Goal: Information Seeking & Learning: Compare options

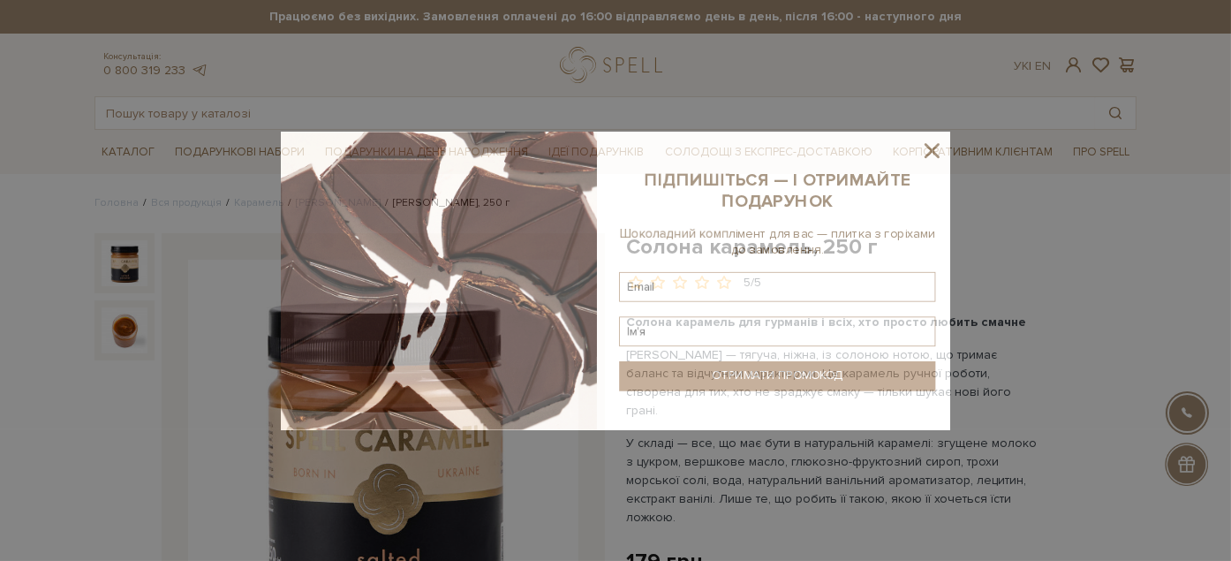
click at [280, 117] on div at bounding box center [615, 280] width 1231 height 561
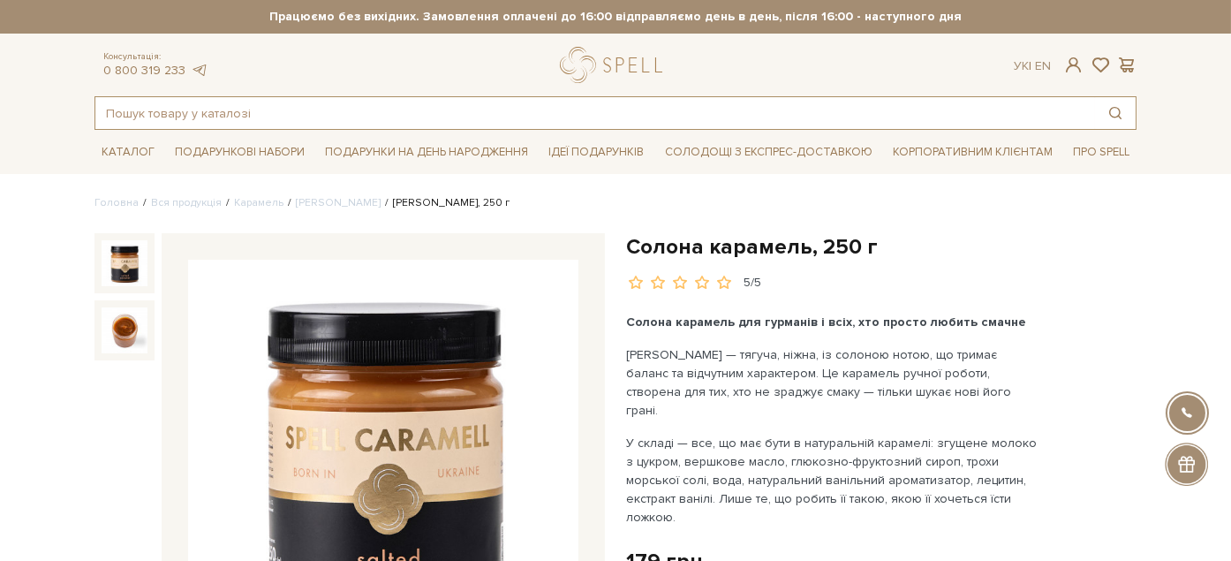
click at [272, 117] on input "text" at bounding box center [594, 113] width 999 height 32
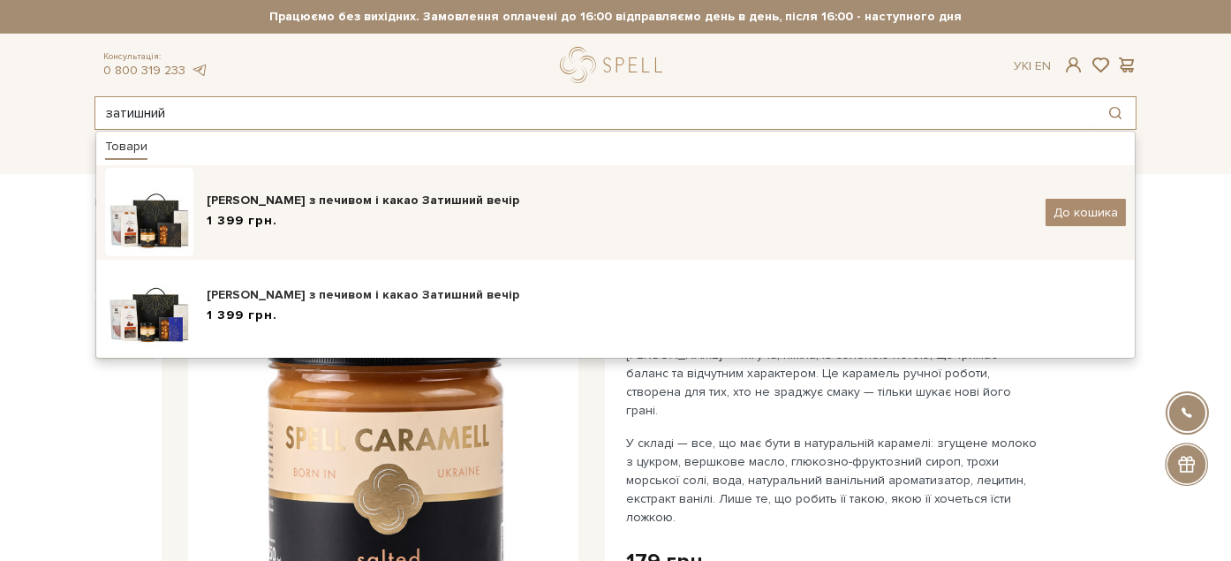
type input "затишний"
click at [329, 225] on div "1 399 грн." at bounding box center [619, 221] width 825 height 19
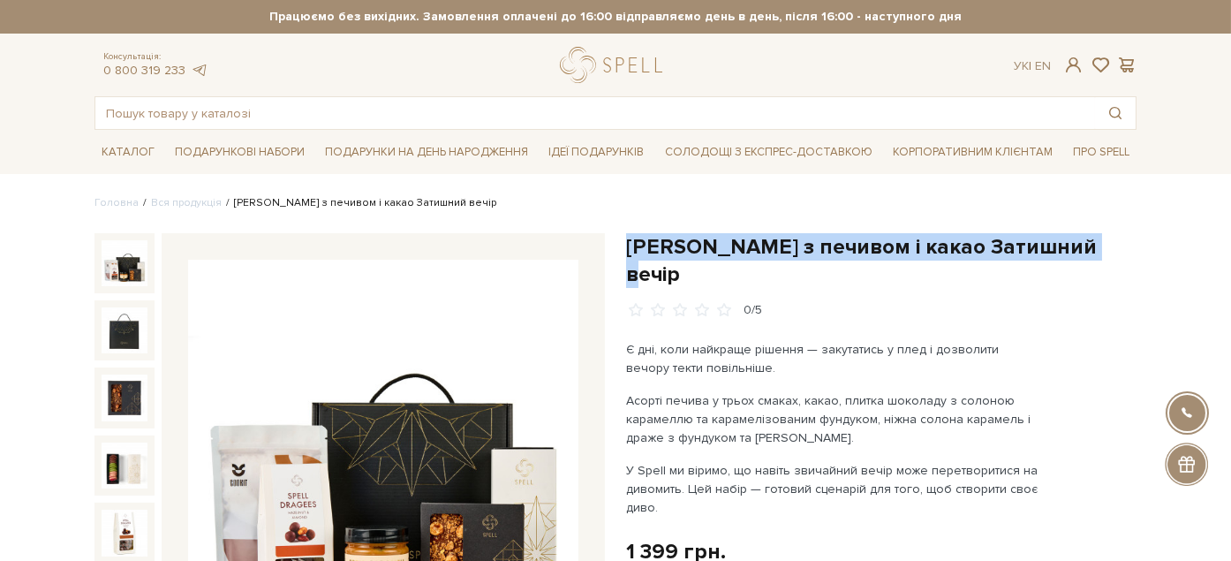
drag, startPoint x: 627, startPoint y: 242, endPoint x: 1125, endPoint y: 249, distance: 498.0
click at [1125, 249] on h1 "Подарунок з печивом і какао Затишний вечір" at bounding box center [881, 260] width 510 height 55
copy h1 "Подарунок з печивом і какао Затишний вечір"
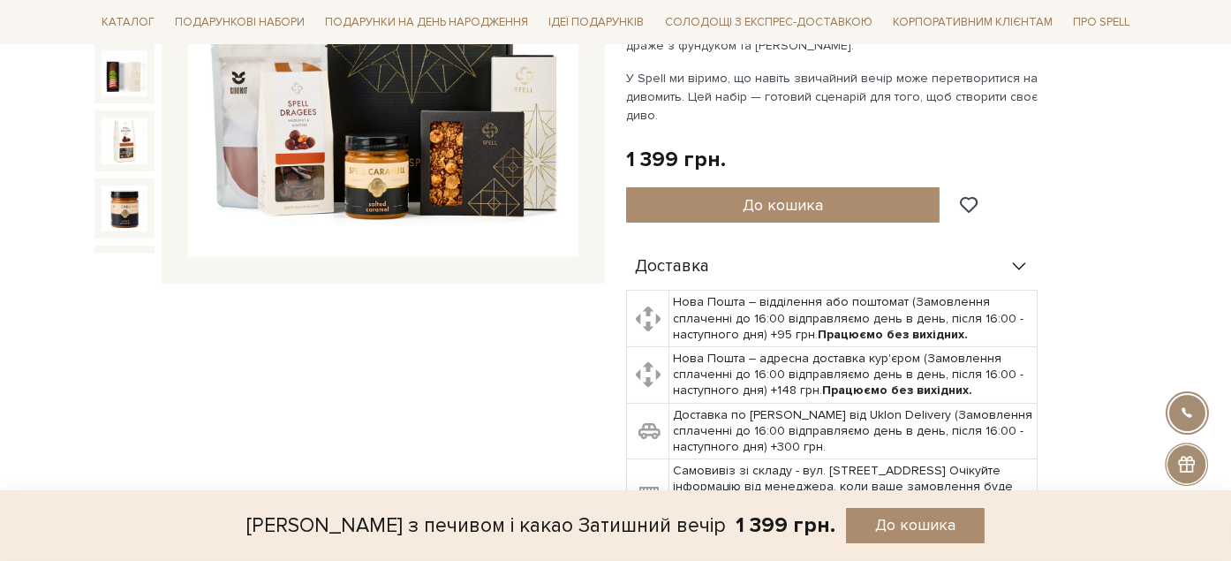
scroll to position [686, 0]
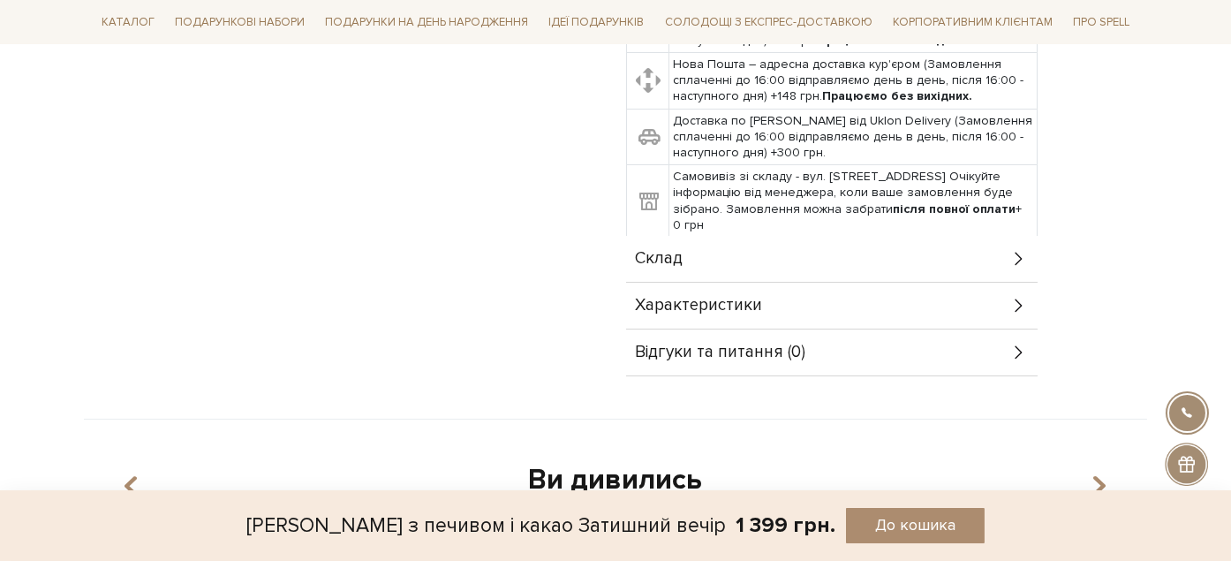
click at [692, 236] on div "Склад" at bounding box center [831, 259] width 411 height 46
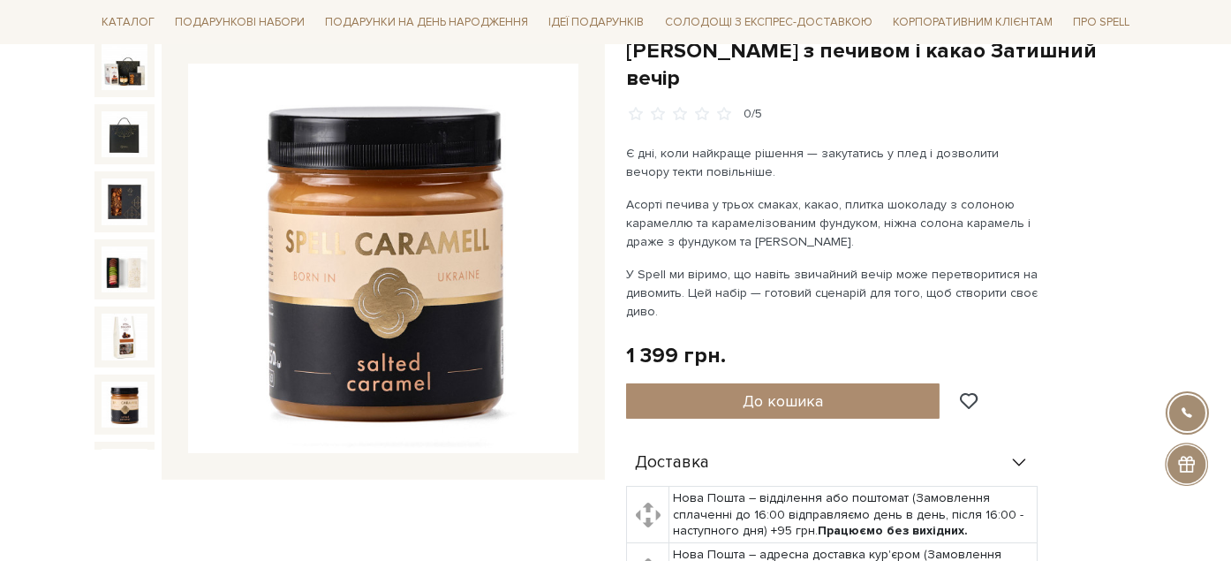
scroll to position [23, 0]
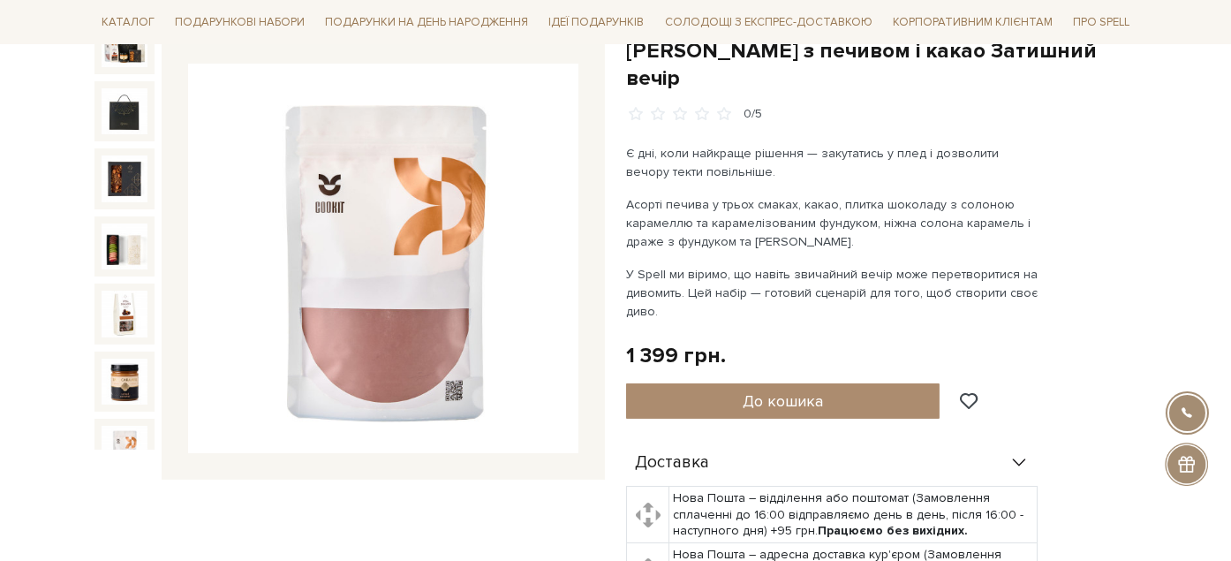
click at [121, 426] on img at bounding box center [125, 449] width 46 height 46
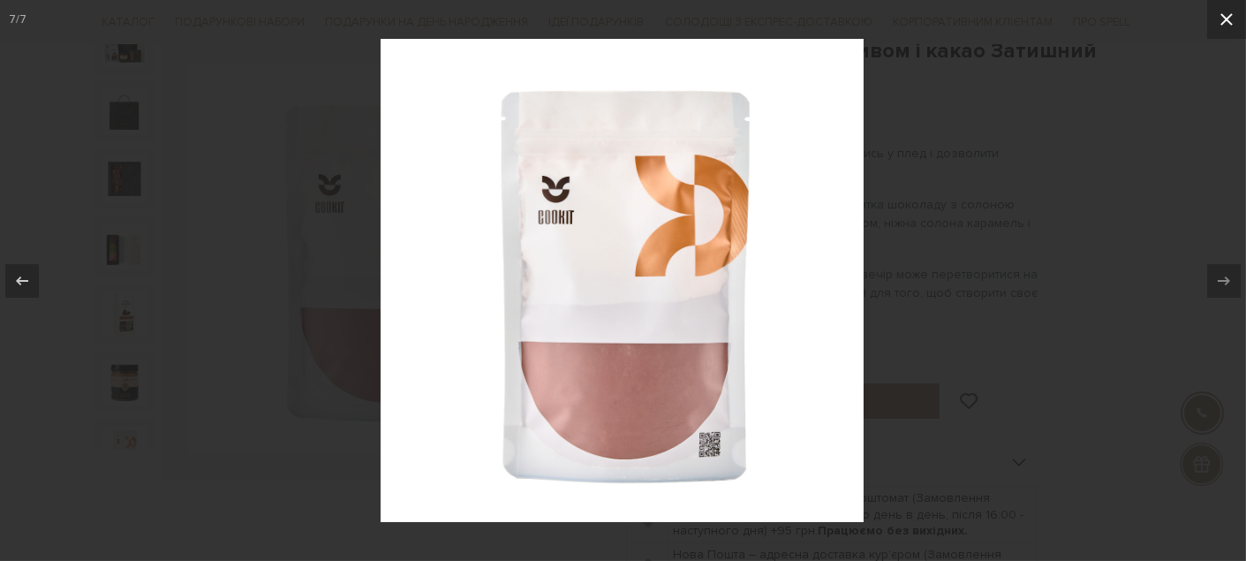
click at [1230, 25] on icon at bounding box center [1226, 19] width 21 height 21
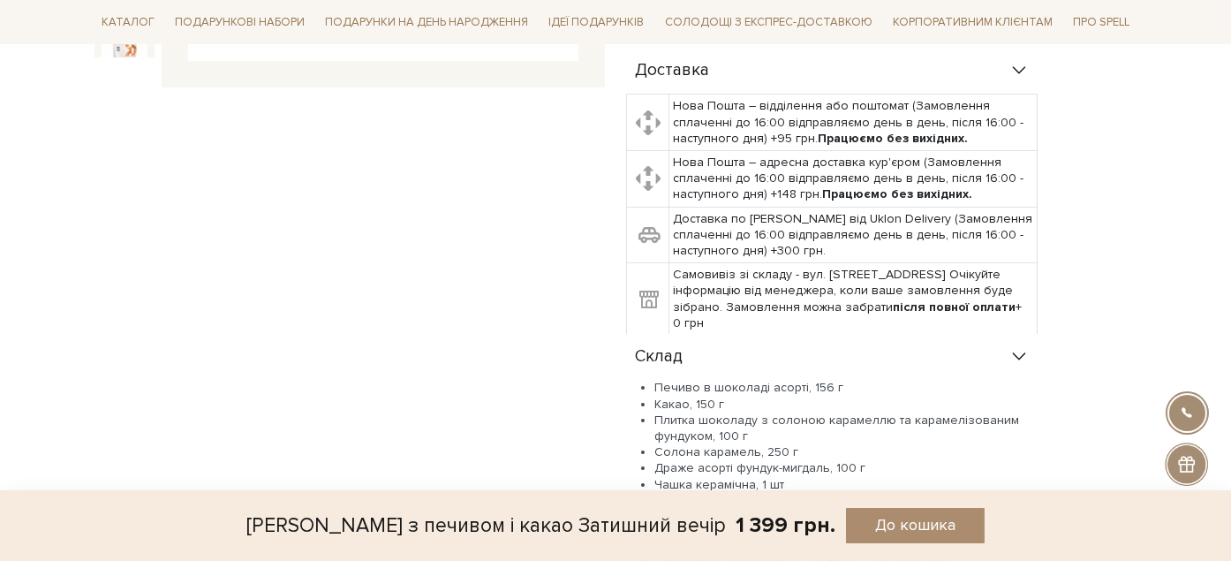
scroll to position [686, 0]
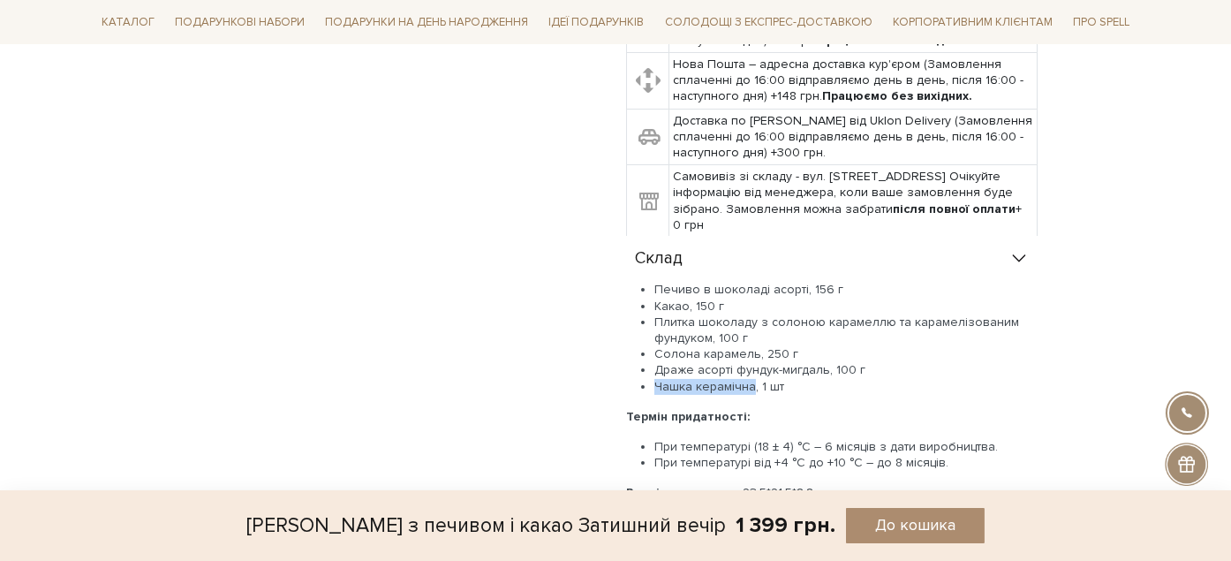
drag, startPoint x: 655, startPoint y: 357, endPoint x: 750, endPoint y: 357, distance: 95.3
click at [750, 379] on li "Чашка керамічна, 1 шт" at bounding box center [845, 387] width 383 height 16
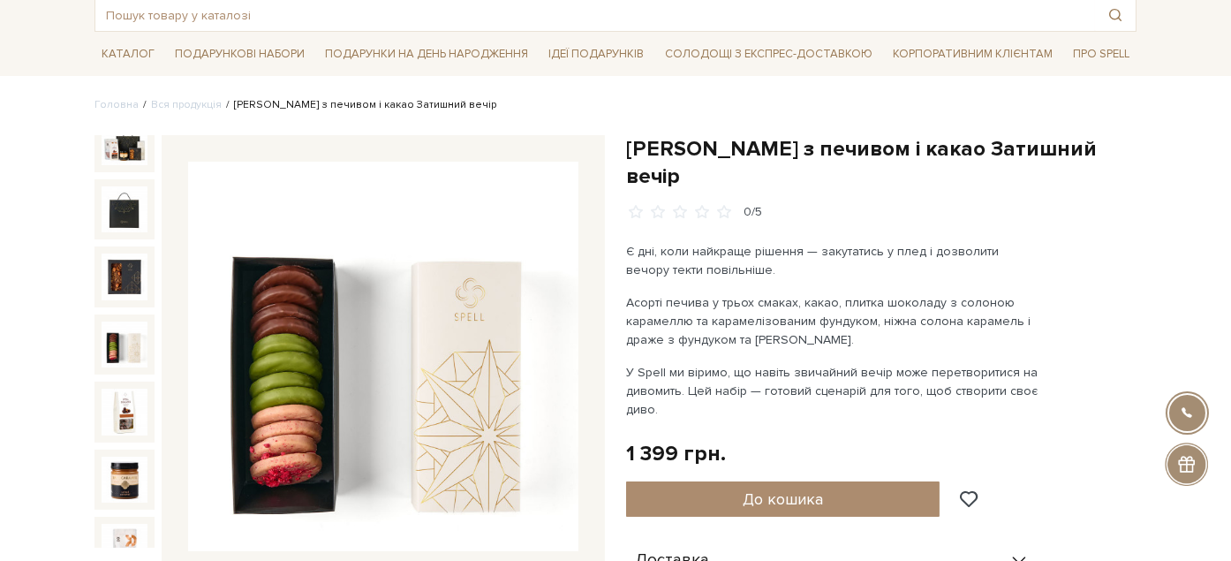
scroll to position [0, 0]
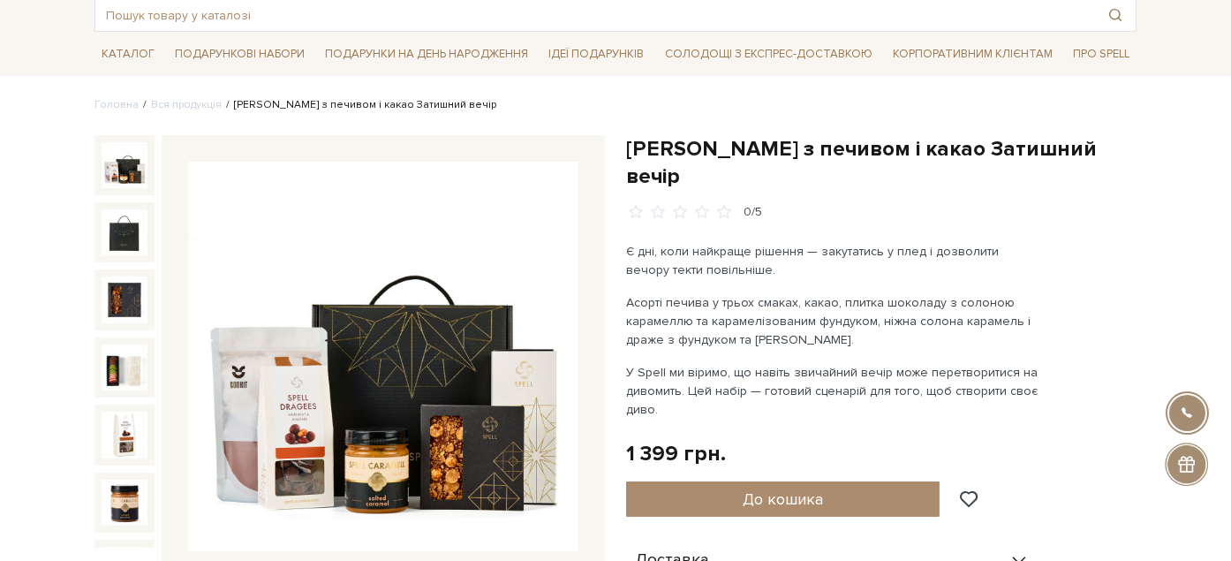
click at [128, 151] on img at bounding box center [125, 165] width 46 height 46
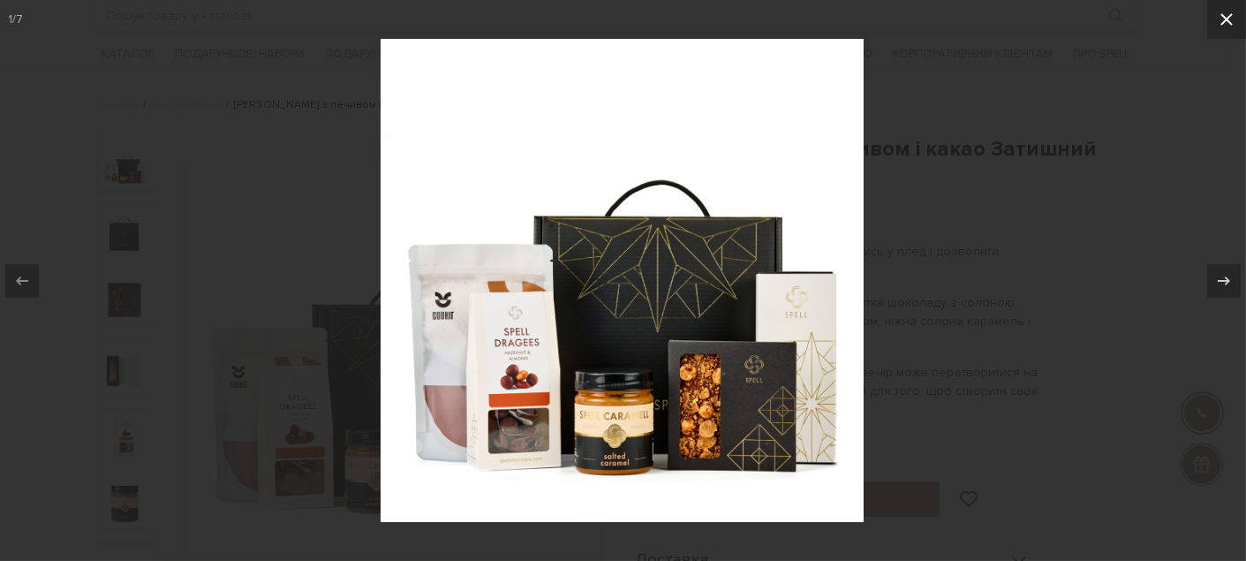
click at [1223, 25] on icon at bounding box center [1226, 19] width 21 height 21
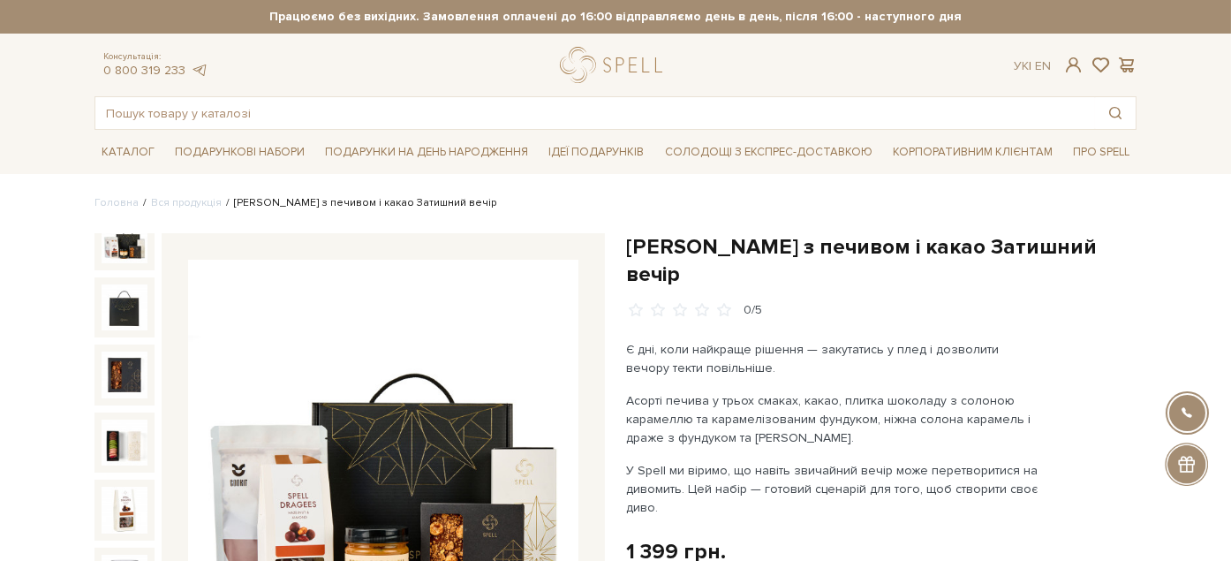
click at [127, 236] on img at bounding box center [125, 240] width 46 height 46
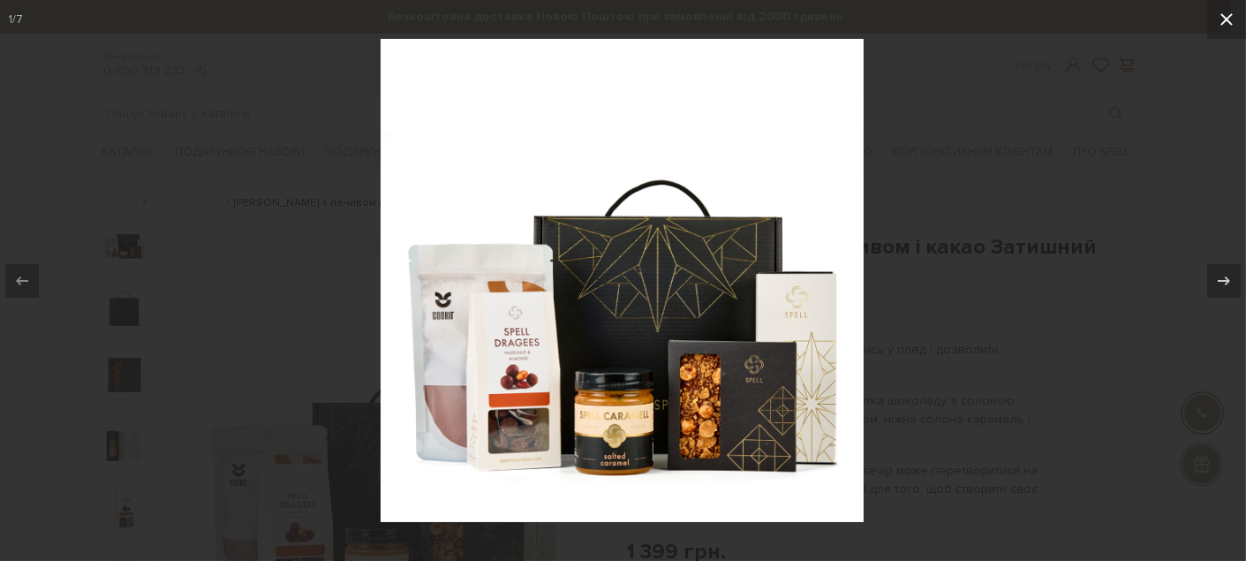
click at [1226, 9] on icon at bounding box center [1226, 19] width 21 height 21
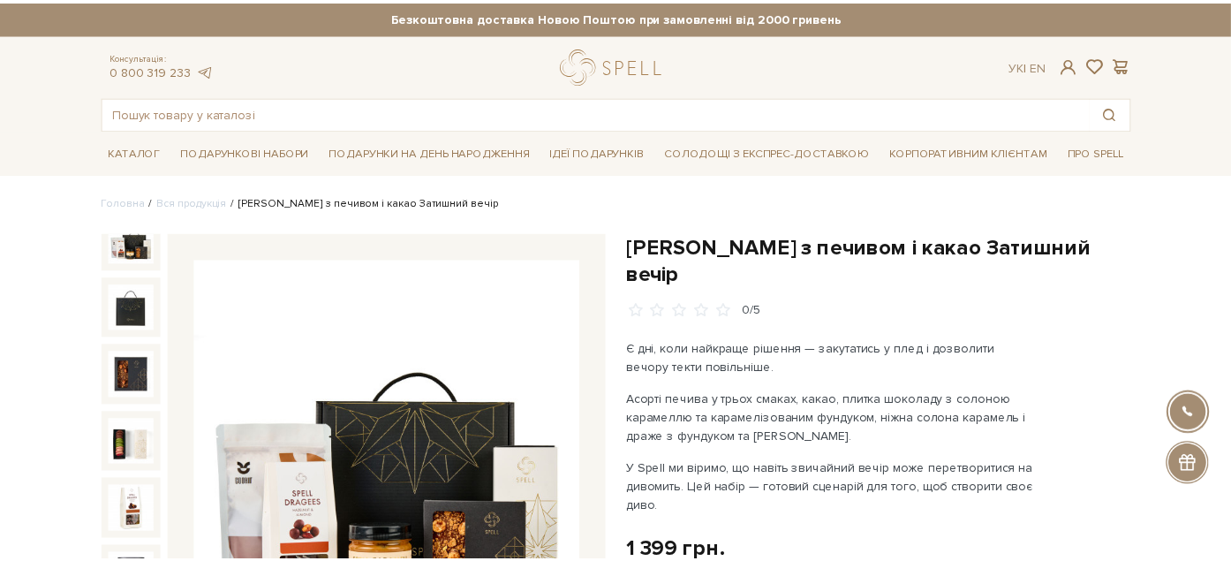
scroll to position [7, 0]
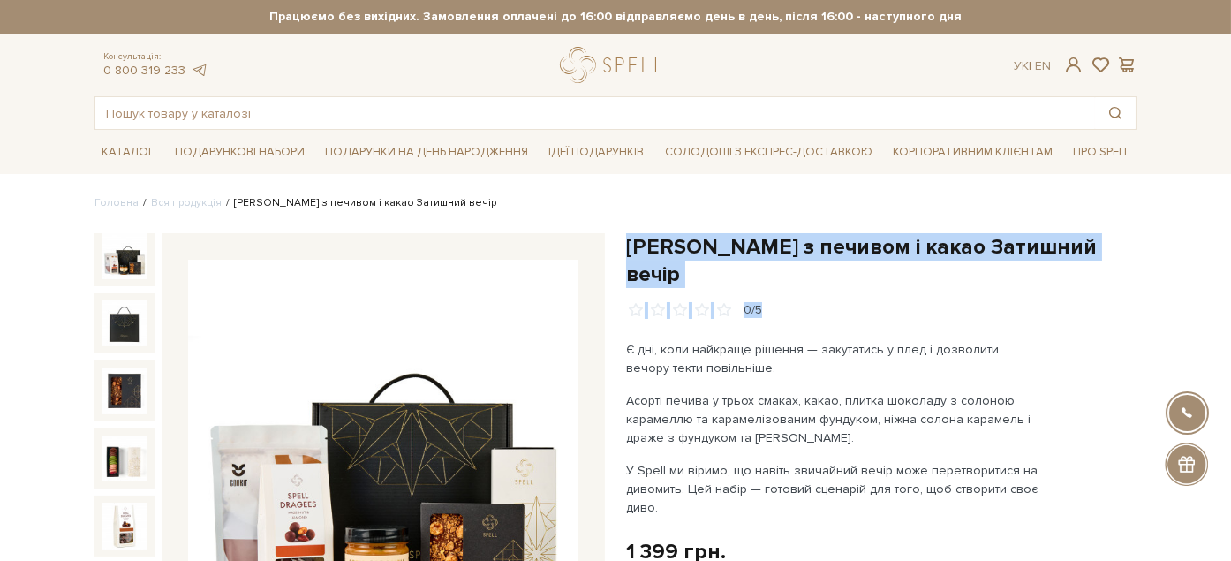
drag, startPoint x: 629, startPoint y: 245, endPoint x: 1132, endPoint y: 260, distance: 502.6
click at [1132, 260] on div "Подарунок з печивом і какао Затишний вечір 0/5" at bounding box center [881, 276] width 510 height 87
drag, startPoint x: 629, startPoint y: 245, endPoint x: 1083, endPoint y: 252, distance: 453.8
click at [1083, 252] on h1 "Подарунок з печивом і какао Затишний вечір" at bounding box center [881, 260] width 510 height 55
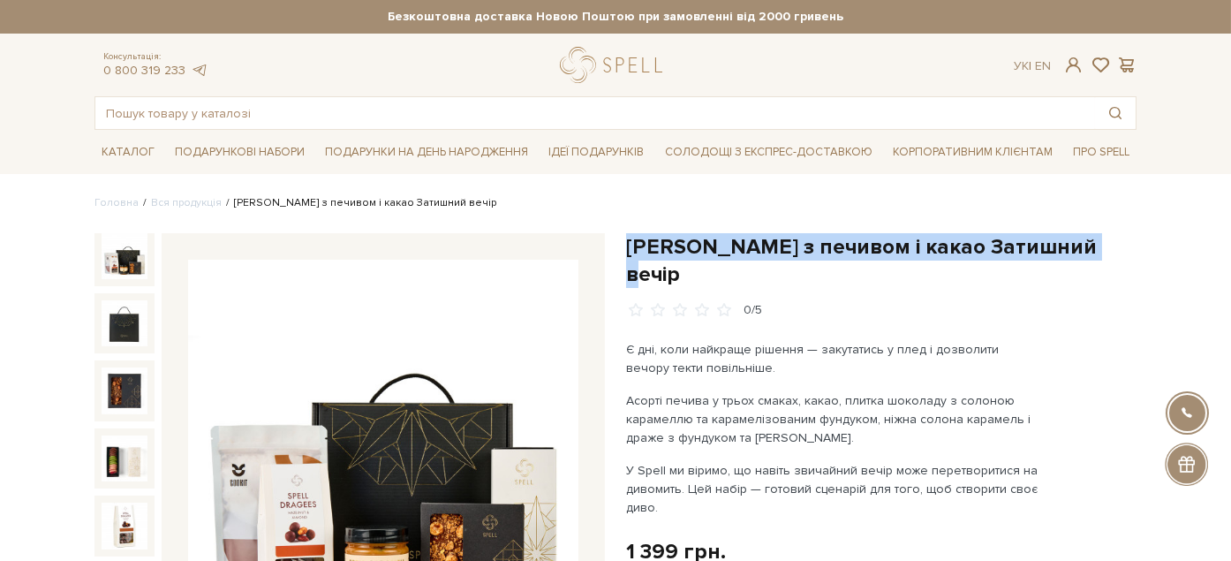
copy h1 "Подарунок з печивом і какао Затишний вечір"
click at [230, 109] on input "text" at bounding box center [594, 113] width 999 height 32
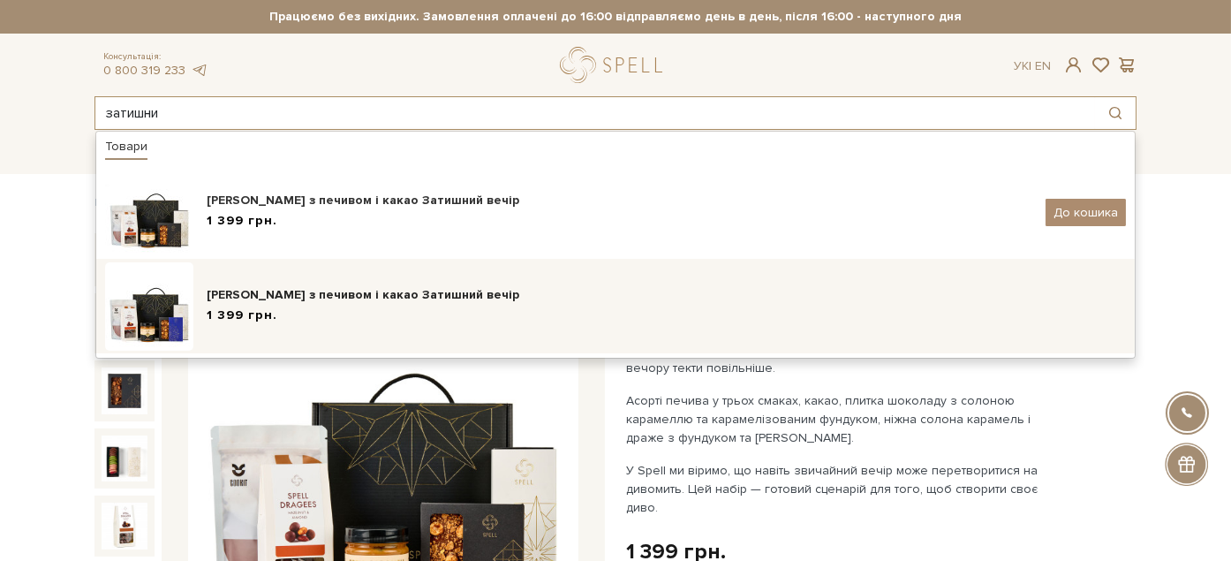
type input "затишни"
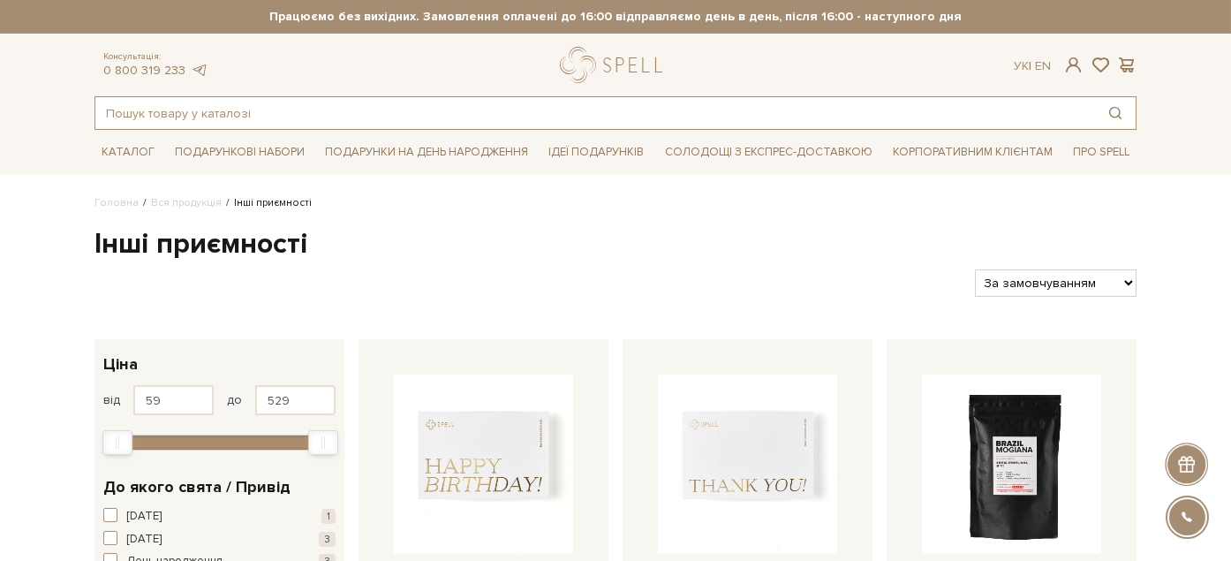
click at [232, 102] on input "text" at bounding box center [594, 113] width 999 height 32
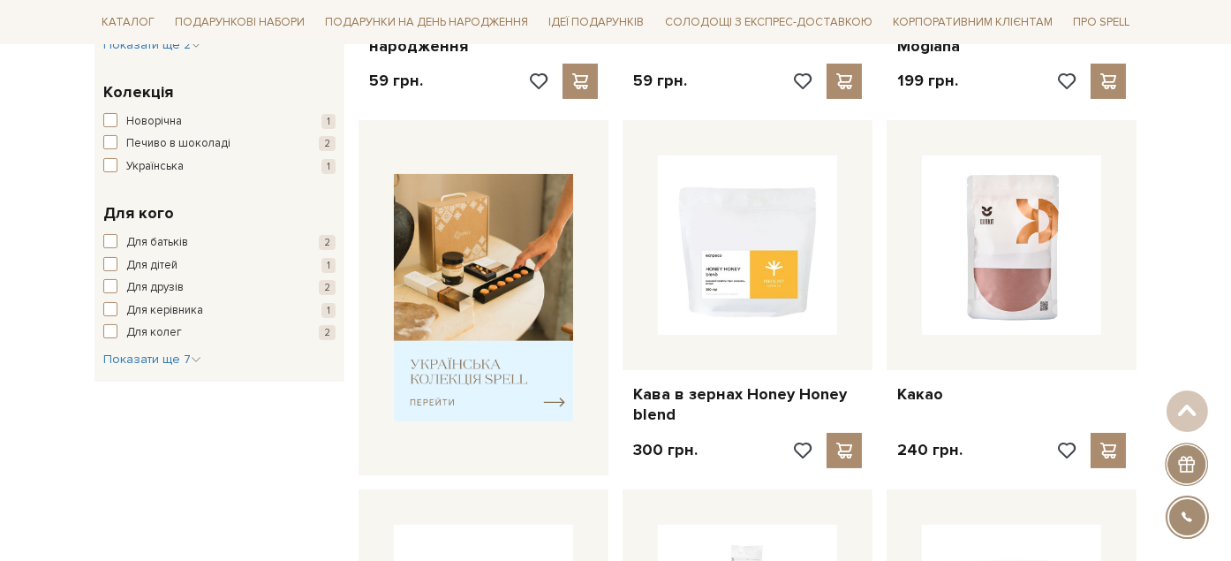
scroll to position [784, 0]
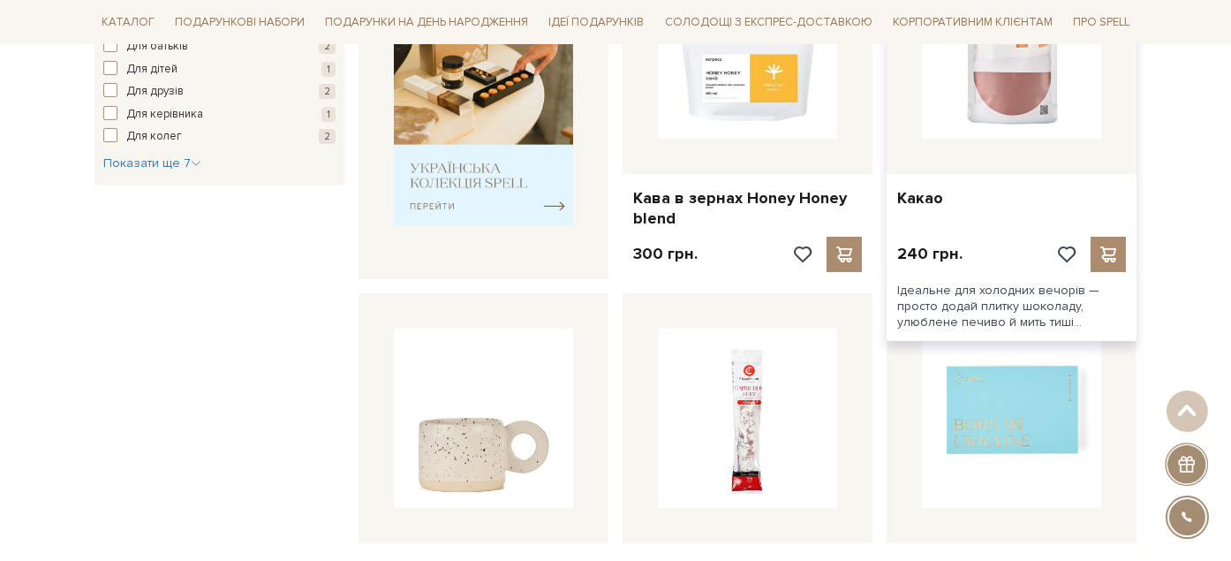
click at [962, 119] on div at bounding box center [1011, 49] width 250 height 250
click at [923, 188] on link "Какао" at bounding box center [1011, 198] width 229 height 20
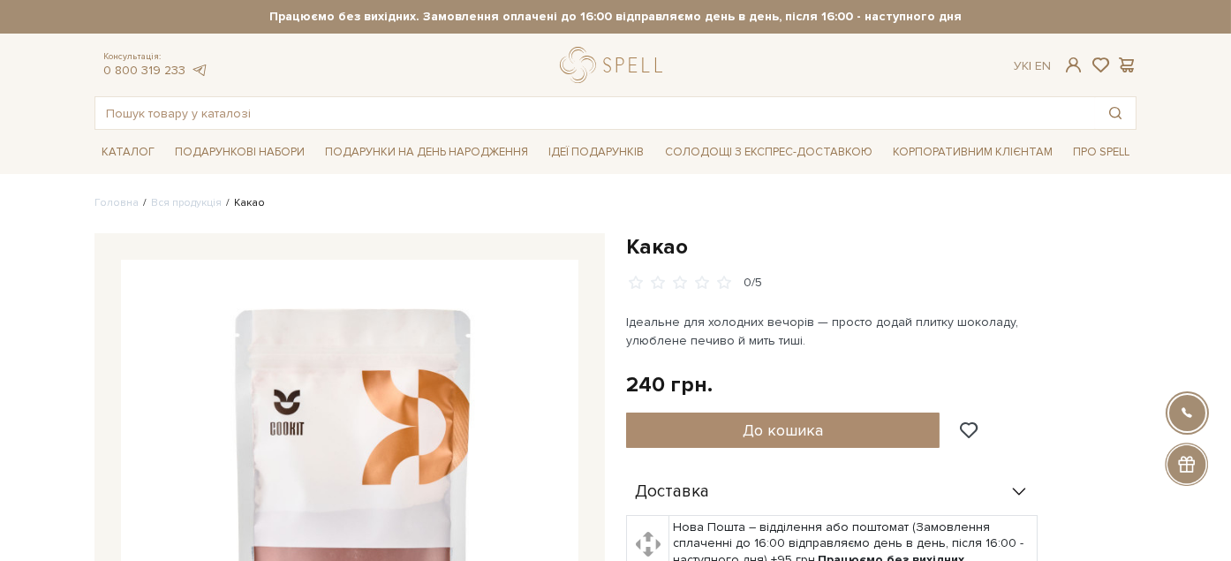
click at [633, 240] on h1 "Какао" at bounding box center [881, 246] width 510 height 27
copy h1 "Какао"
click at [339, 104] on input "text" at bounding box center [594, 113] width 999 height 32
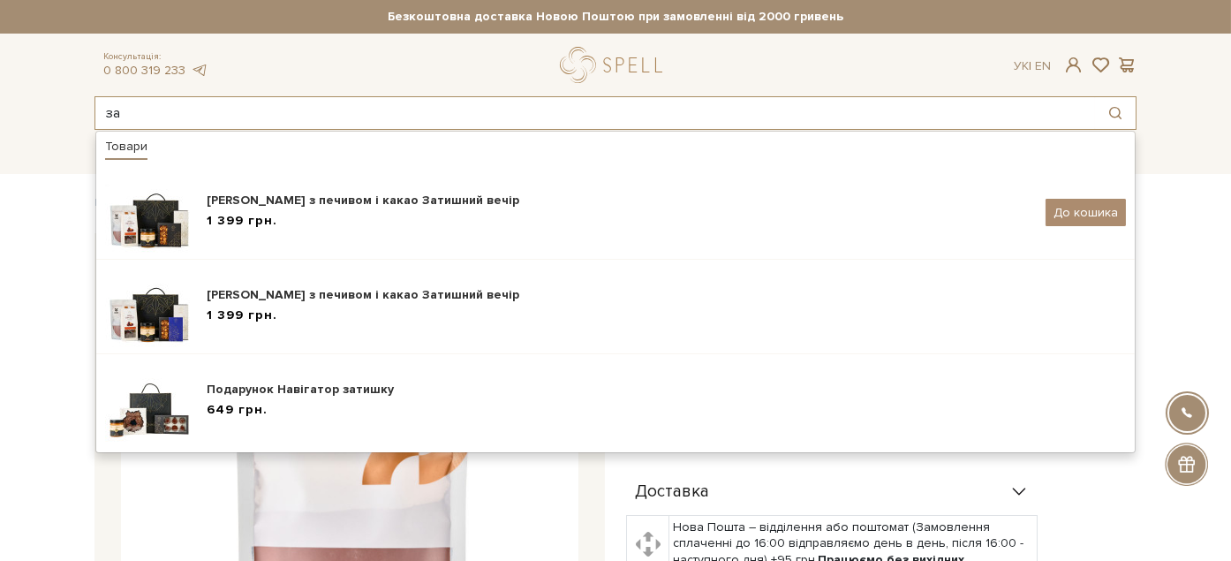
type input "з"
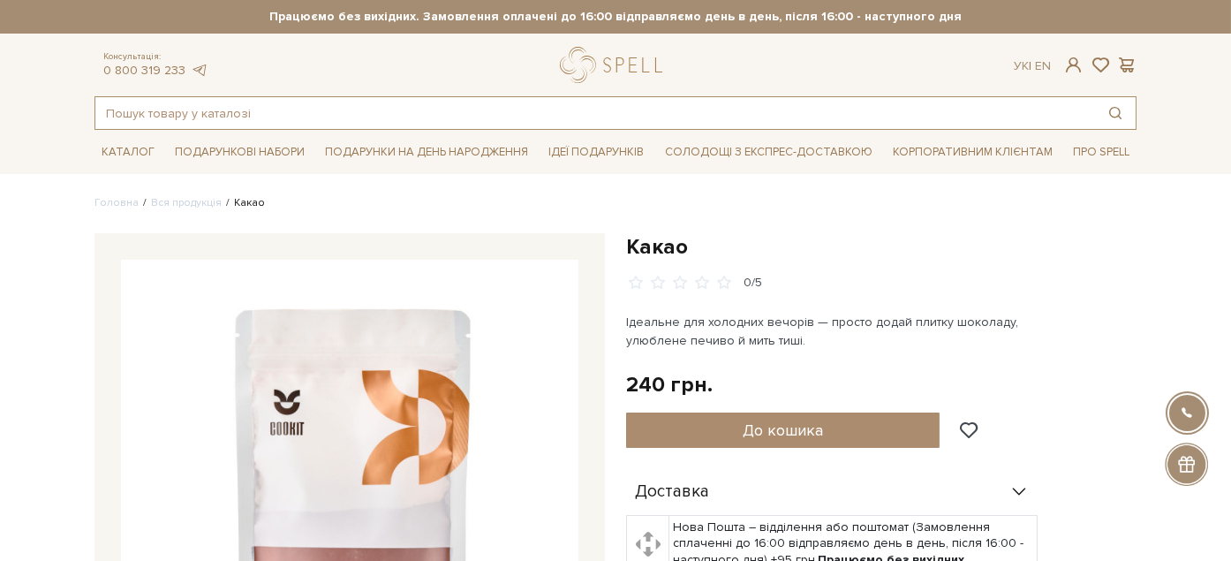
click at [295, 112] on input "text" at bounding box center [594, 113] width 999 height 32
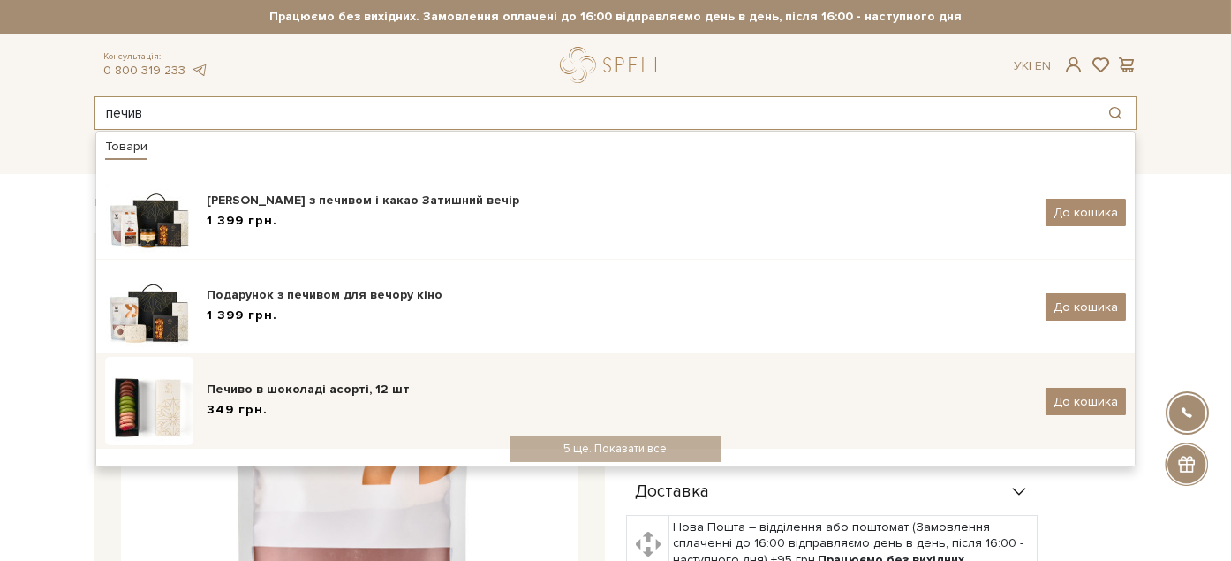
type input "печив"
click at [288, 384] on div "Печиво в шоколаді асорті, 12 шт" at bounding box center [619, 390] width 825 height 18
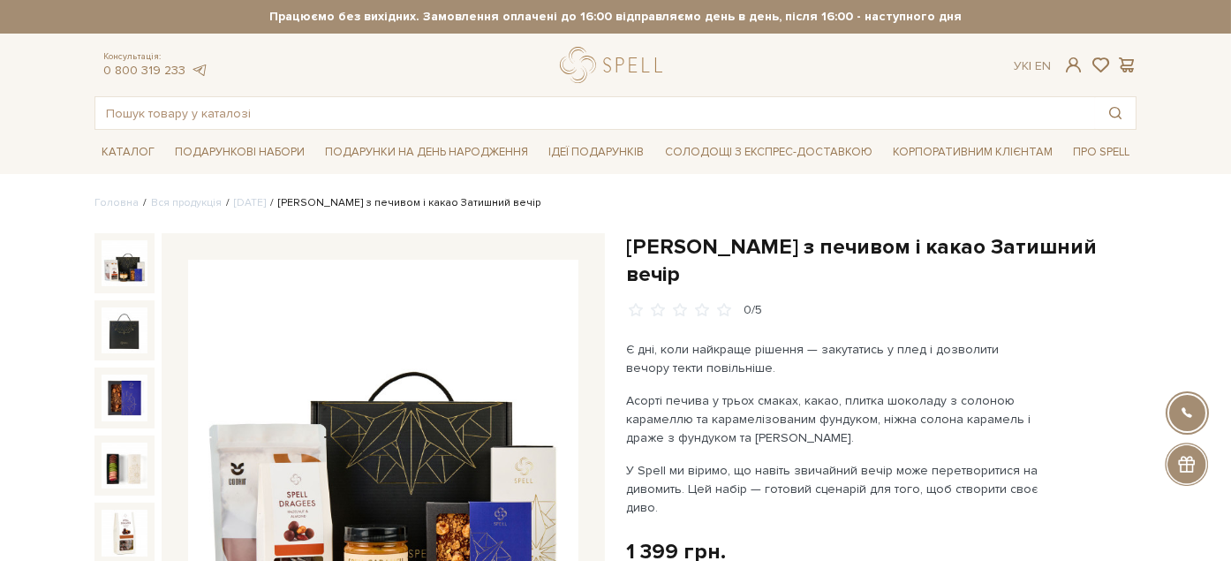
scroll to position [98, 0]
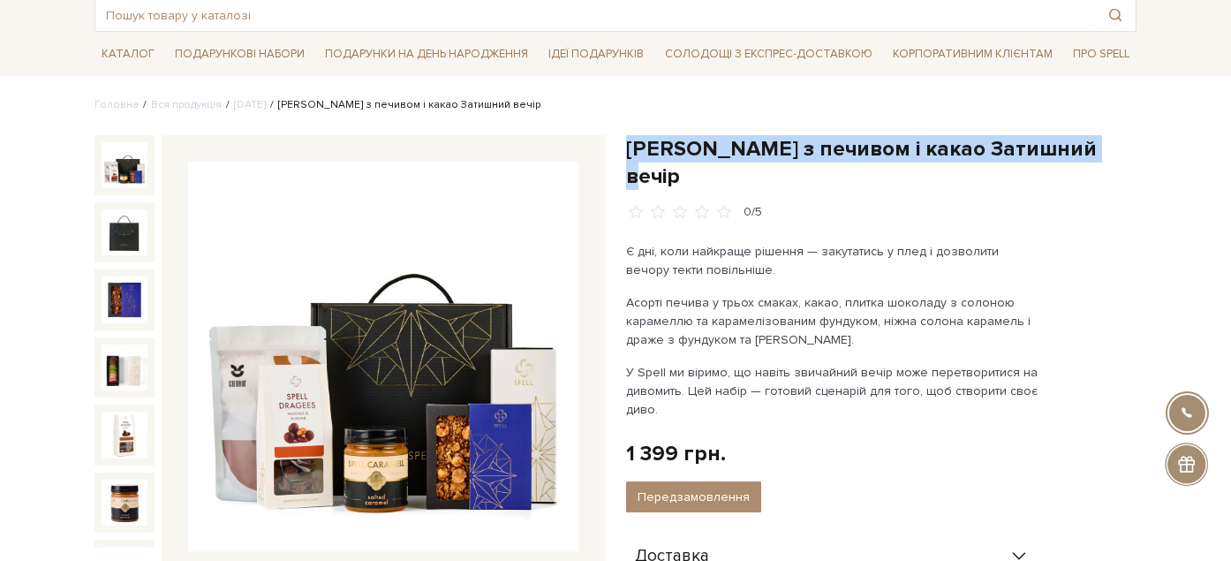
drag, startPoint x: 633, startPoint y: 139, endPoint x: 1095, endPoint y: 156, distance: 462.0
click at [1095, 156] on h1 "[PERSON_NAME] з печивом і какао Затишний вечір" at bounding box center [881, 162] width 510 height 55
copy h1 "[PERSON_NAME] з печивом і какао Затишний вечір"
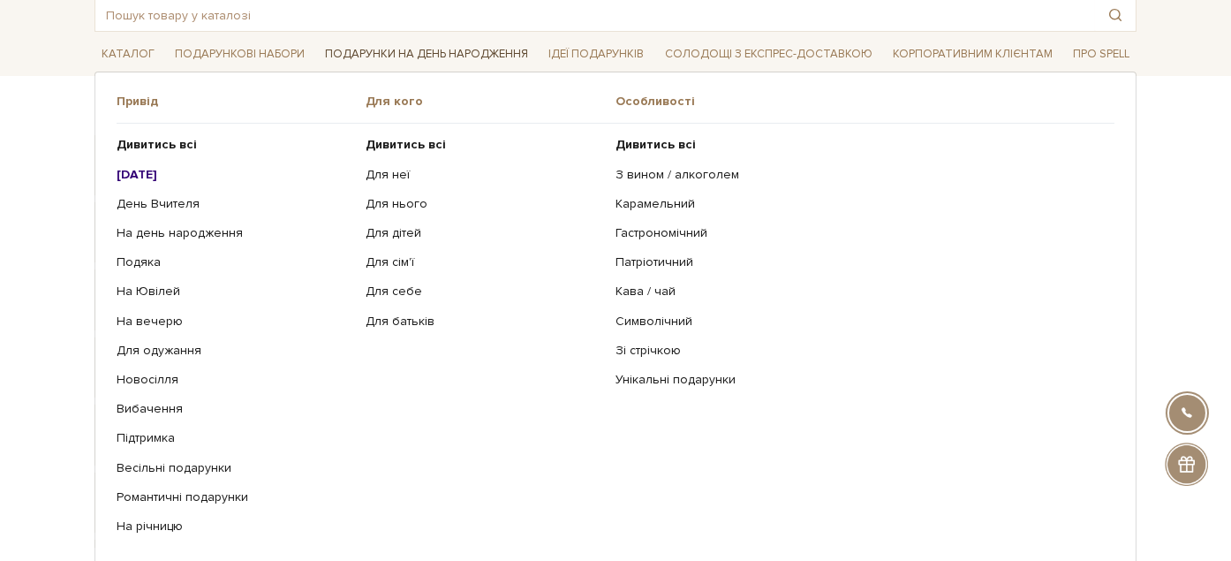
scroll to position [0, 0]
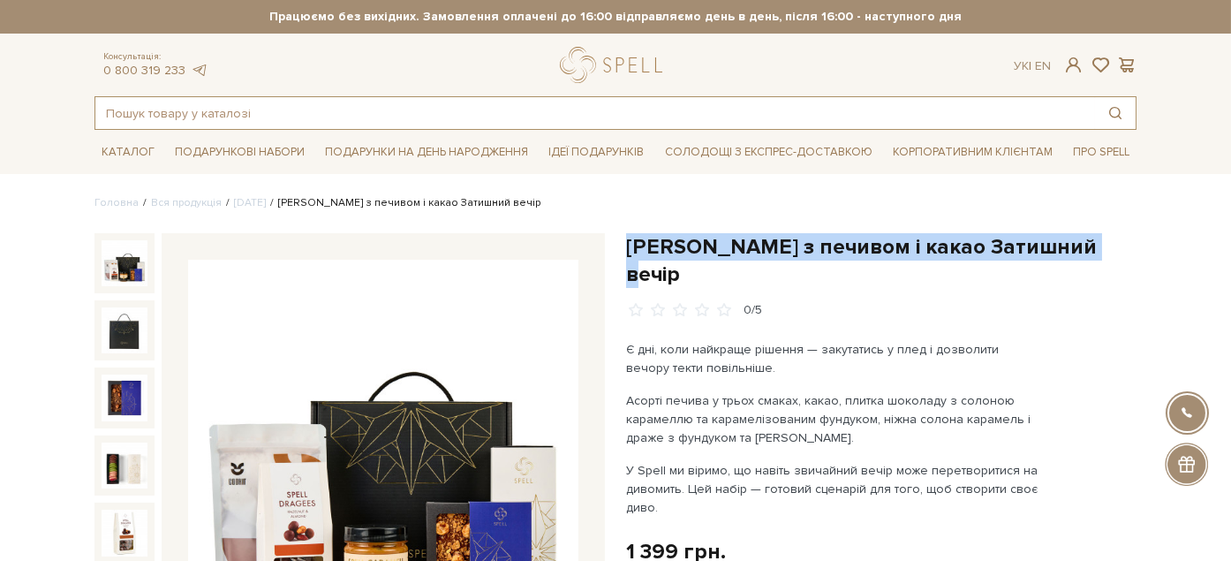
click at [337, 117] on input "text" at bounding box center [594, 113] width 999 height 32
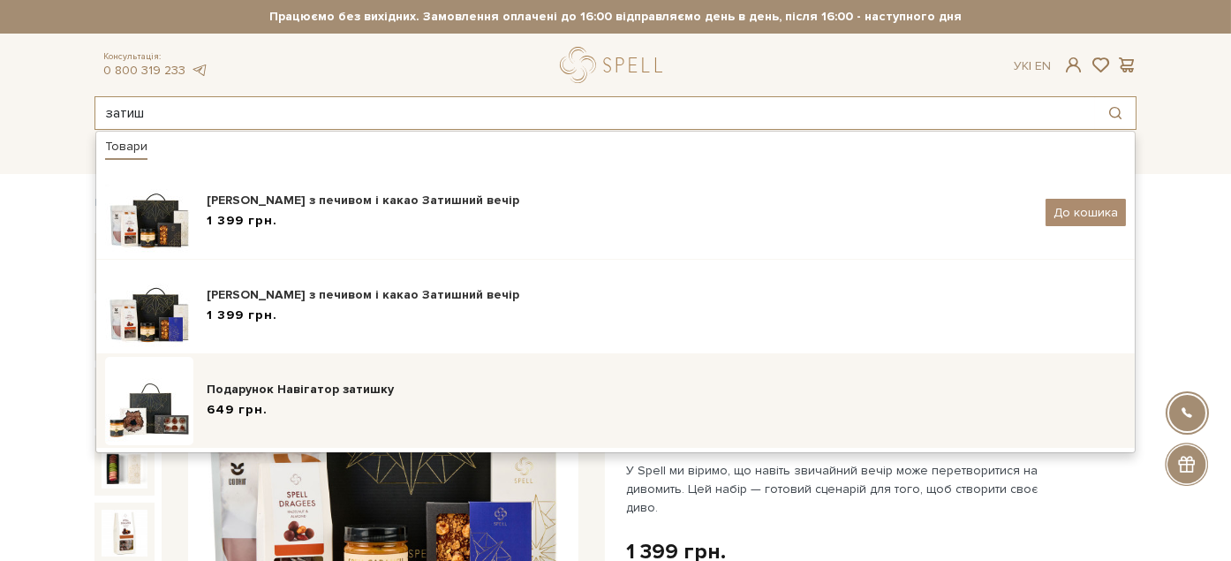
scroll to position [98, 0]
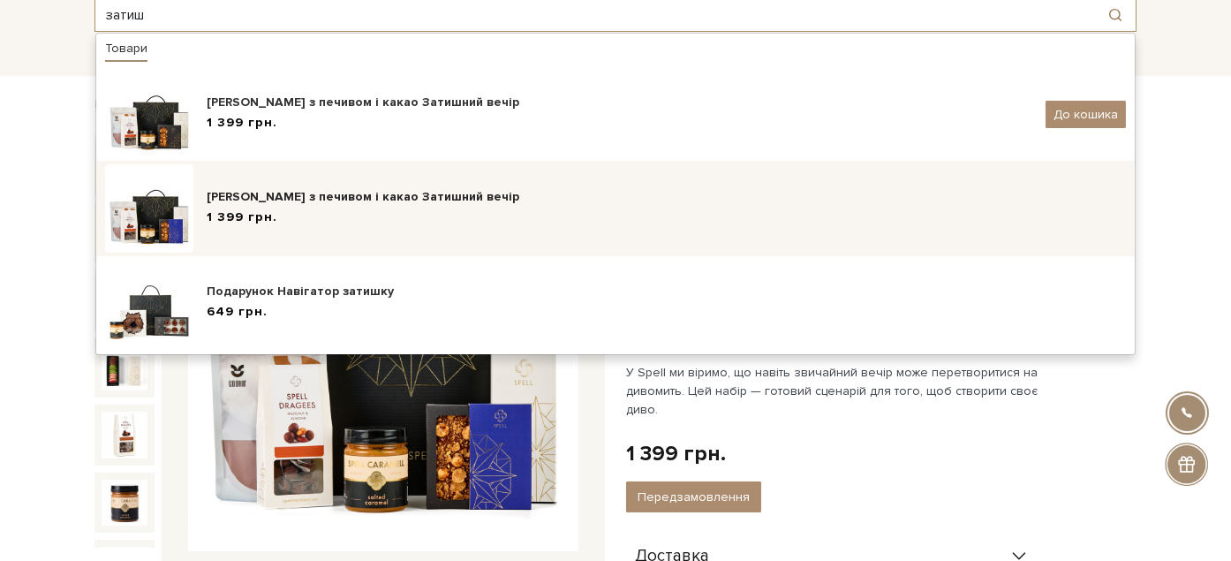
type input "затиш"
click at [361, 227] on div "Подарунок з печивом і какао Затишний вечір 1 399 грн." at bounding box center [666, 208] width 919 height 41
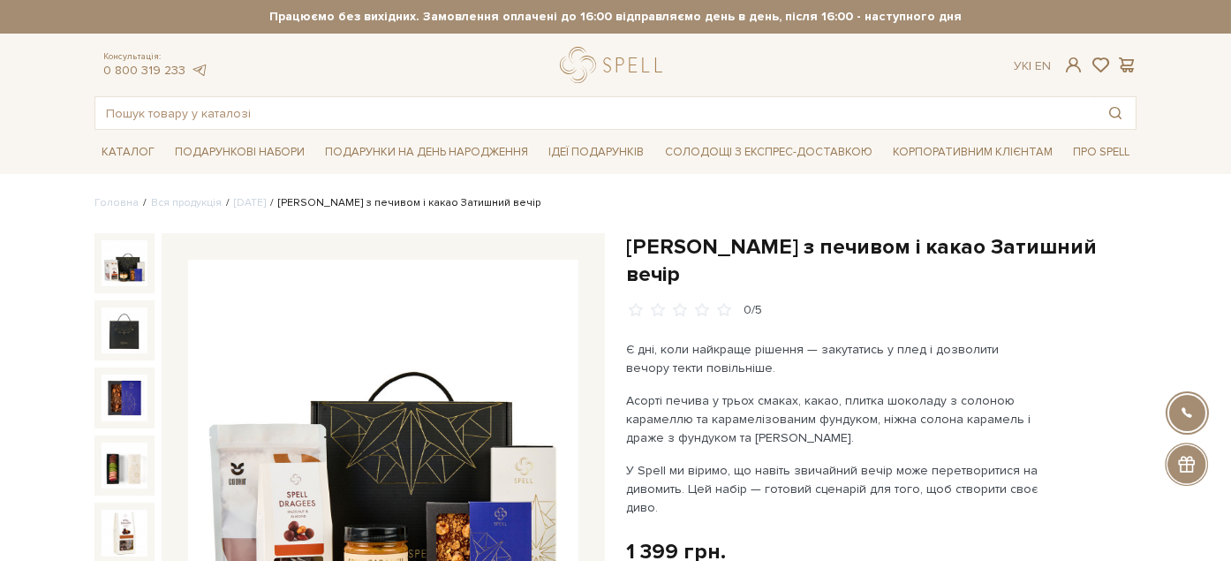
scroll to position [98, 0]
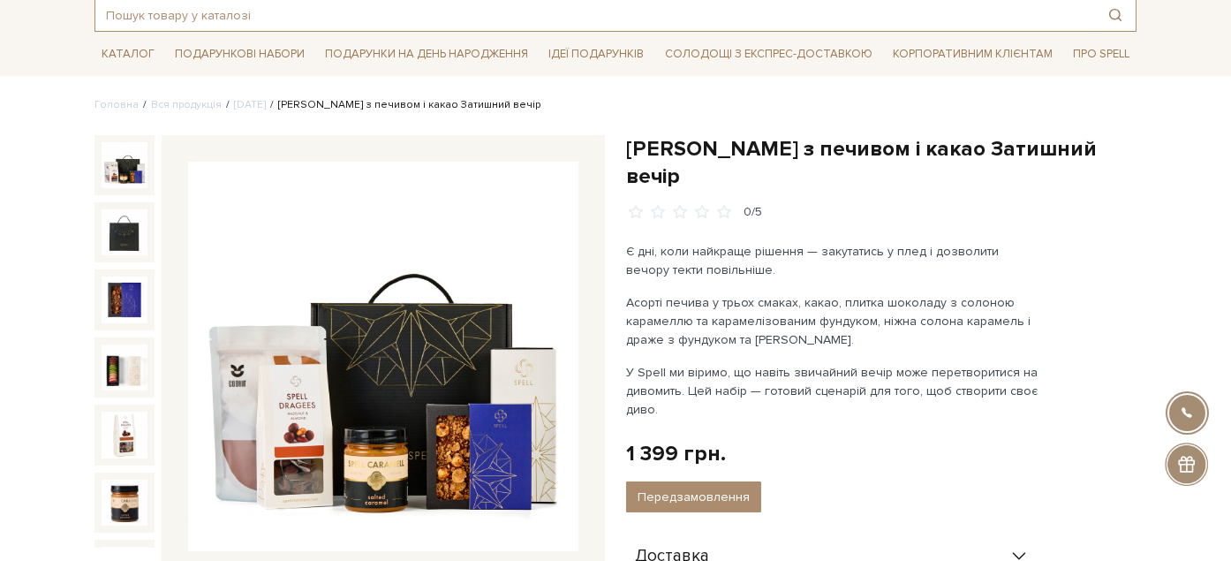
click at [342, 24] on input "text" at bounding box center [594, 15] width 999 height 32
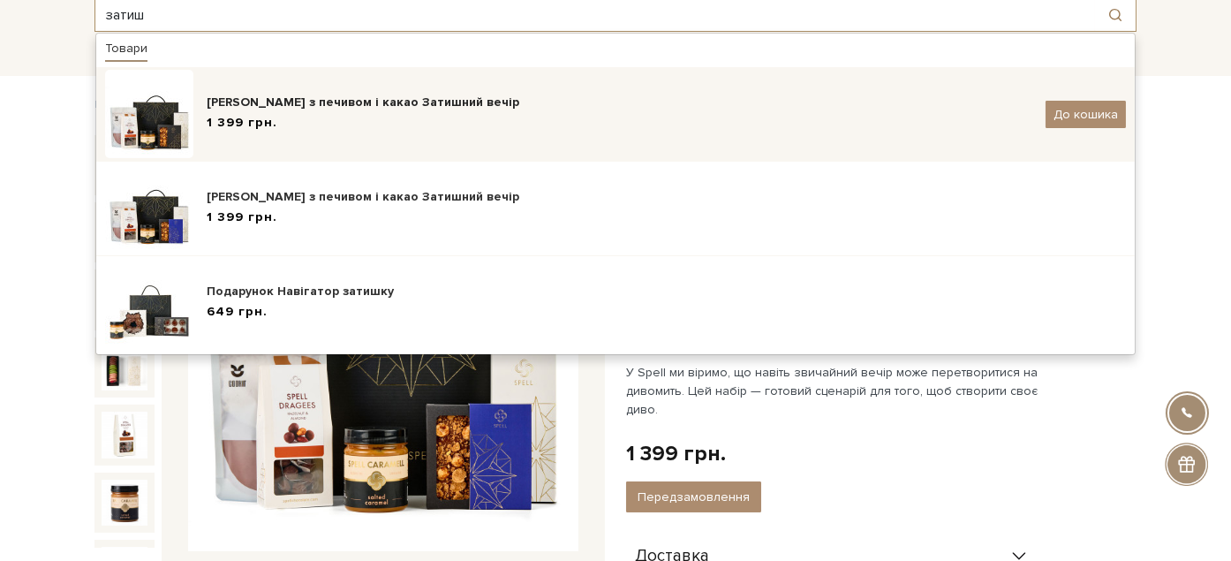
type input "затиш"
click at [328, 109] on div "[PERSON_NAME] з печивом і какао Затишний вечір" at bounding box center [619, 103] width 825 height 18
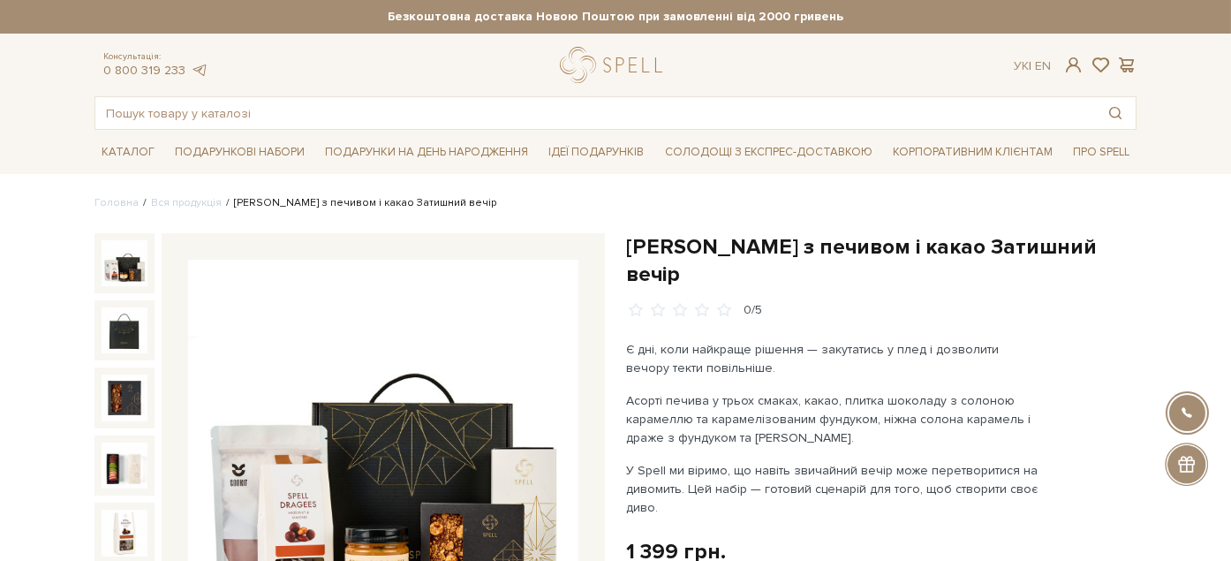
click at [132, 263] on img at bounding box center [125, 263] width 46 height 46
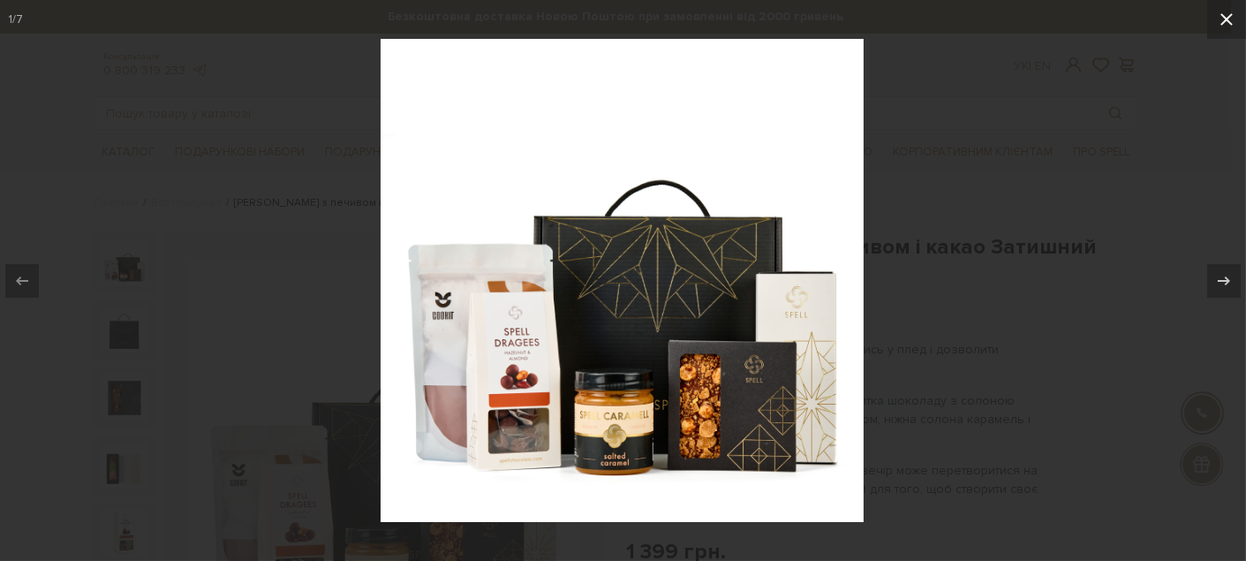
click at [1230, 23] on icon at bounding box center [1226, 19] width 21 height 21
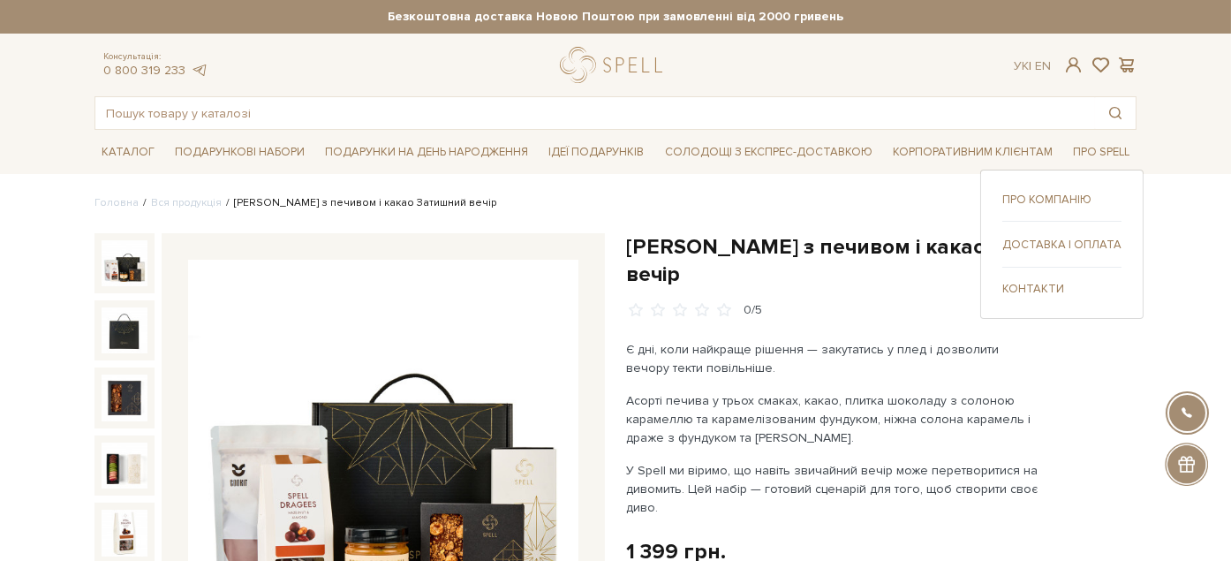
scroll to position [98, 0]
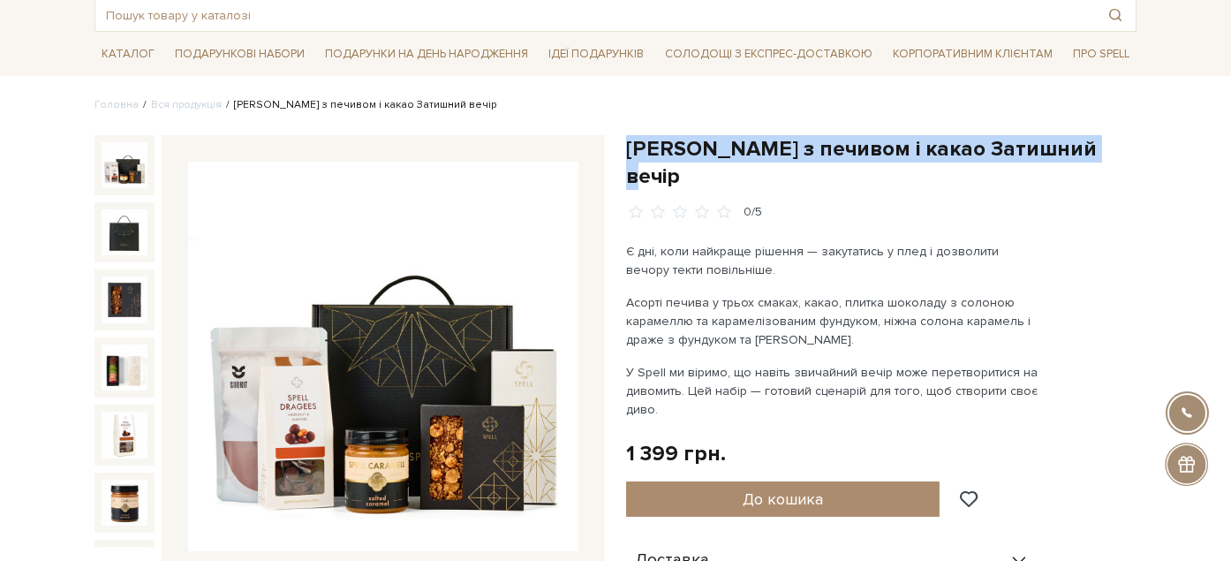
drag, startPoint x: 627, startPoint y: 147, endPoint x: 1112, endPoint y: 159, distance: 484.8
click at [1114, 158] on h1 "Подарунок з печивом і какао Затишний вечір" at bounding box center [881, 162] width 510 height 55
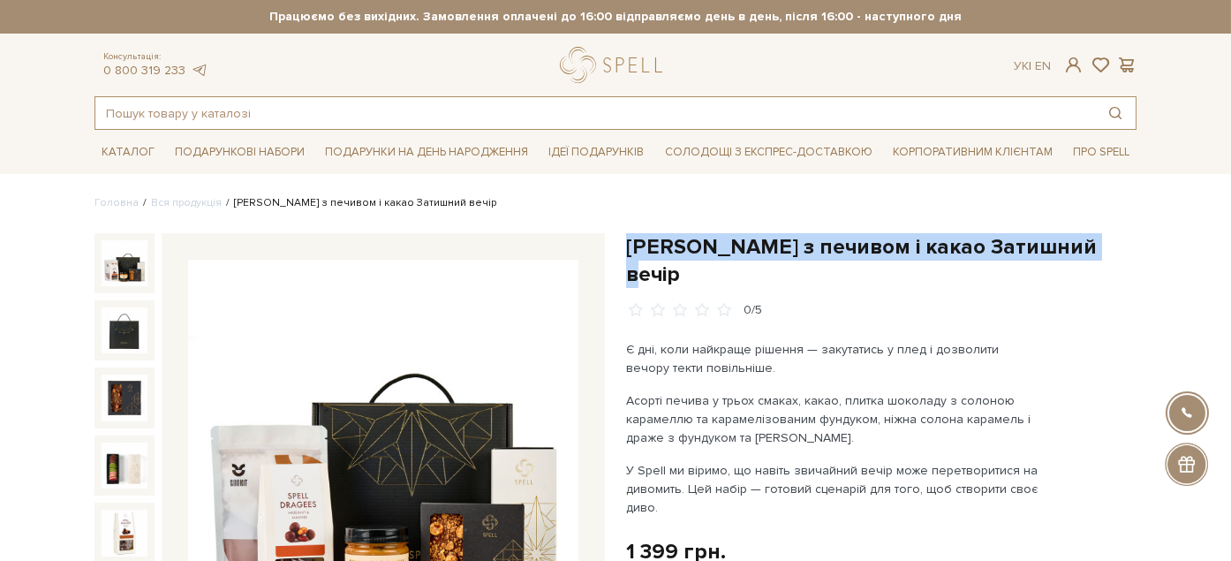
click at [246, 109] on input "text" at bounding box center [594, 113] width 999 height 32
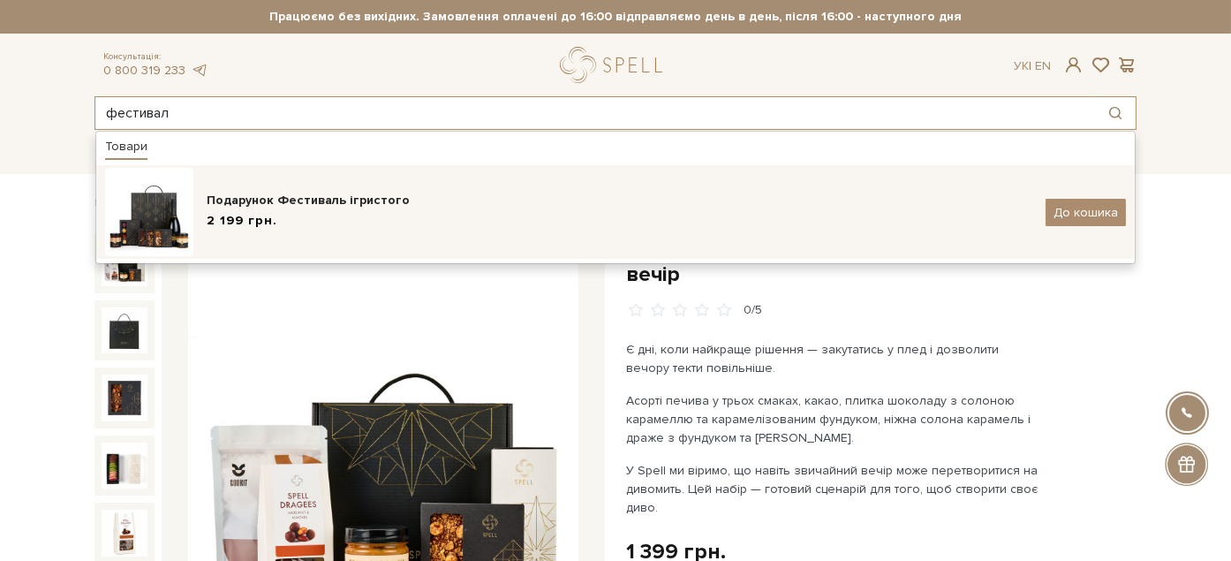
type input "фестивал"
click at [337, 200] on div "Подарунок Фестиваль ігристого" at bounding box center [619, 201] width 825 height 18
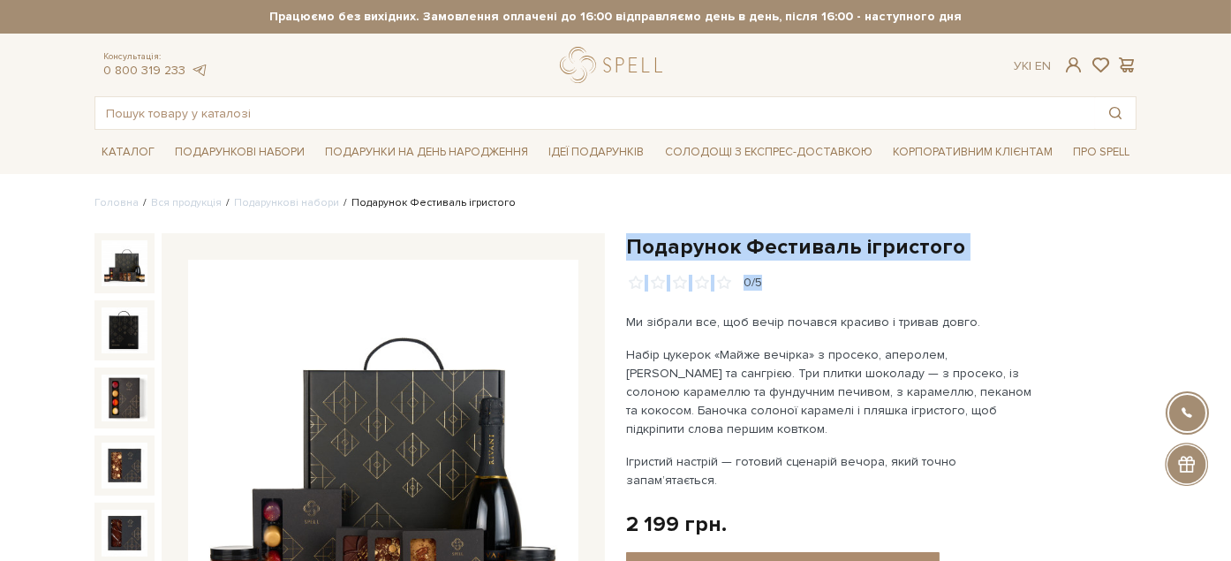
drag, startPoint x: 630, startPoint y: 241, endPoint x: 953, endPoint y: 260, distance: 323.7
click at [953, 260] on div "Подарунок Фестиваль ігристого 0/5" at bounding box center [881, 262] width 510 height 58
click at [733, 253] on h1 "Подарунок Фестиваль ігристого" at bounding box center [881, 246] width 510 height 27
click at [637, 240] on h1 "Подарунок Фестиваль ігристого" at bounding box center [881, 246] width 510 height 27
drag, startPoint x: 626, startPoint y: 248, endPoint x: 951, endPoint y: 249, distance: 324.9
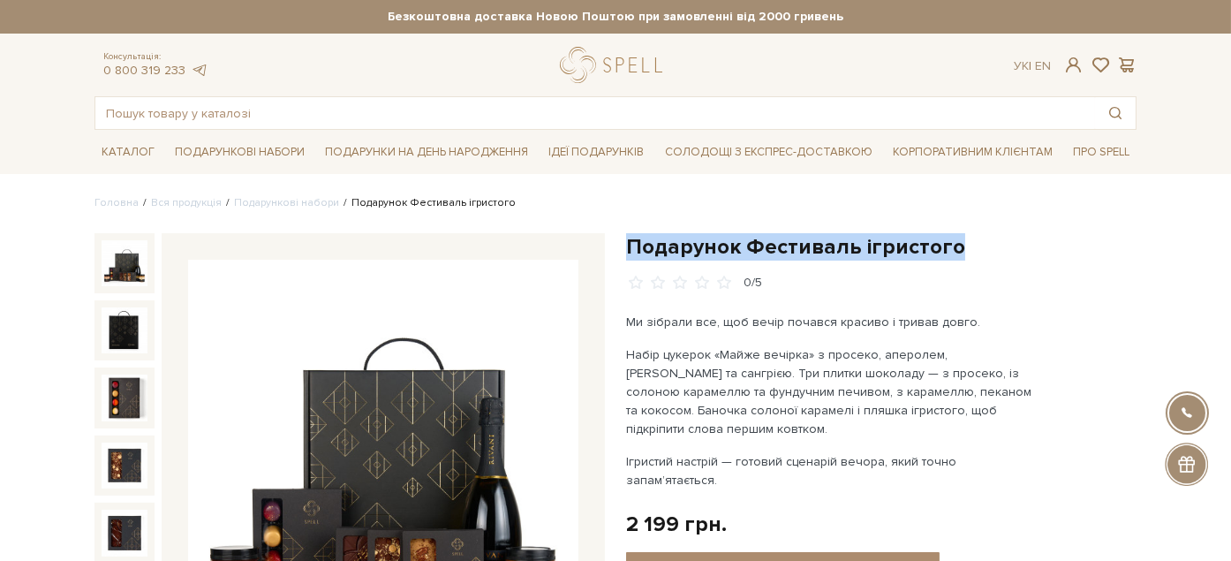
click at [951, 249] on h1 "Подарунок Фестиваль ігристого" at bounding box center [881, 246] width 510 height 27
copy h1 "Подарунок Фестиваль ігристого"
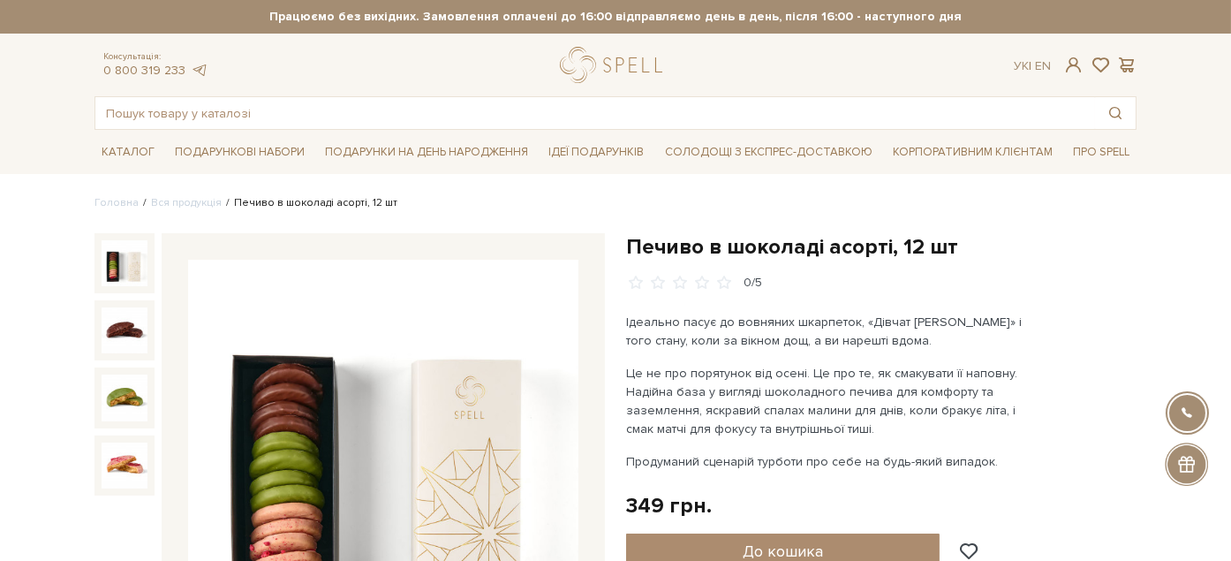
scroll to position [98, 0]
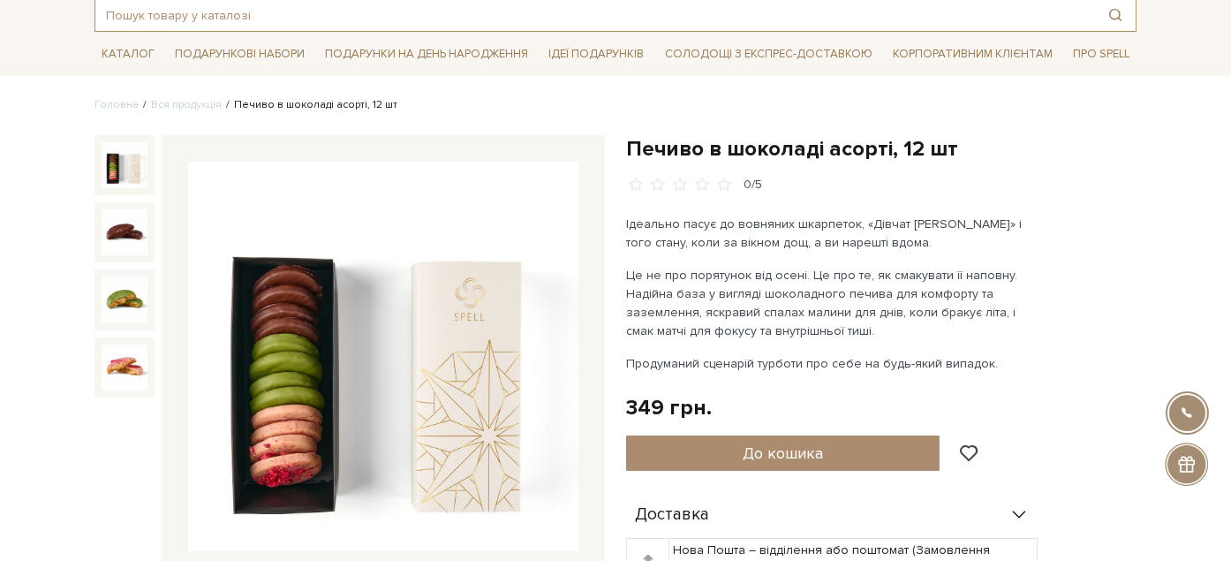
click at [397, 26] on input "text" at bounding box center [594, 15] width 999 height 32
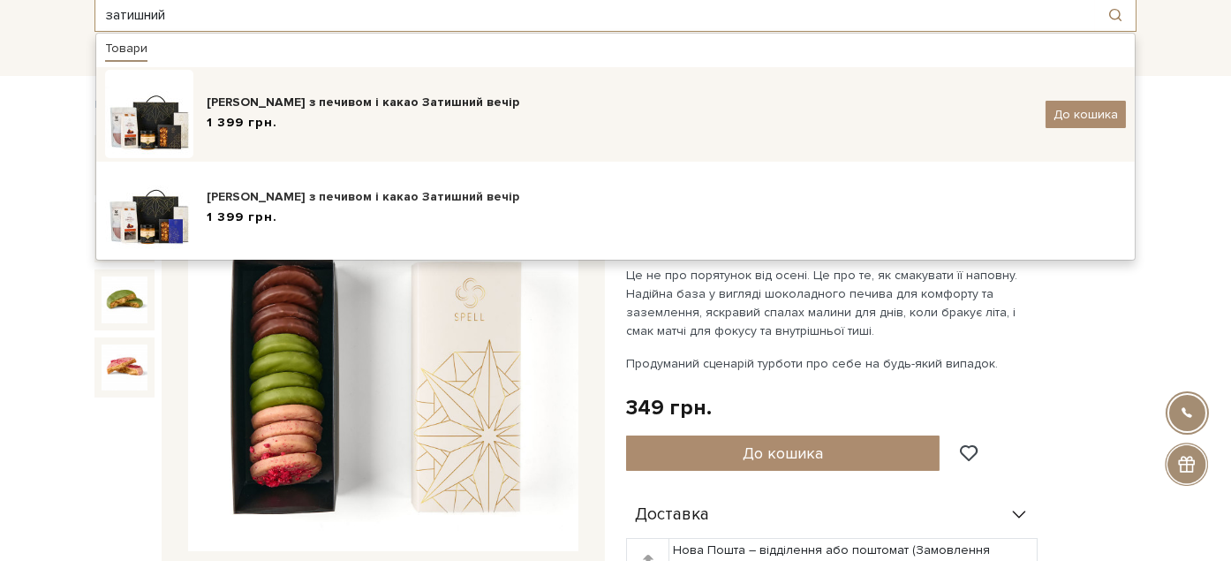
type input "затишний"
click at [442, 119] on div "1 399 грн." at bounding box center [619, 123] width 825 height 19
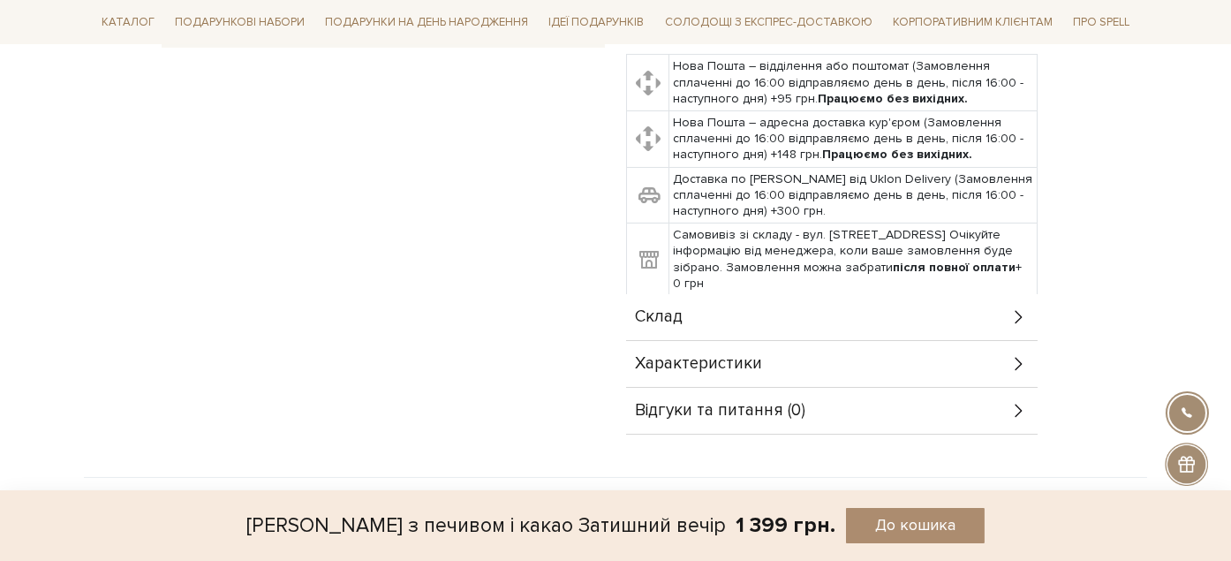
scroll to position [693, 0]
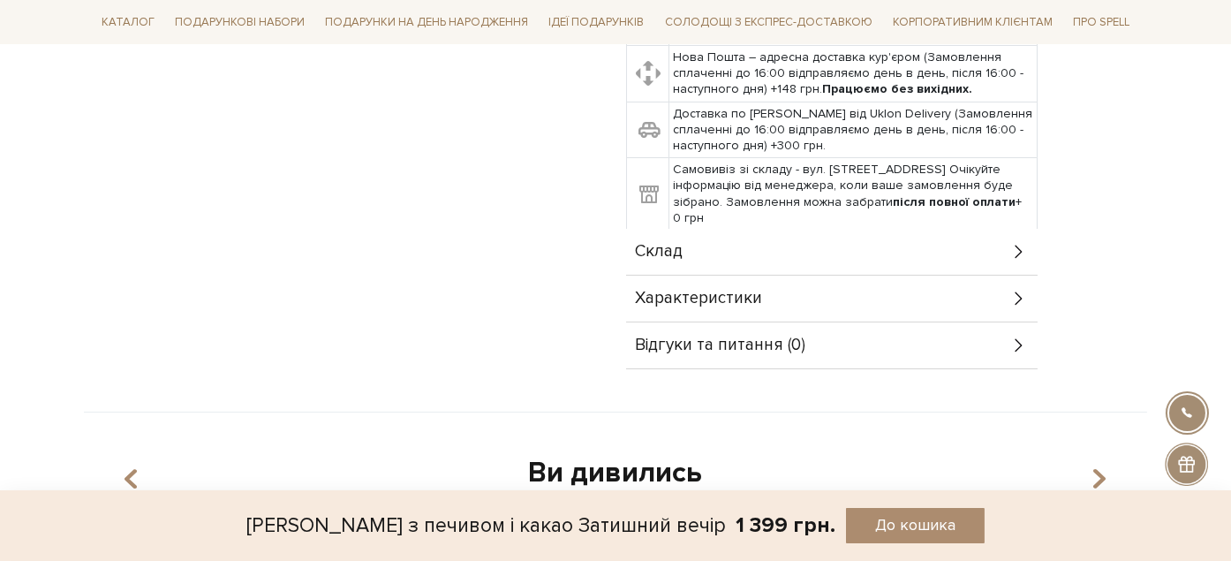
click at [711, 229] on div "Склад" at bounding box center [831, 252] width 411 height 46
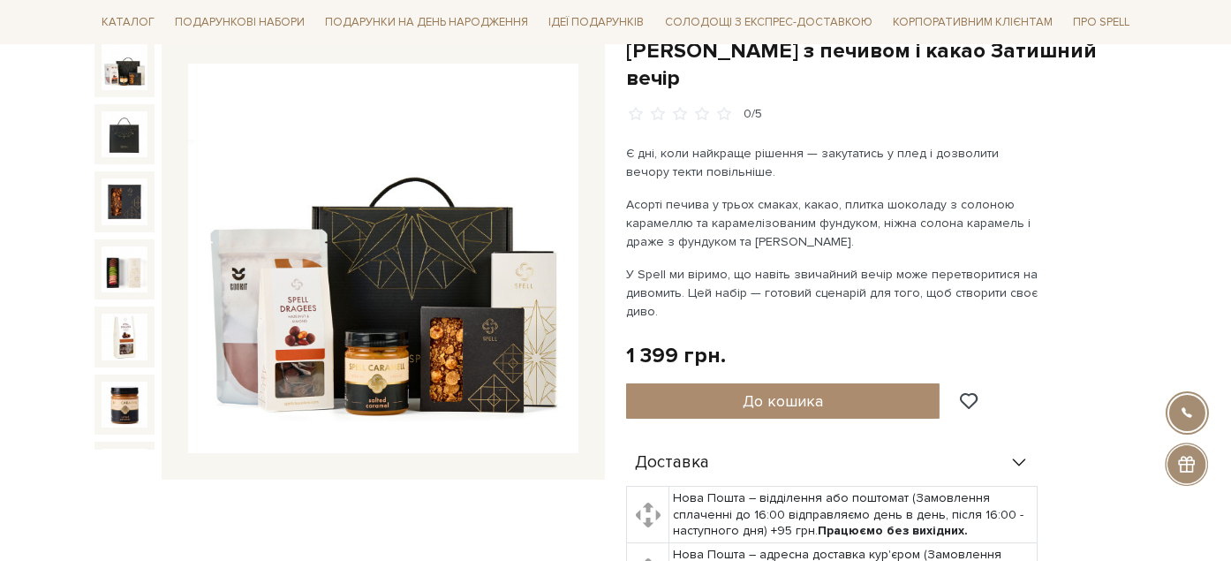
scroll to position [98, 0]
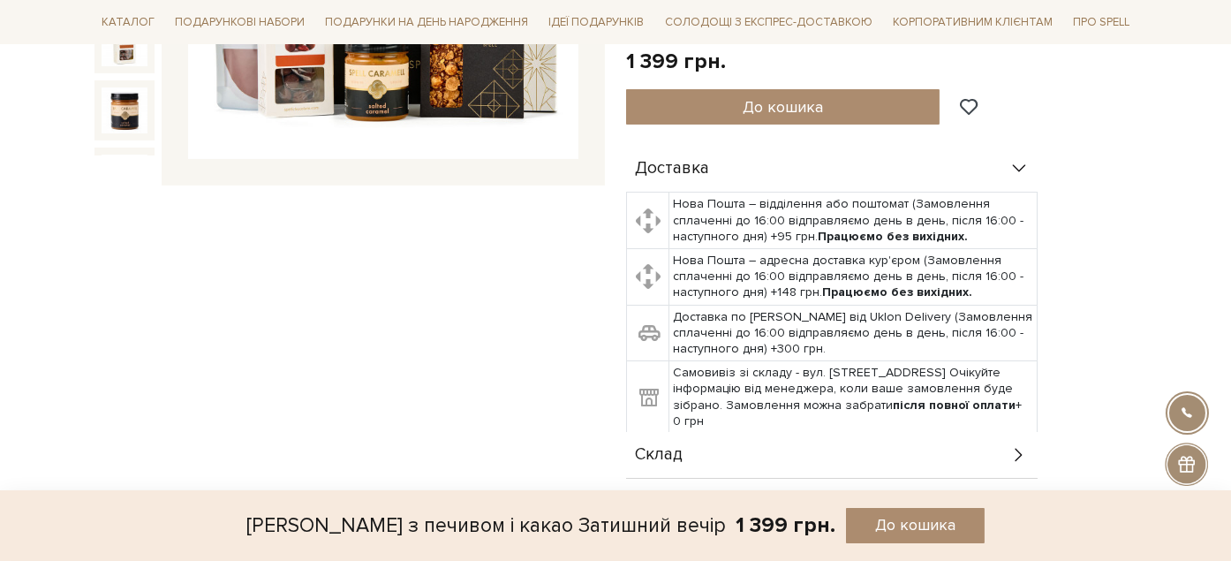
scroll to position [784, 0]
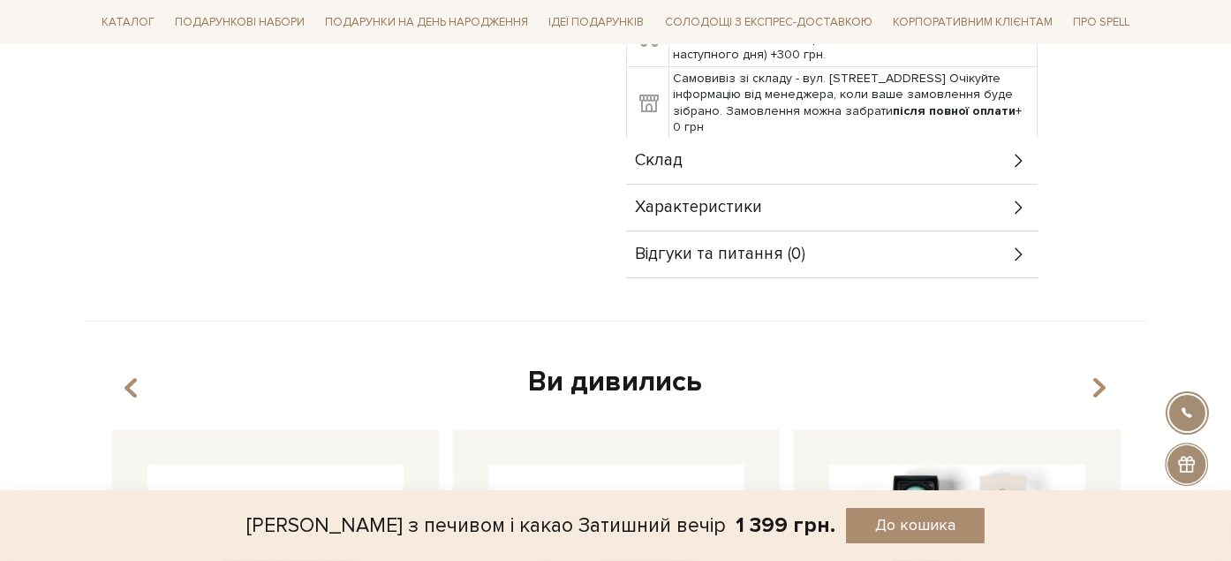
click at [697, 138] on div "Склад" at bounding box center [831, 161] width 411 height 46
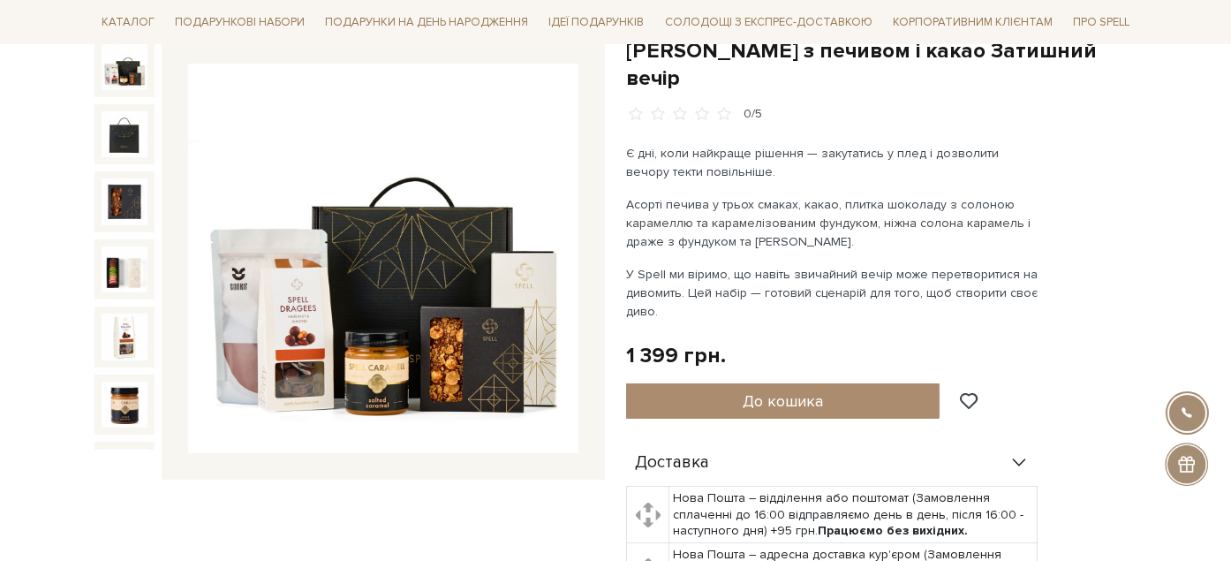
scroll to position [98, 0]
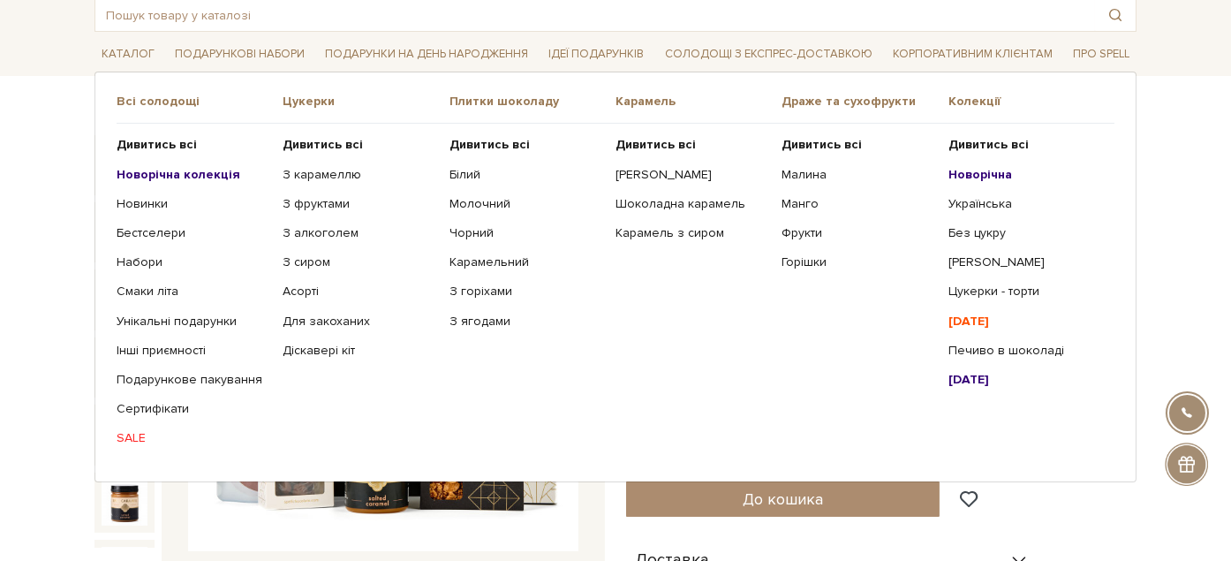
drag, startPoint x: 153, startPoint y: 346, endPoint x: 30, endPoint y: 336, distance: 123.1
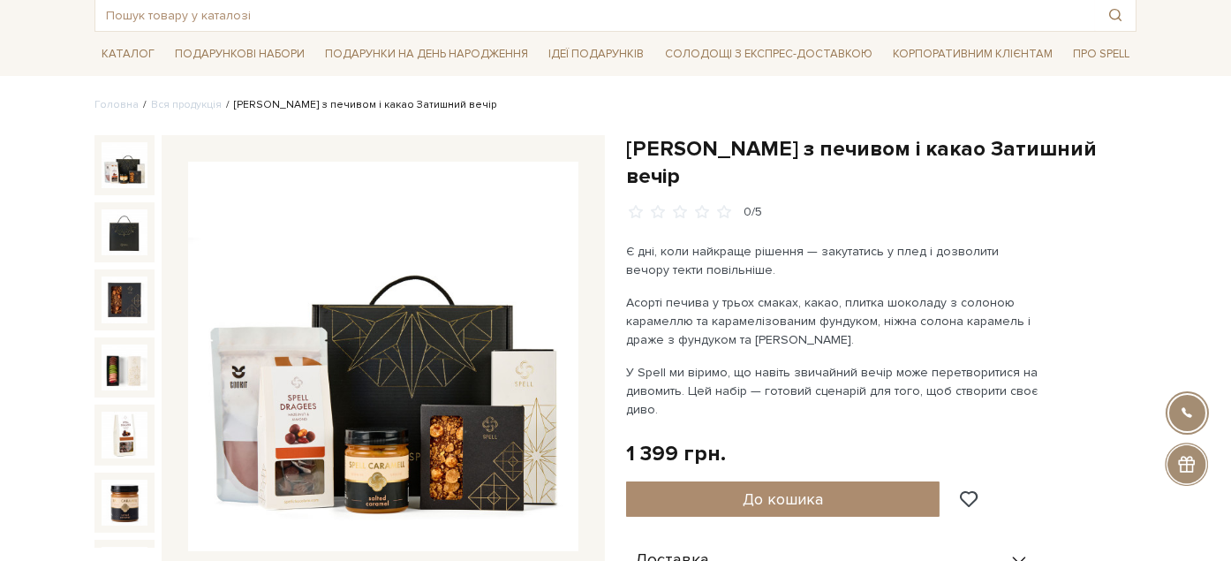
click at [120, 162] on img at bounding box center [125, 165] width 46 height 46
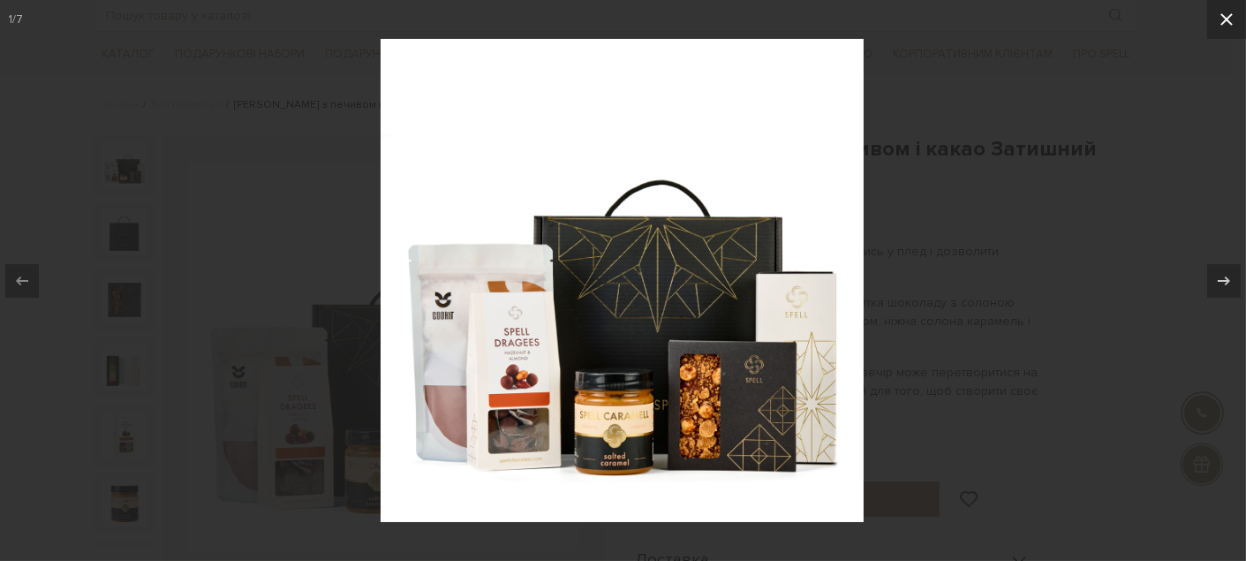
click at [1230, 16] on icon at bounding box center [1226, 19] width 12 height 12
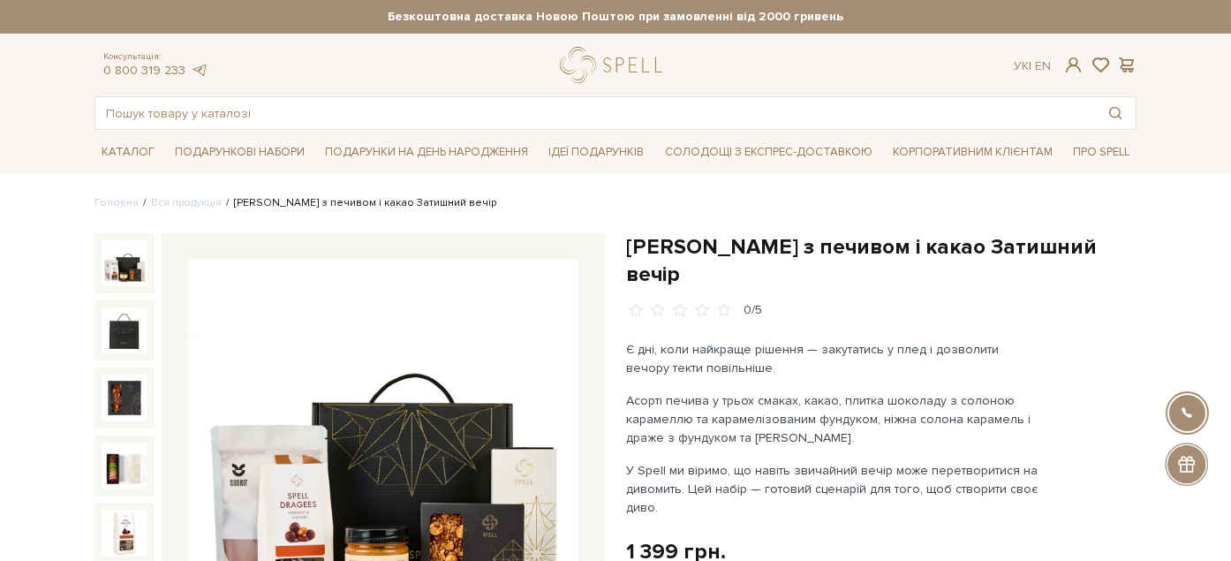
scroll to position [98, 0]
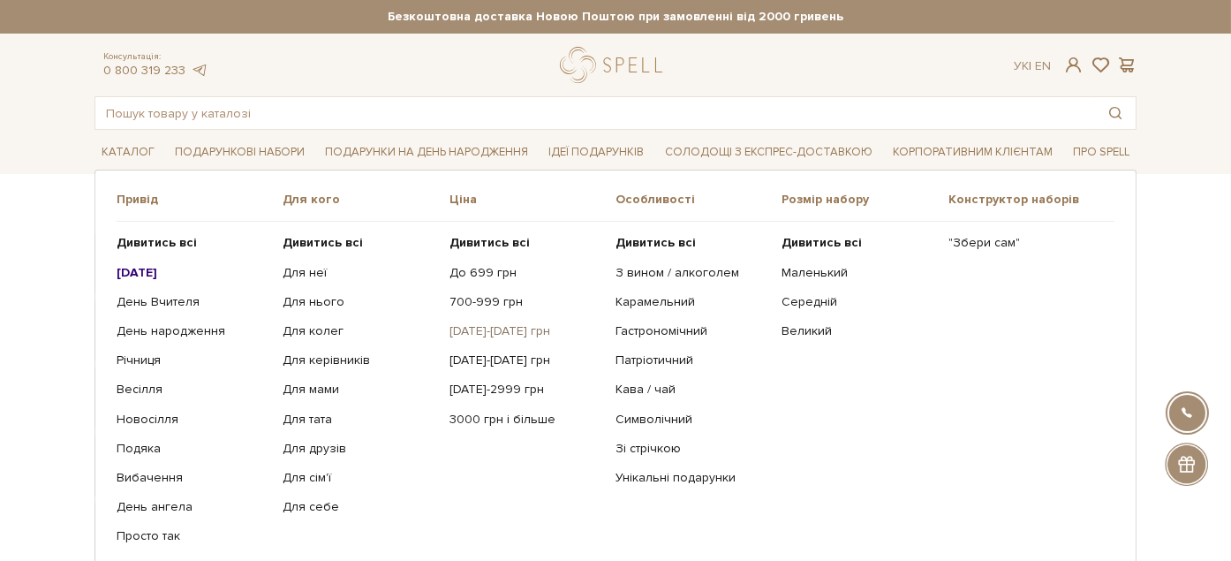
click at [492, 327] on link "[DATE]-[DATE] грн" at bounding box center [525, 331] width 153 height 16
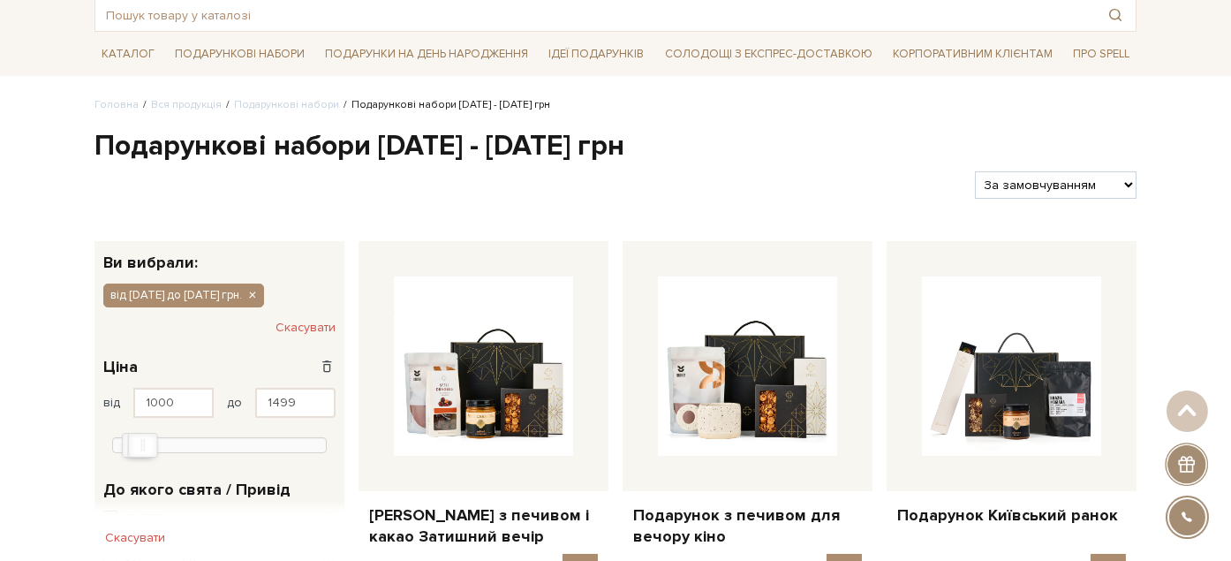
scroll to position [196, 0]
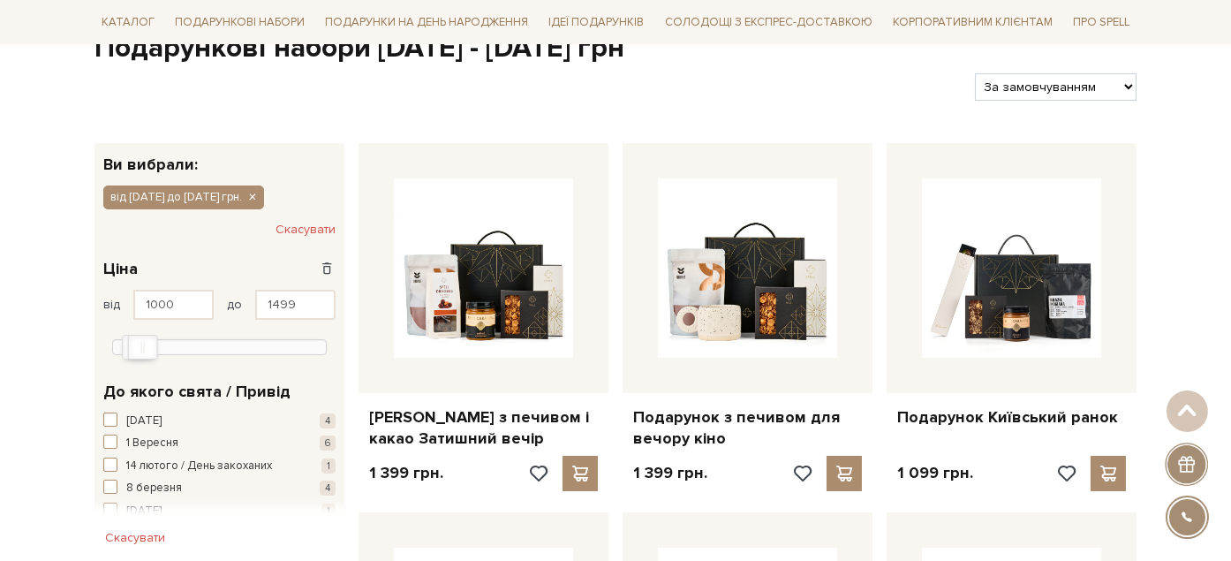
click at [1034, 79] on select "За замовчуванням За Ціною (зростання) За Ціною (зменшення) Новинки За популярні…" at bounding box center [1056, 86] width 162 height 27
select select "https://spellchocolate.com/our-productions/podarunkovi-box/1000-1499?sort=p.pri…"
click at [975, 73] on select "За замовчуванням За Ціною (зростання) За Ціною (зменшення) Новинки За популярні…" at bounding box center [1056, 86] width 162 height 27
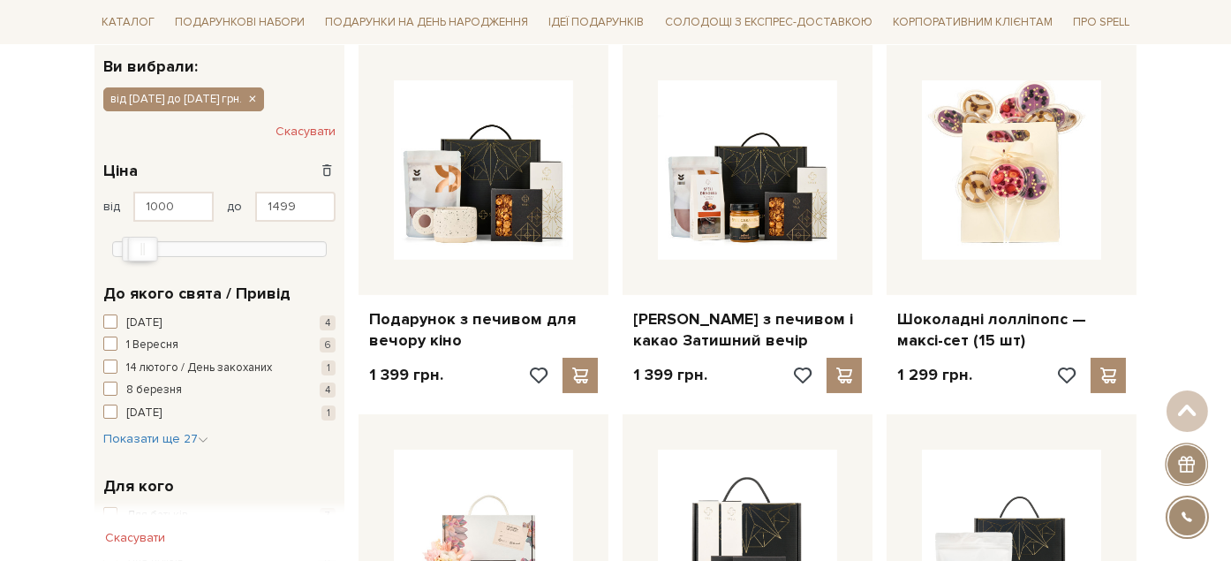
scroll to position [196, 0]
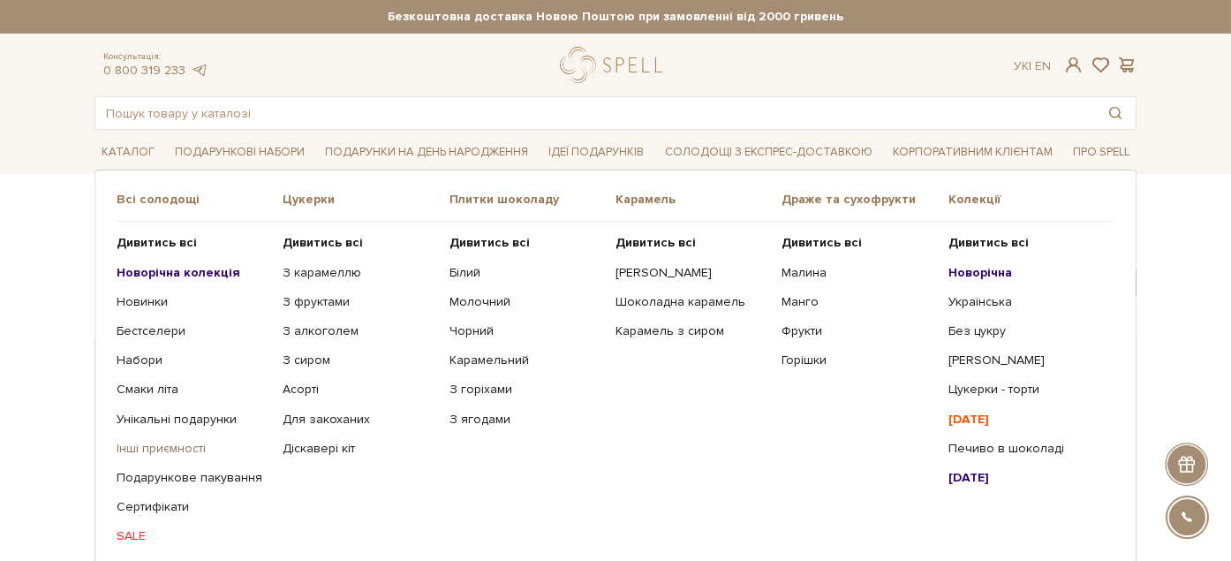
click at [143, 448] on link "Інші приємності" at bounding box center [193, 449] width 153 height 16
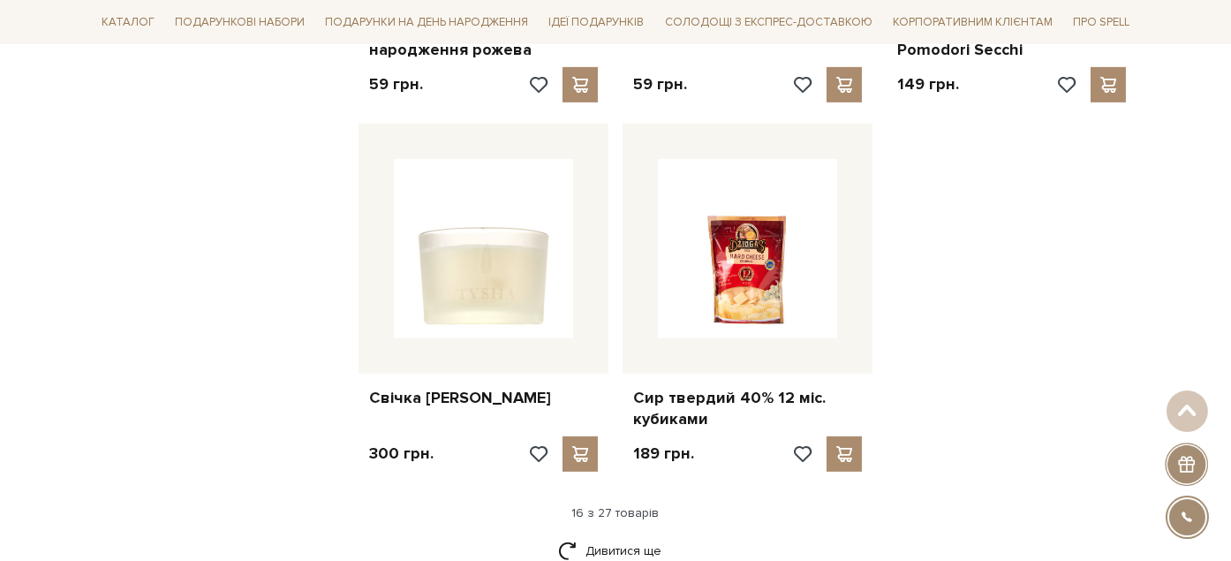
scroll to position [2256, 0]
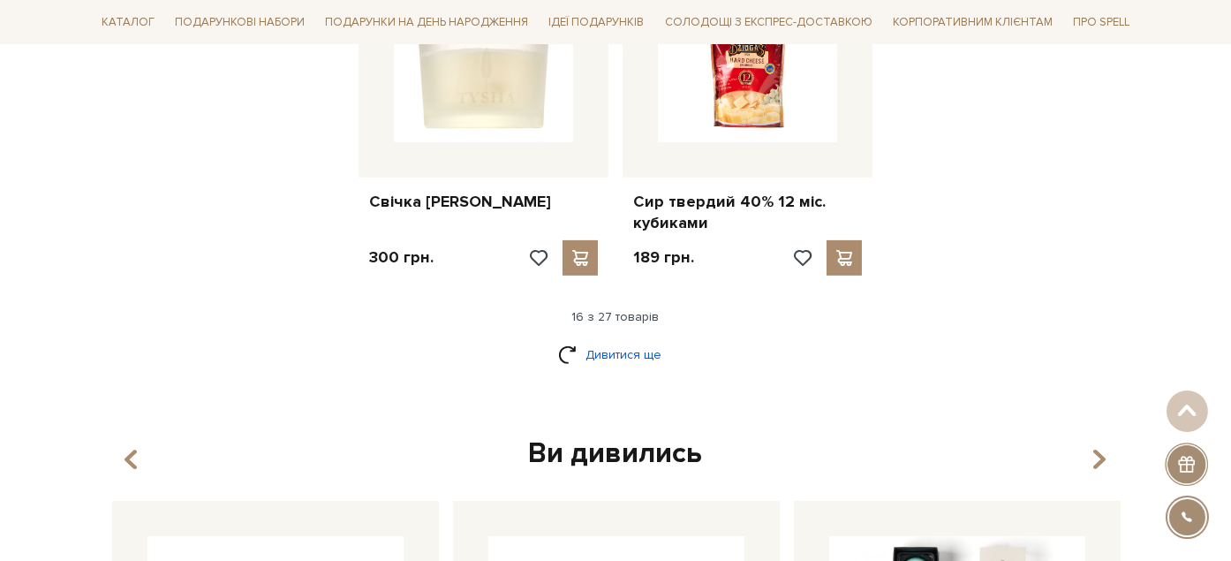
click at [617, 339] on link "Дивитися ще" at bounding box center [615, 354] width 115 height 31
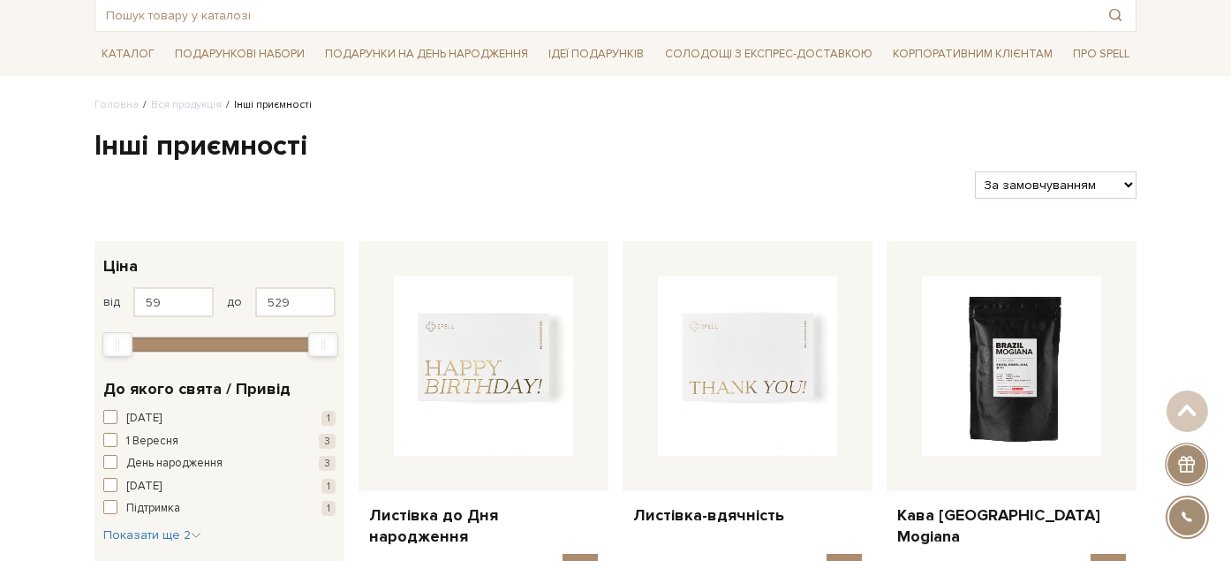
scroll to position [0, 0]
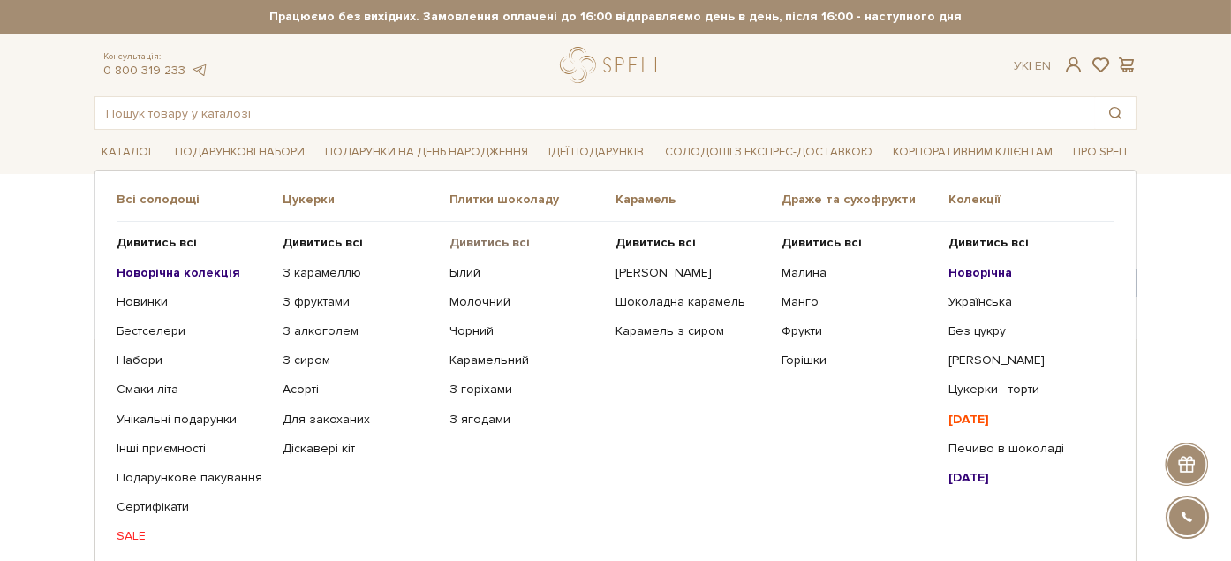
click at [497, 241] on b "Дивитись всі" at bounding box center [489, 242] width 80 height 15
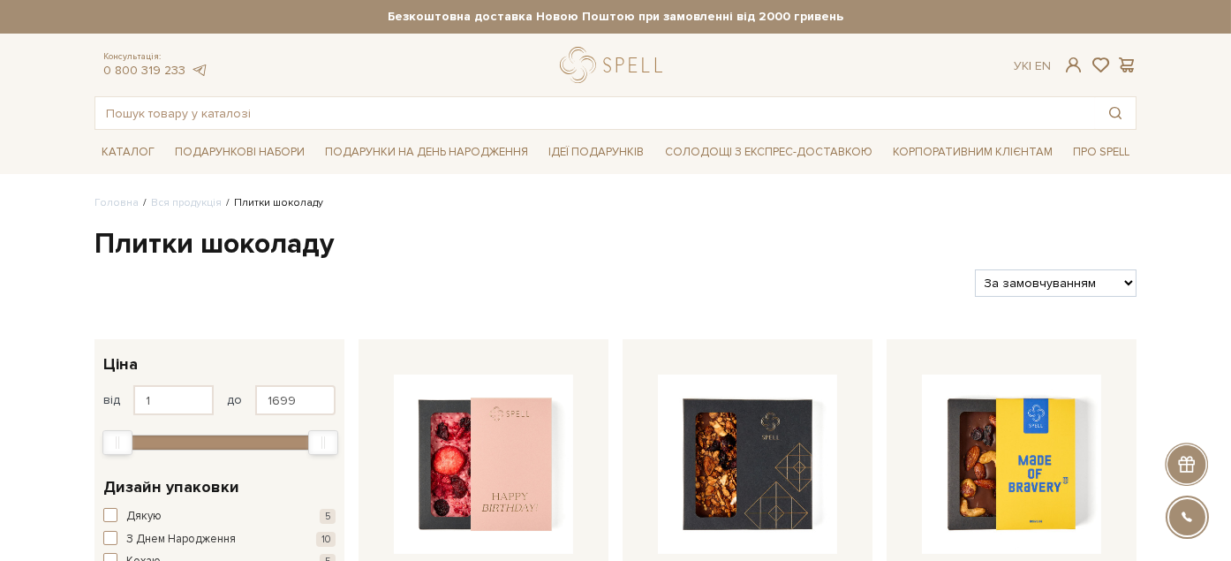
click at [1083, 271] on select "За замовчуванням За Ціною (зростання) За Ціною (зменшення) Новинки За популярні…" at bounding box center [1056, 282] width 162 height 27
select select "[URL][DOMAIN_NAME]"
click at [975, 269] on select "За замовчуванням За Ціною (зростання) За Ціною (зменшення) Новинки За популярні…" at bounding box center [1056, 282] width 162 height 27
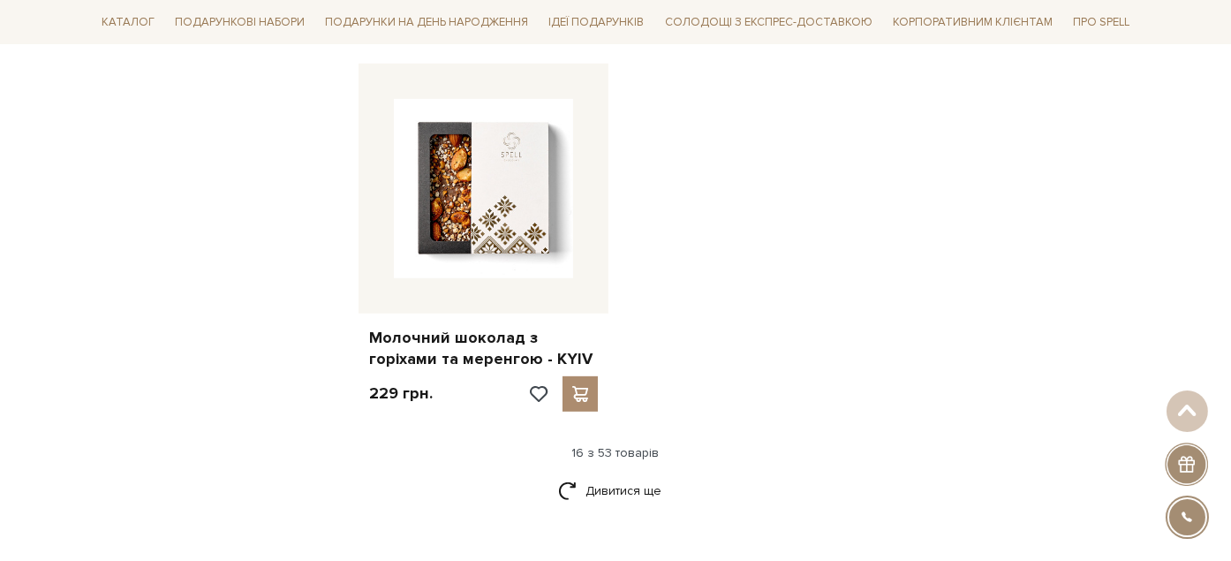
scroll to position [2354, 0]
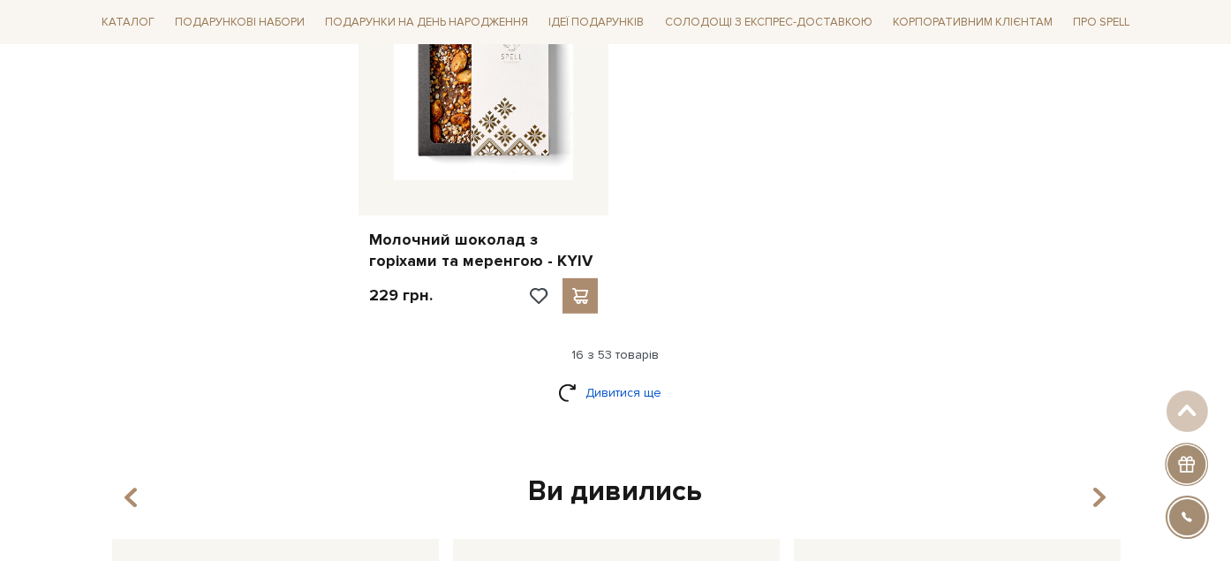
click at [595, 377] on link "Дивитися ще" at bounding box center [615, 392] width 115 height 31
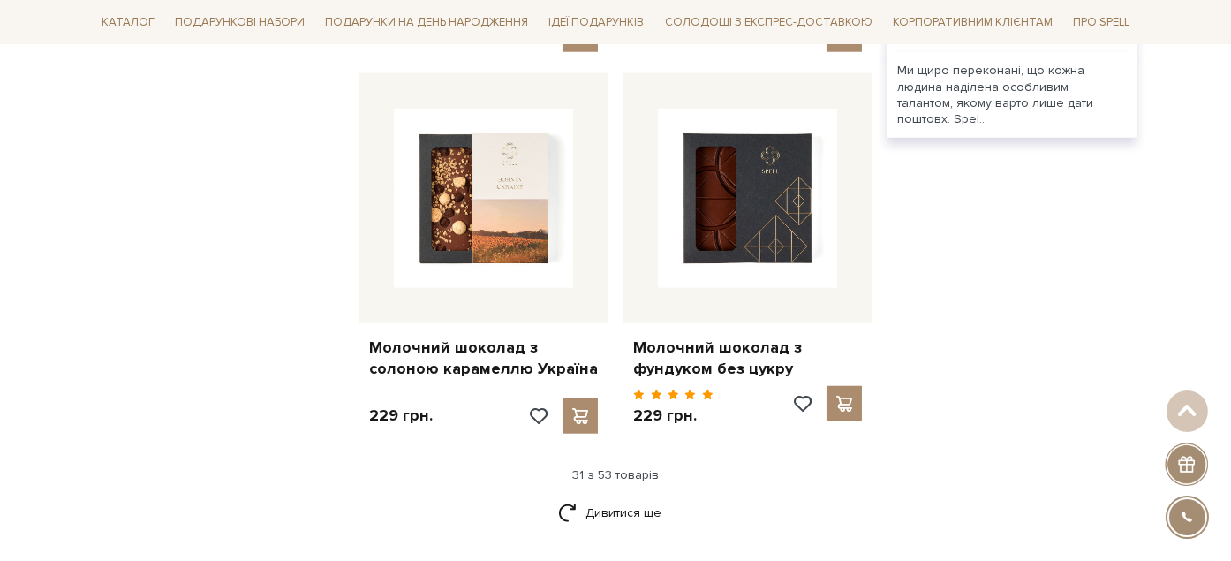
scroll to position [4315, 0]
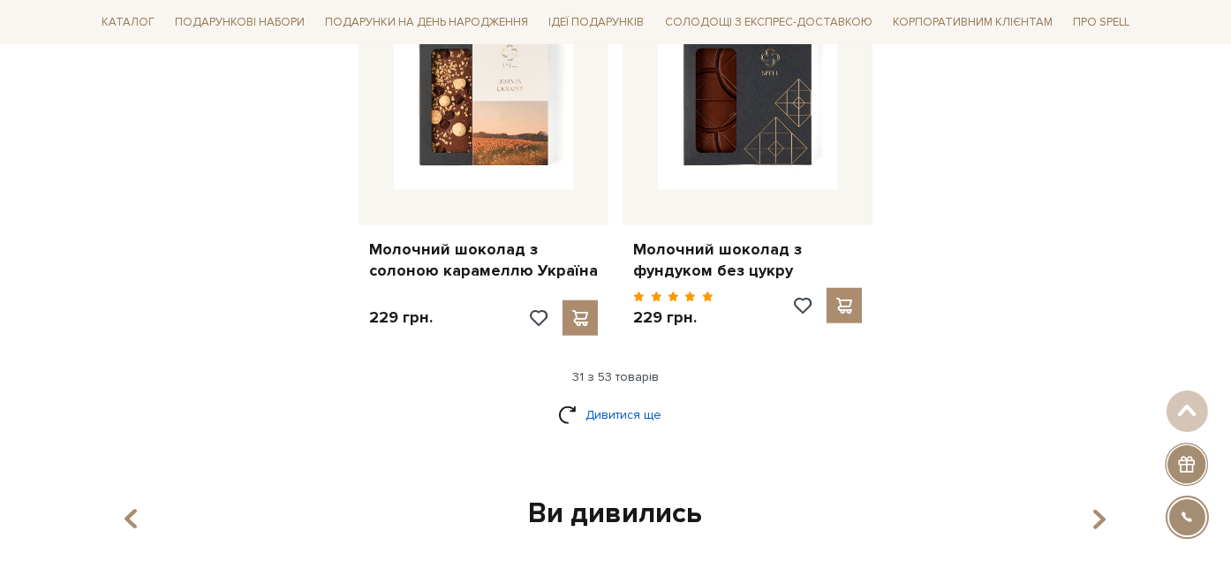
click at [592, 399] on link "Дивитися ще" at bounding box center [615, 414] width 115 height 31
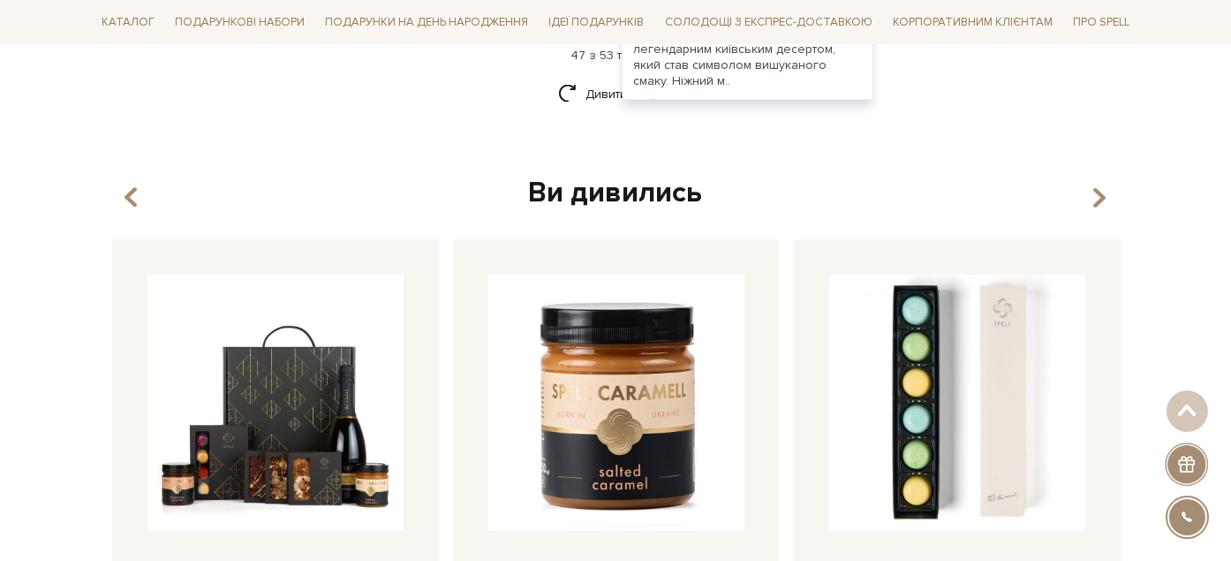
scroll to position [6376, 0]
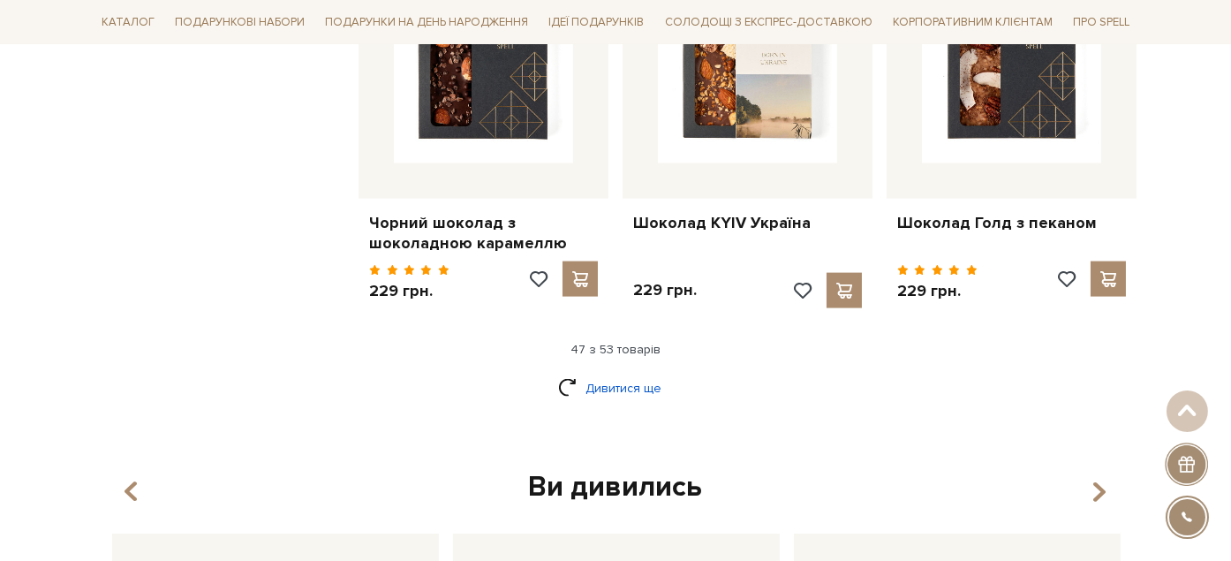
click at [606, 373] on link "Дивитися ще" at bounding box center [615, 388] width 115 height 31
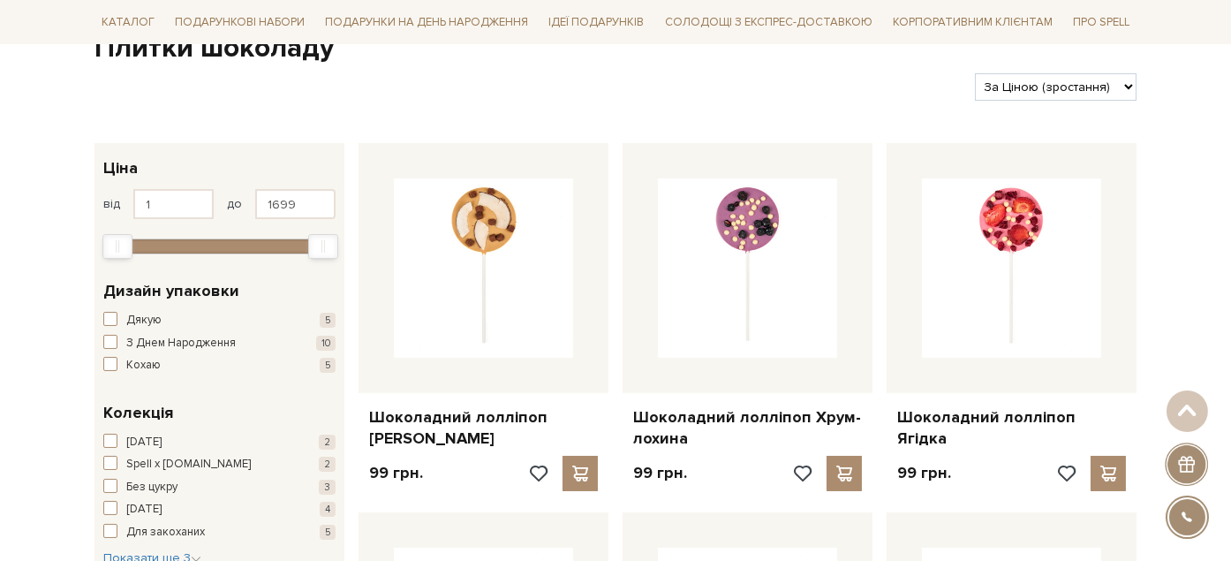
scroll to position [0, 0]
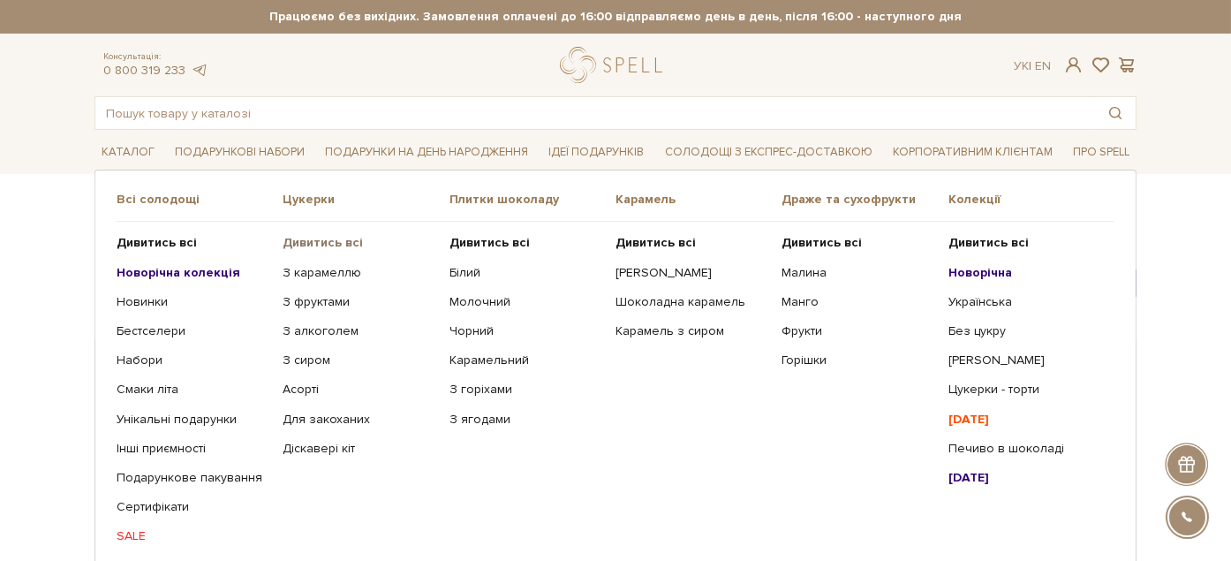
click at [312, 236] on b "Дивитись всі" at bounding box center [323, 242] width 80 height 15
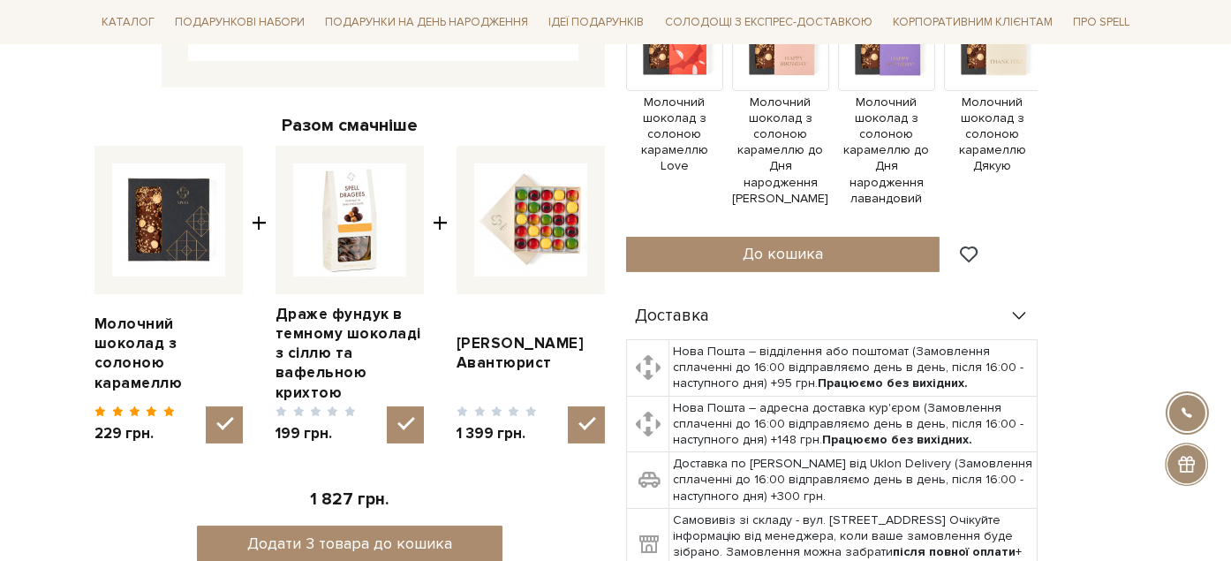
scroll to position [784, 0]
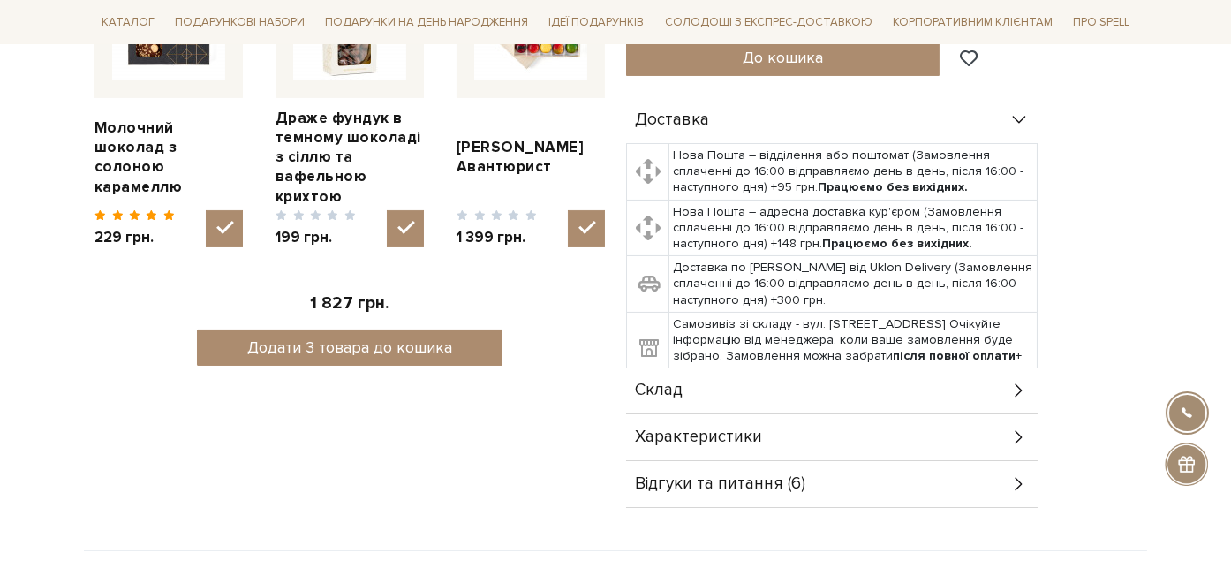
click at [774, 379] on div "Склад" at bounding box center [831, 390] width 411 height 46
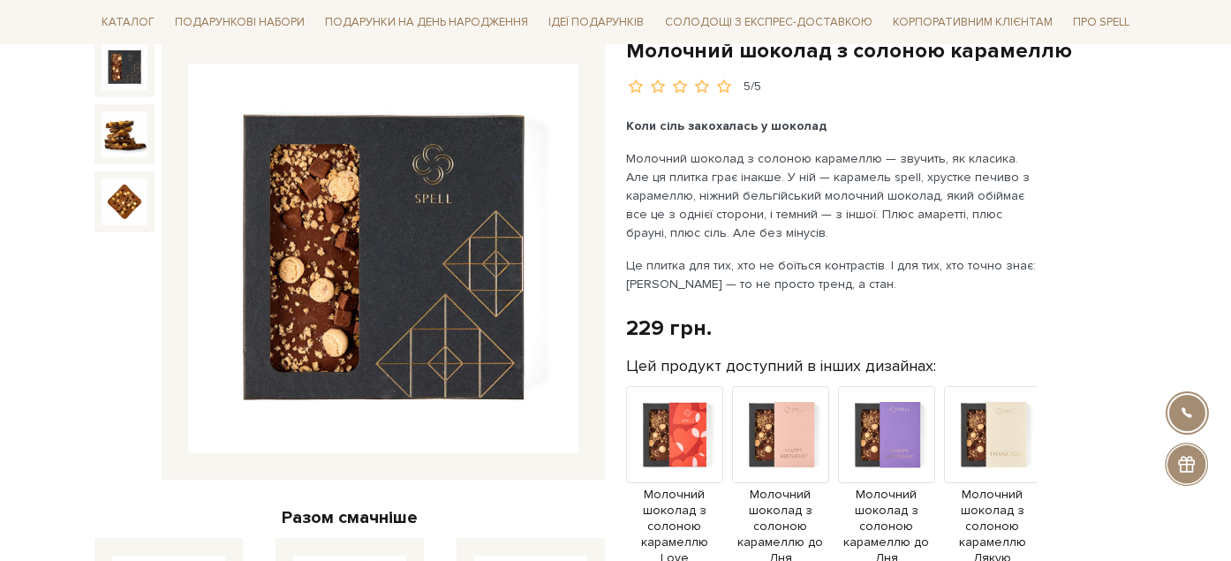
scroll to position [98, 0]
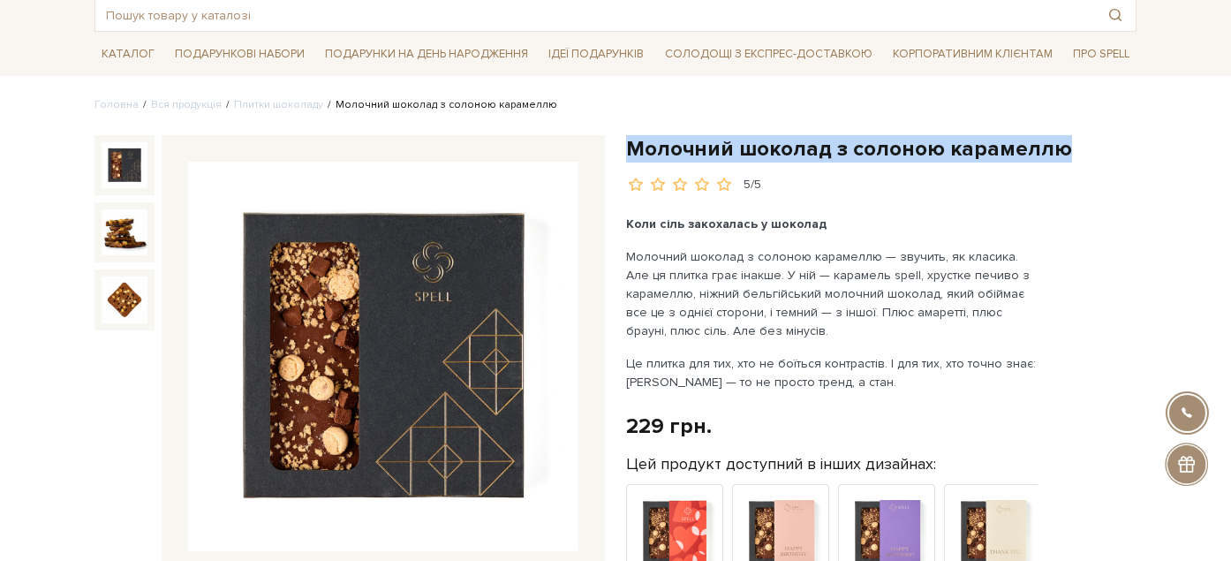
drag, startPoint x: 631, startPoint y: 145, endPoint x: 1054, endPoint y: 153, distance: 423.0
click at [1054, 153] on h1 "Молочний шоколад з солоною карамеллю" at bounding box center [881, 148] width 510 height 27
copy h1 "Молочний шоколад з солоною карамеллю"
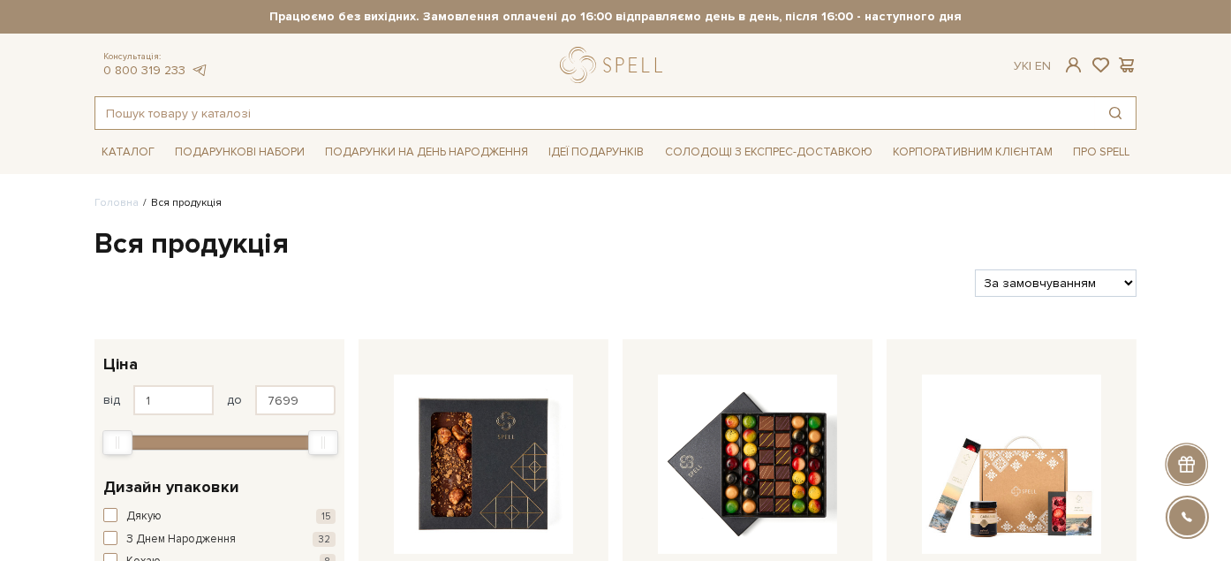
click at [420, 106] on input "text" at bounding box center [594, 113] width 999 height 32
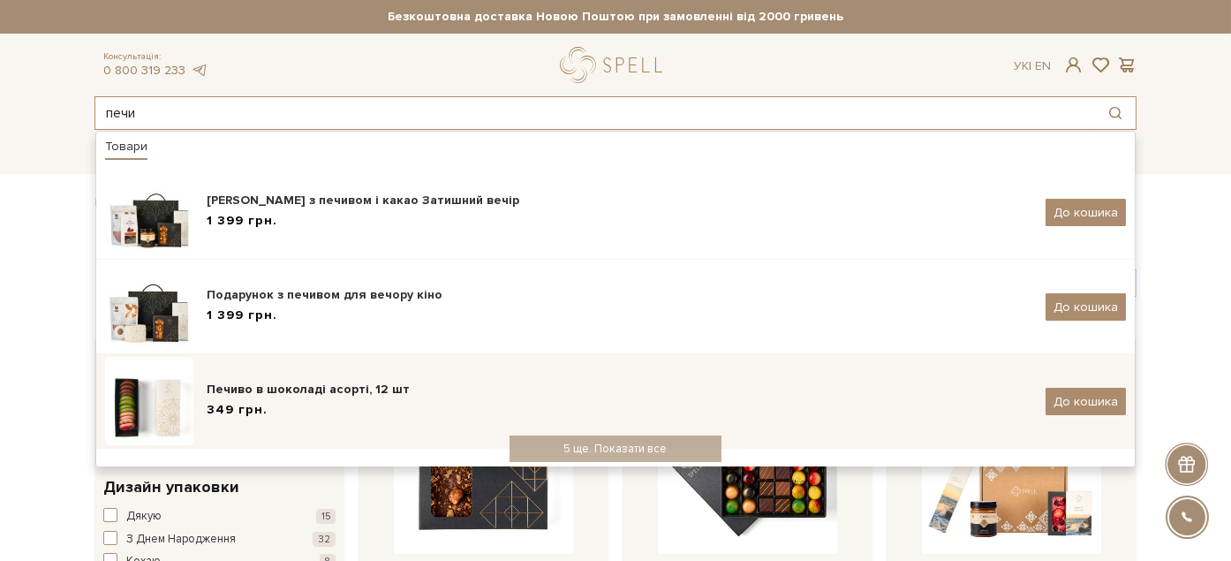
type input "печи"
click at [287, 425] on div "Печиво в шоколаді асорті, 12 шт 349 грн. До кошика" at bounding box center [615, 401] width 1021 height 88
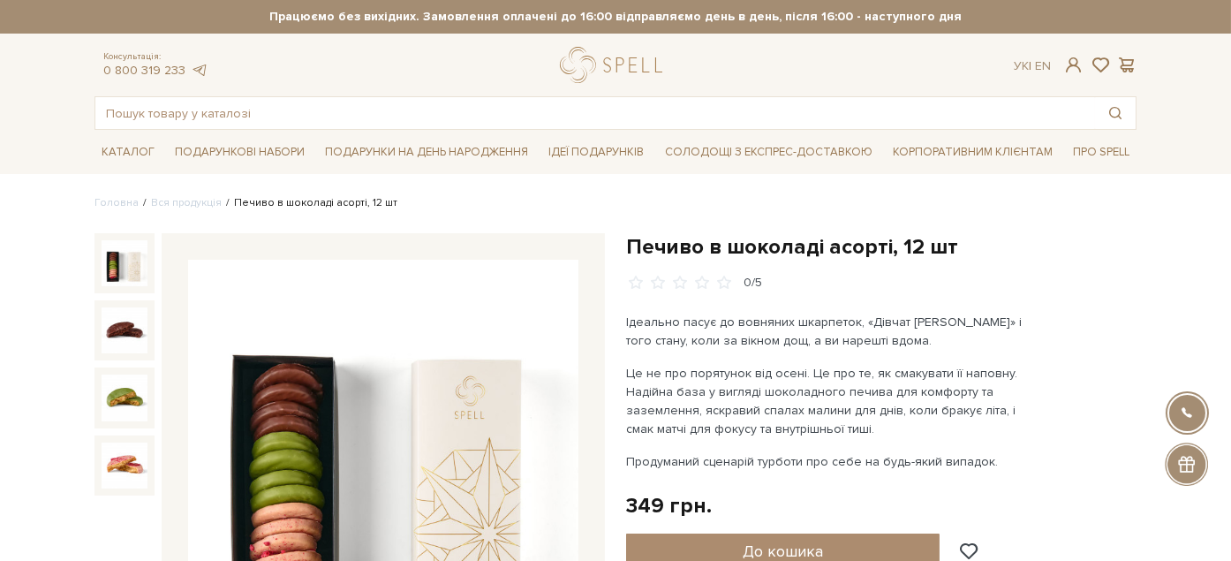
scroll to position [196, 0]
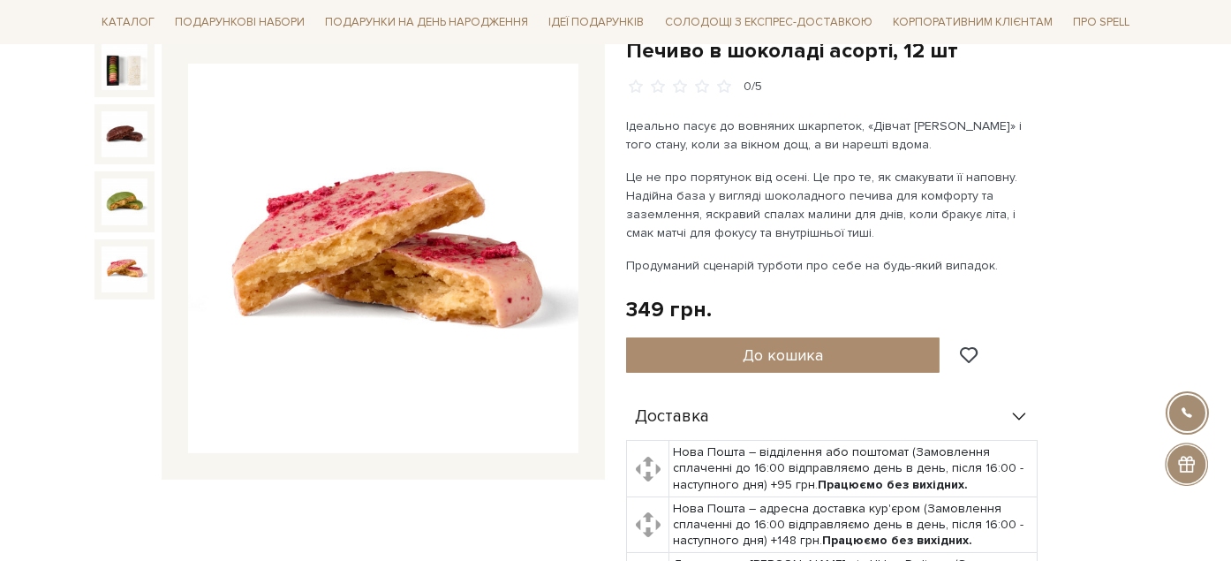
click at [124, 266] on img at bounding box center [125, 269] width 46 height 46
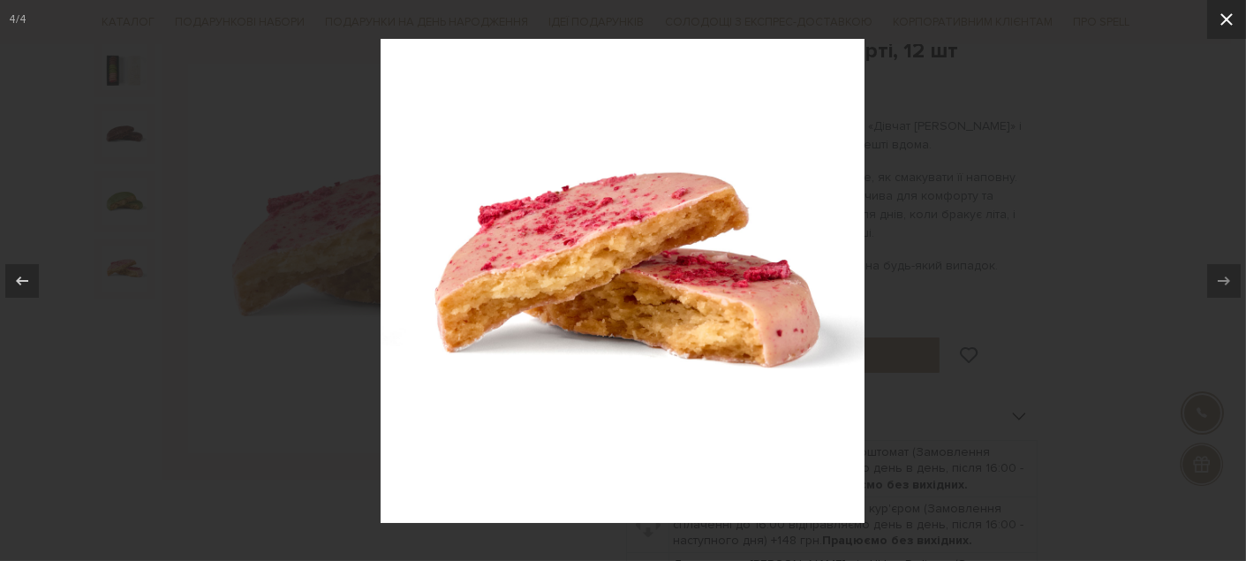
click at [1230, 19] on icon at bounding box center [1226, 19] width 21 height 21
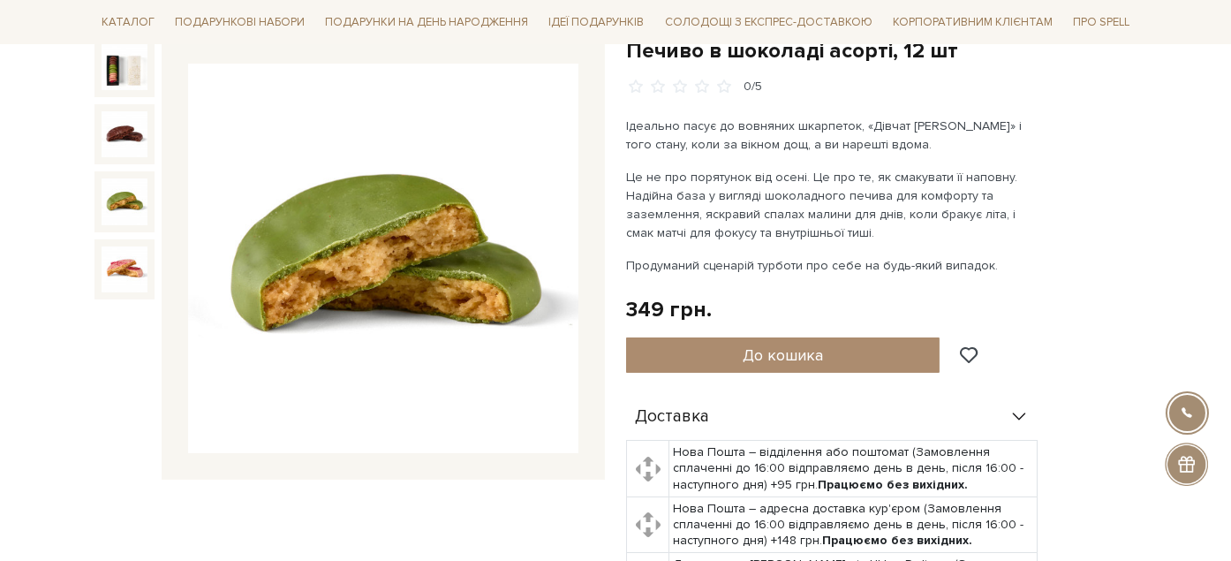
click at [106, 198] on img at bounding box center [125, 201] width 46 height 46
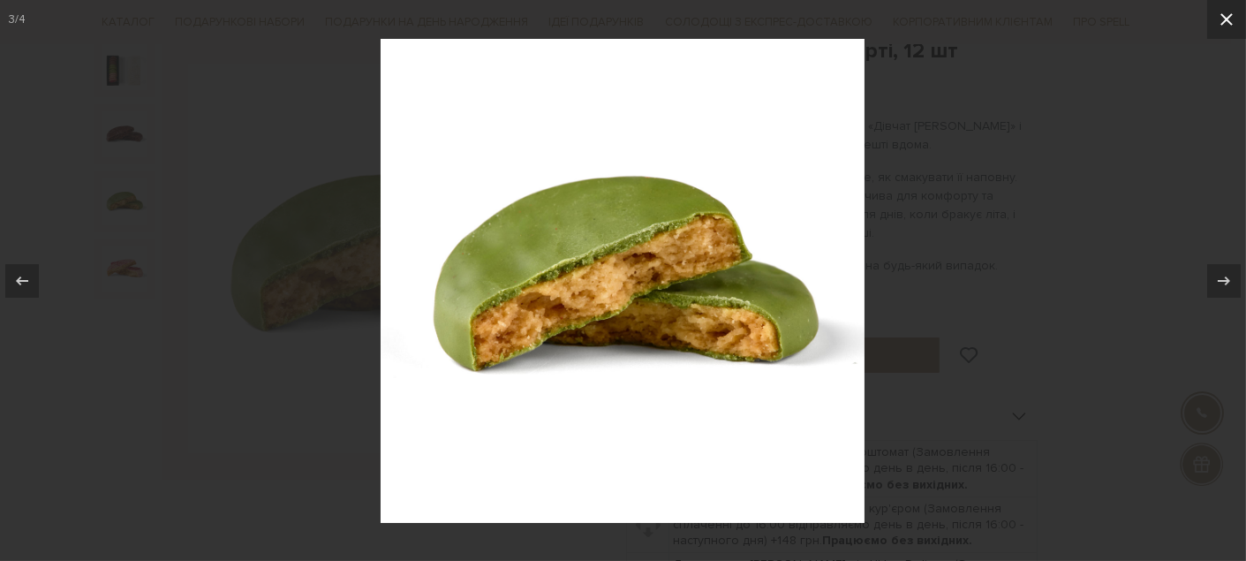
click at [1217, 24] on icon at bounding box center [1226, 19] width 21 height 21
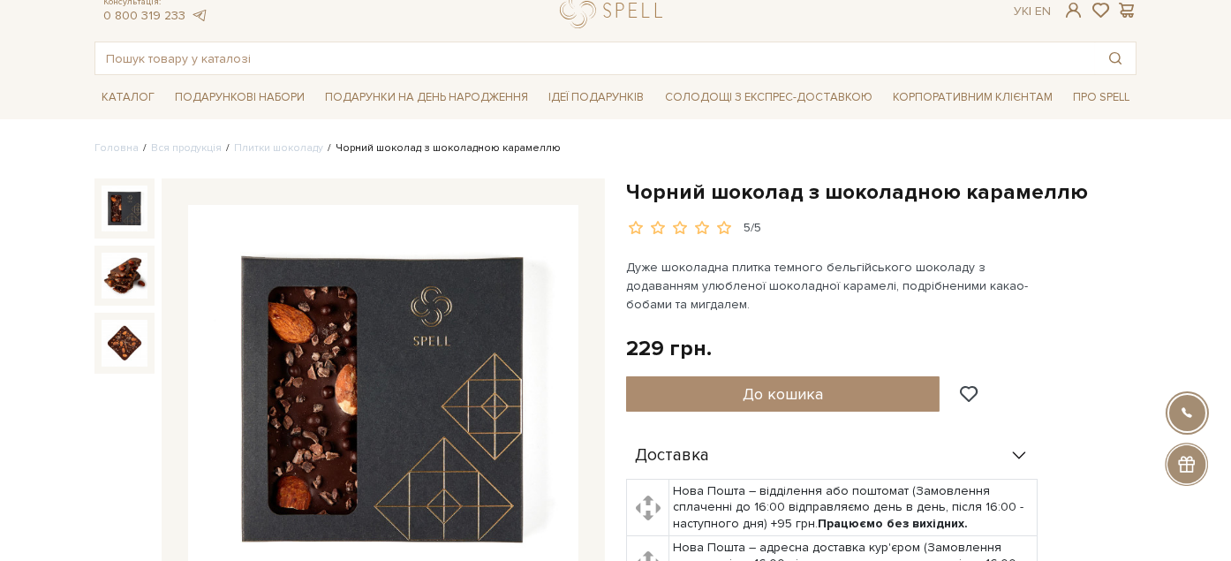
scroll to position [78, 0]
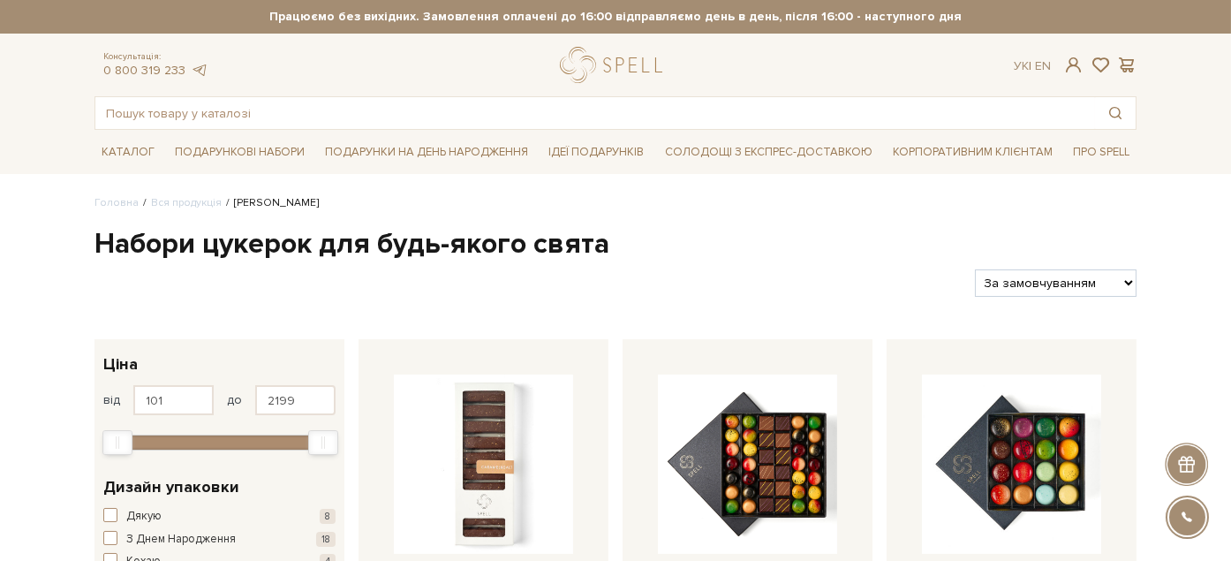
click at [1105, 272] on select "За замовчуванням За Ціною (зростання) За Ціною (зменшення) Новинки За популярні…" at bounding box center [1056, 282] width 162 height 27
select select "https://spellchocolate.com/our-productions/seti-cukerok/?sort=p.price&order=ASC"
click at [975, 269] on select "За замовчуванням За Ціною (зростання) За Ціною (зменшення) Новинки За популярні…" at bounding box center [1056, 282] width 162 height 27
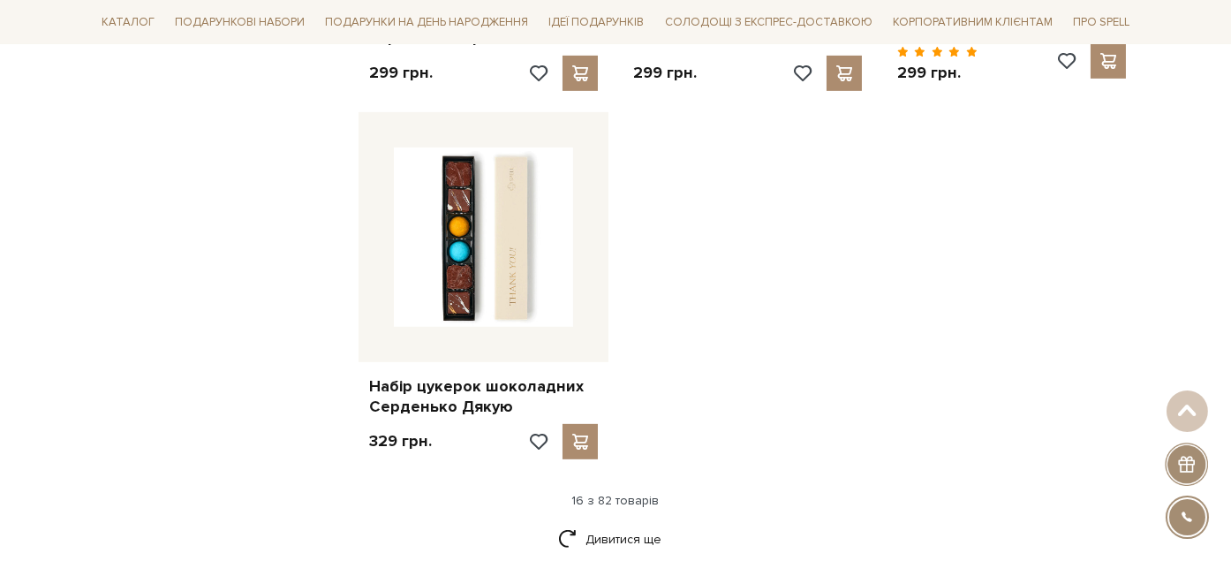
scroll to position [2256, 0]
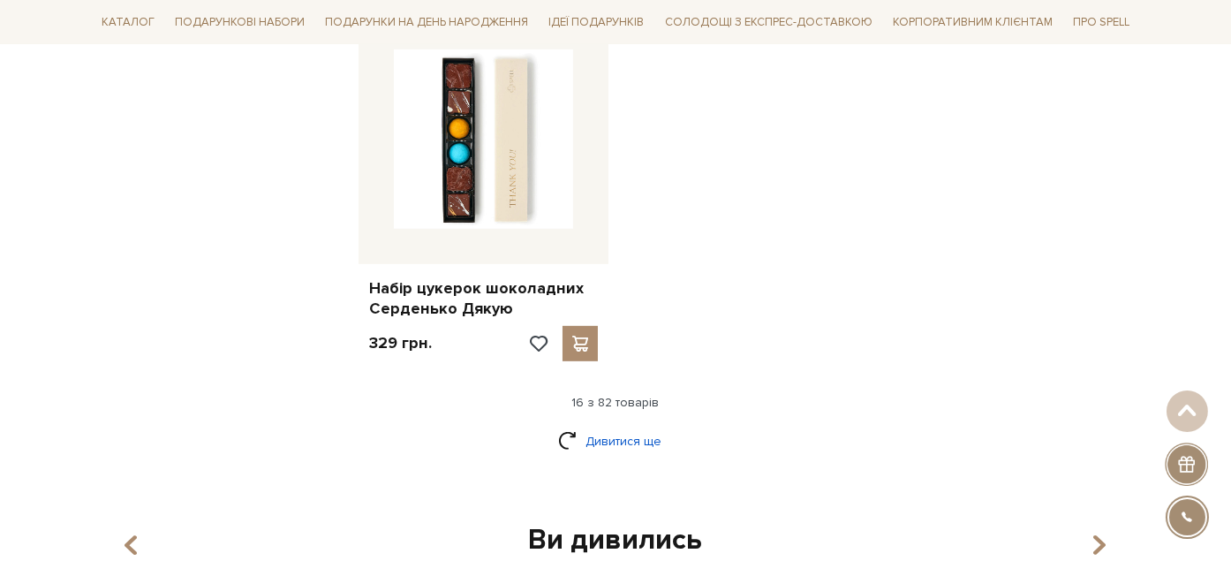
click at [599, 426] on link "Дивитися ще" at bounding box center [615, 441] width 115 height 31
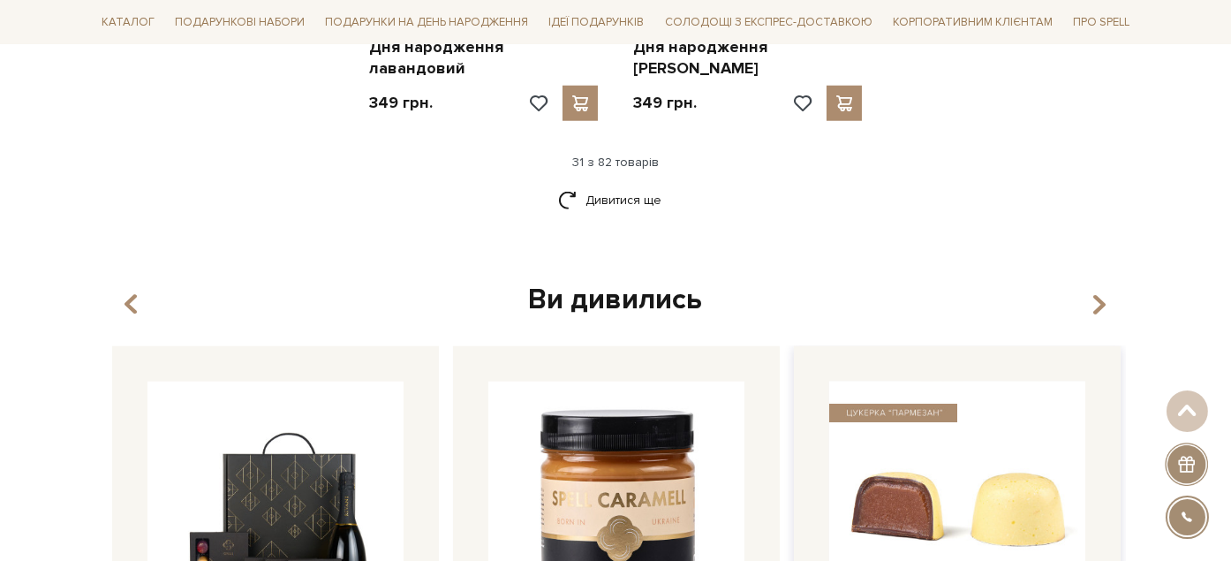
scroll to position [4512, 0]
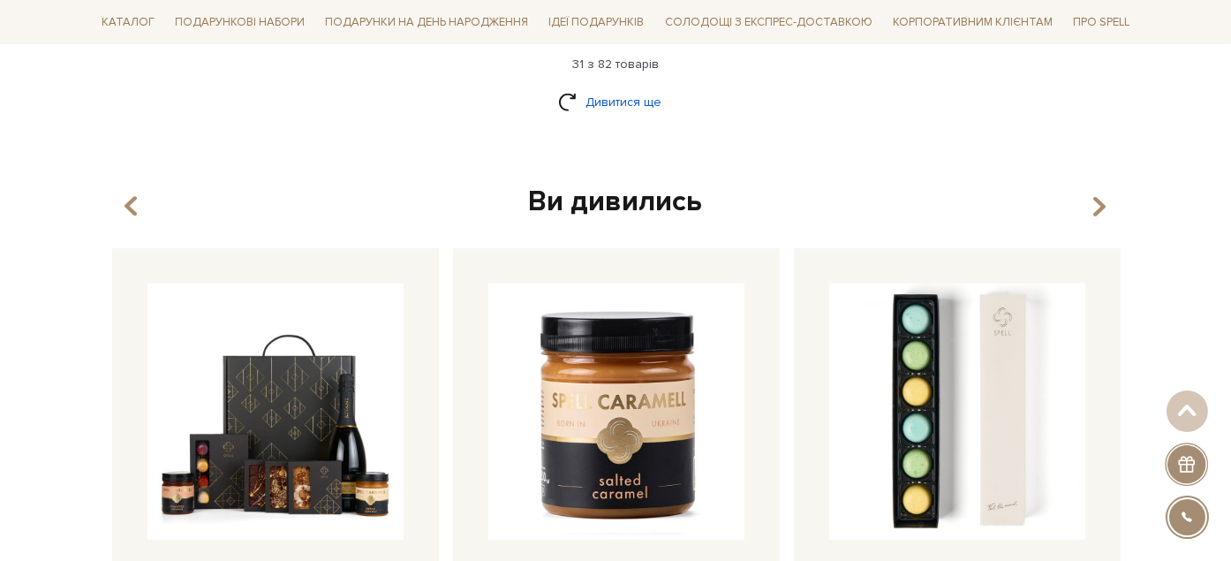
click at [606, 87] on link "Дивитися ще" at bounding box center [615, 102] width 115 height 31
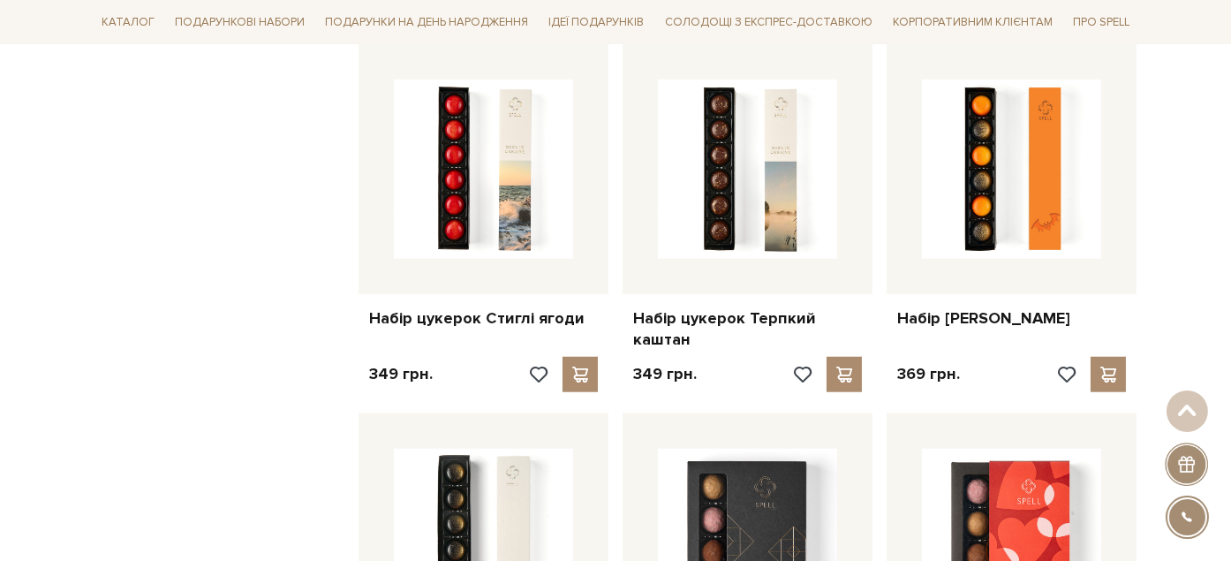
scroll to position [6387, 0]
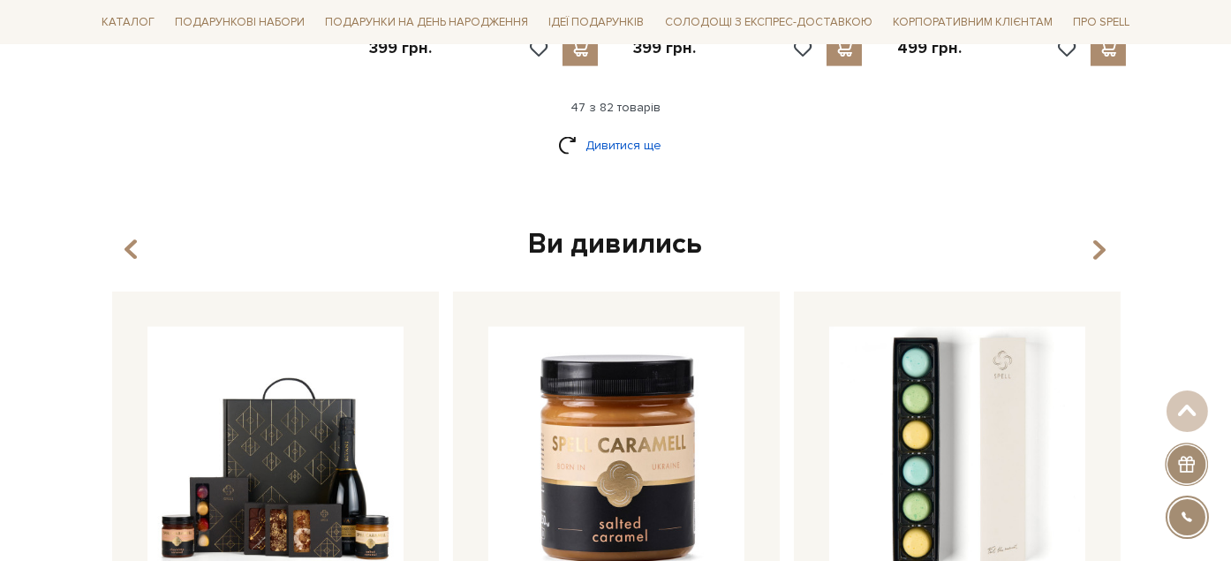
click at [610, 130] on link "Дивитися ще" at bounding box center [615, 145] width 115 height 31
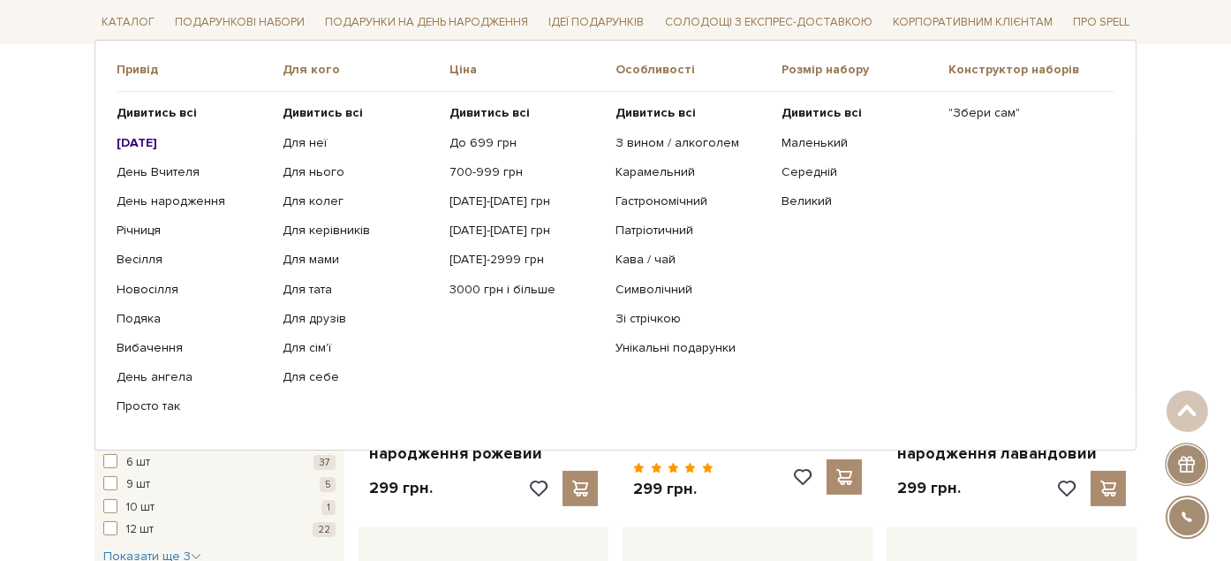
scroll to position [1059, 0]
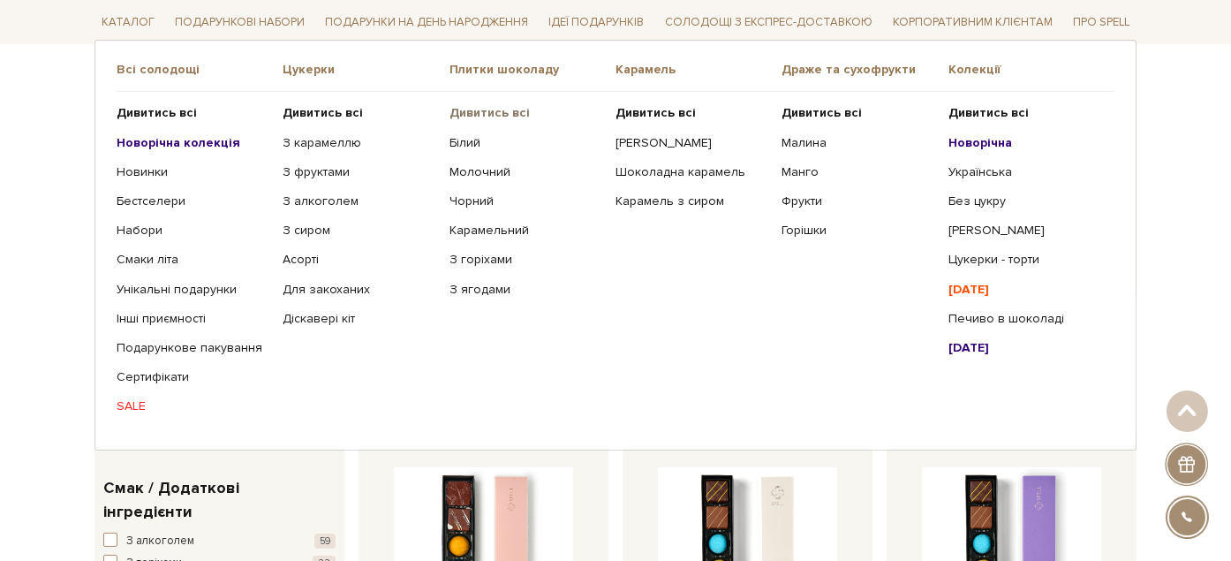
click at [489, 112] on b "Дивитись всі" at bounding box center [489, 112] width 80 height 15
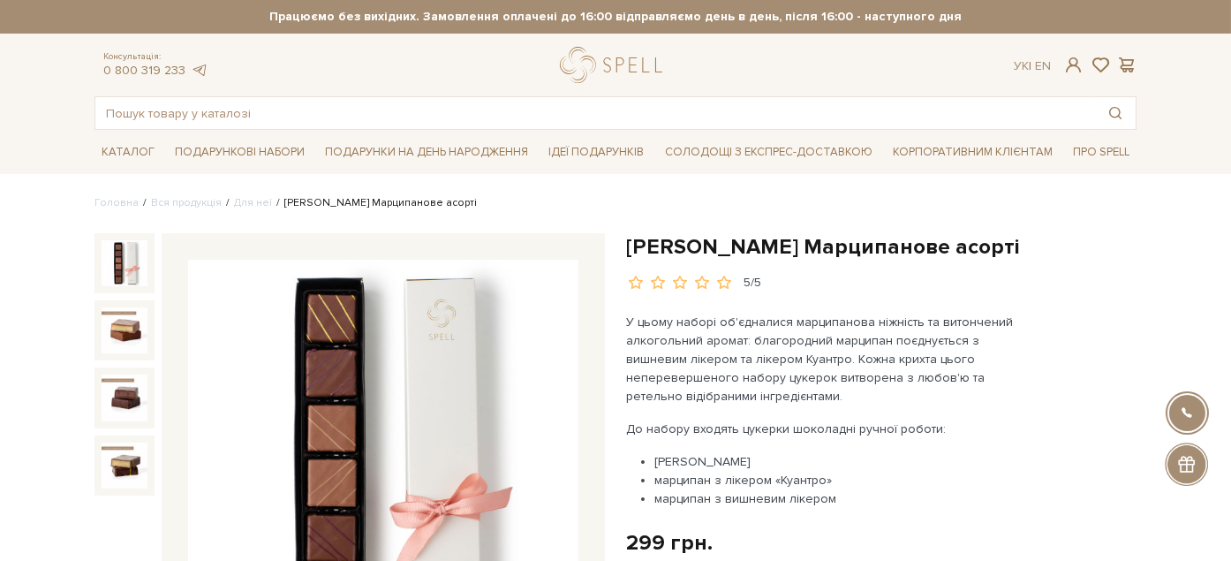
scroll to position [196, 0]
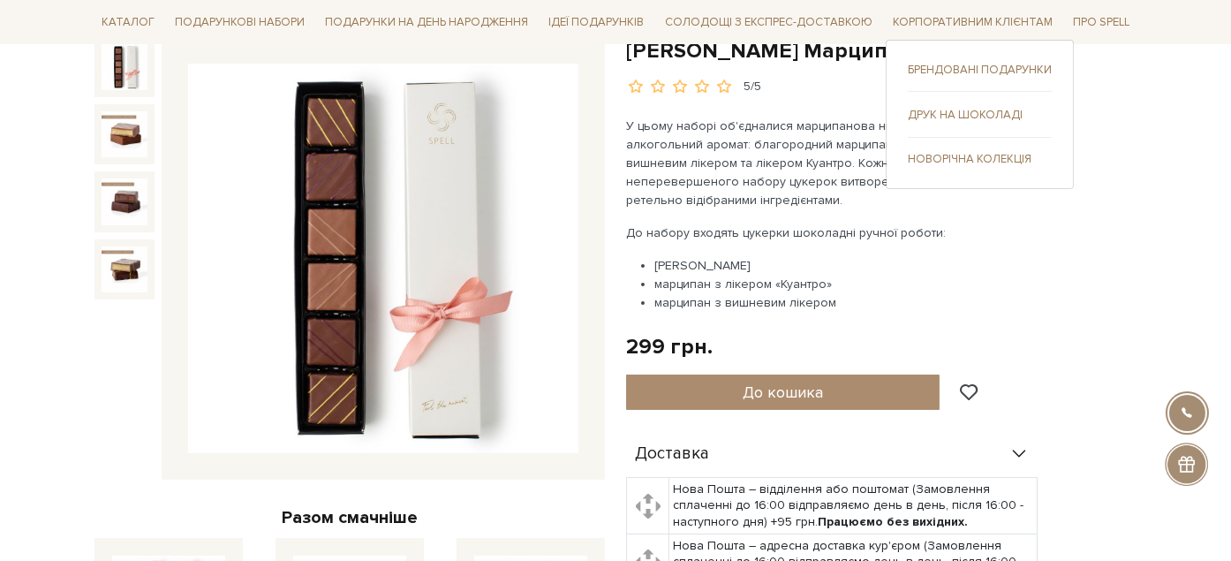
drag, startPoint x: 629, startPoint y: 49, endPoint x: 1027, endPoint y: 87, distance: 400.0
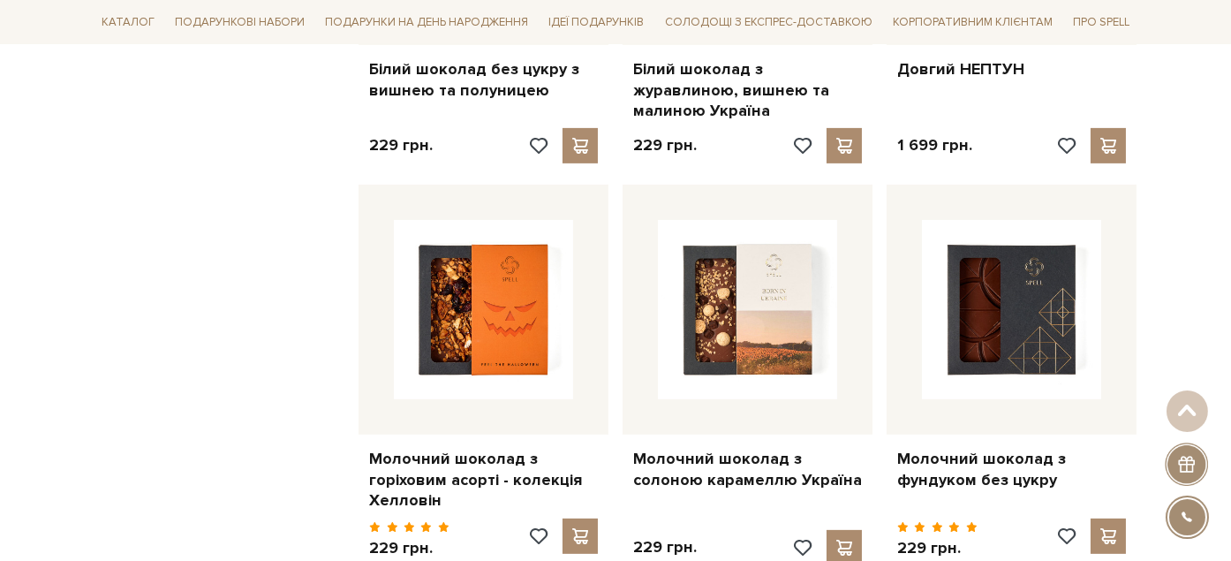
scroll to position [2158, 0]
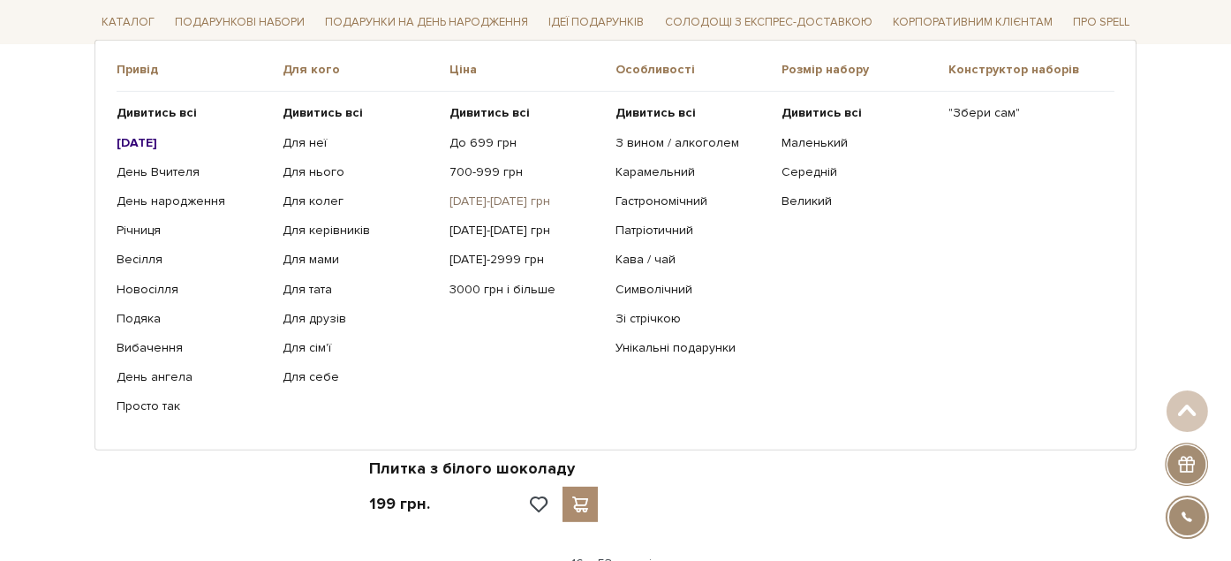
click at [487, 195] on link "[DATE]-[DATE] грн" at bounding box center [525, 201] width 153 height 16
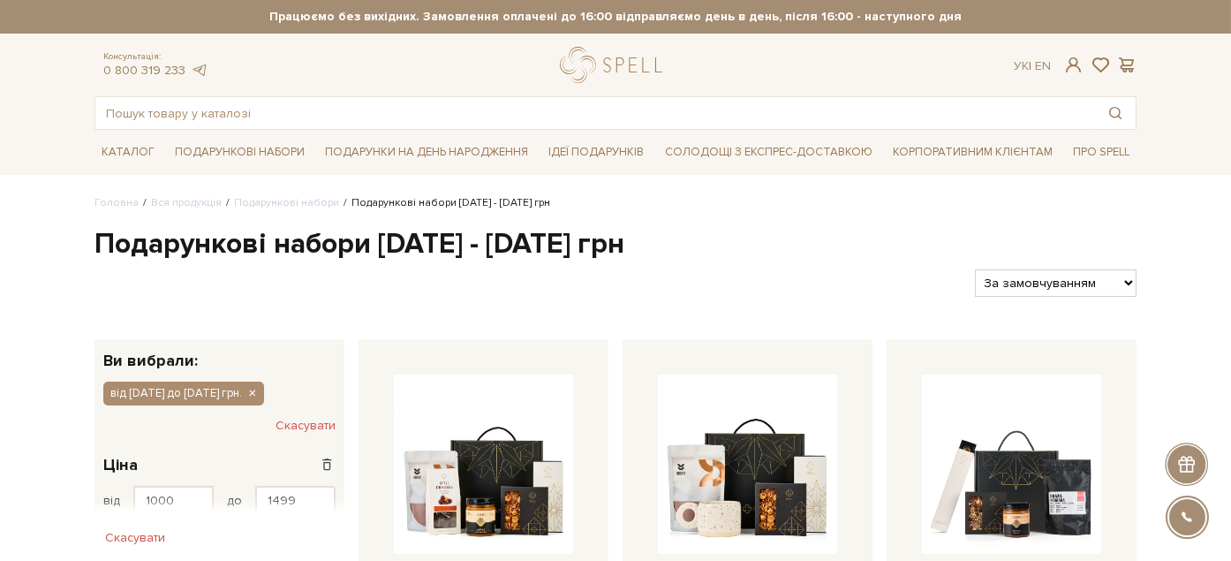
click at [1075, 290] on select "За замовчуванням За Ціною (зростання) За Ціною (зменшення) Новинки За популярні…" at bounding box center [1056, 282] width 162 height 27
select select "https://spellchocolate.com/our-productions/podarunkovi-box/1000-1499?sort=p.pri…"
click at [975, 269] on select "За замовчуванням За Ціною (зростання) За Ціною (зменшення) Новинки За популярні…" at bounding box center [1056, 282] width 162 height 27
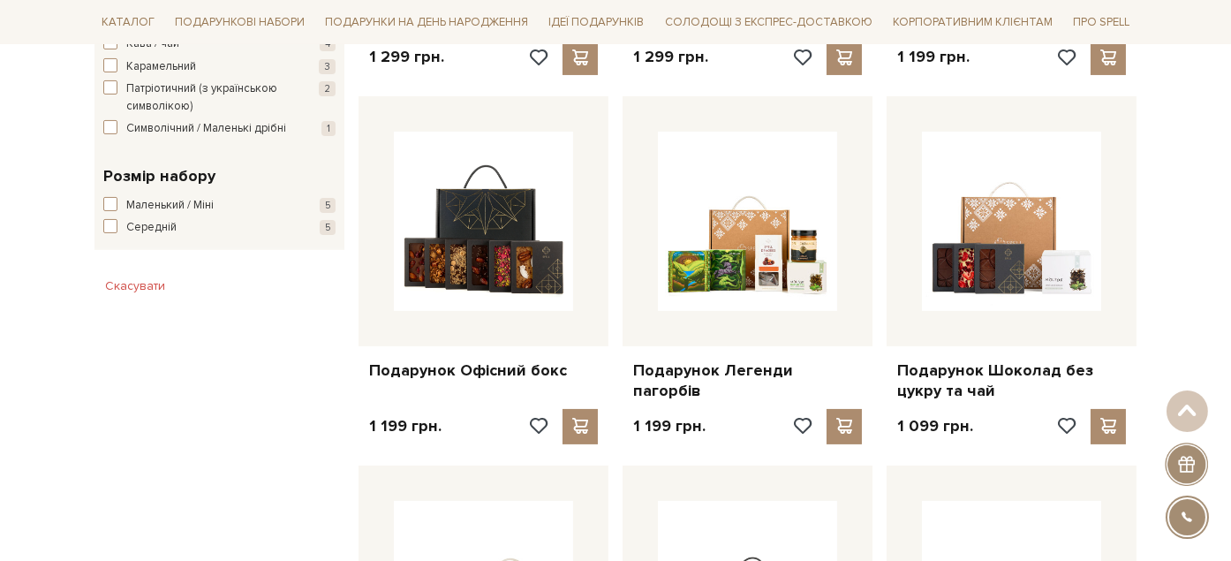
scroll to position [883, 0]
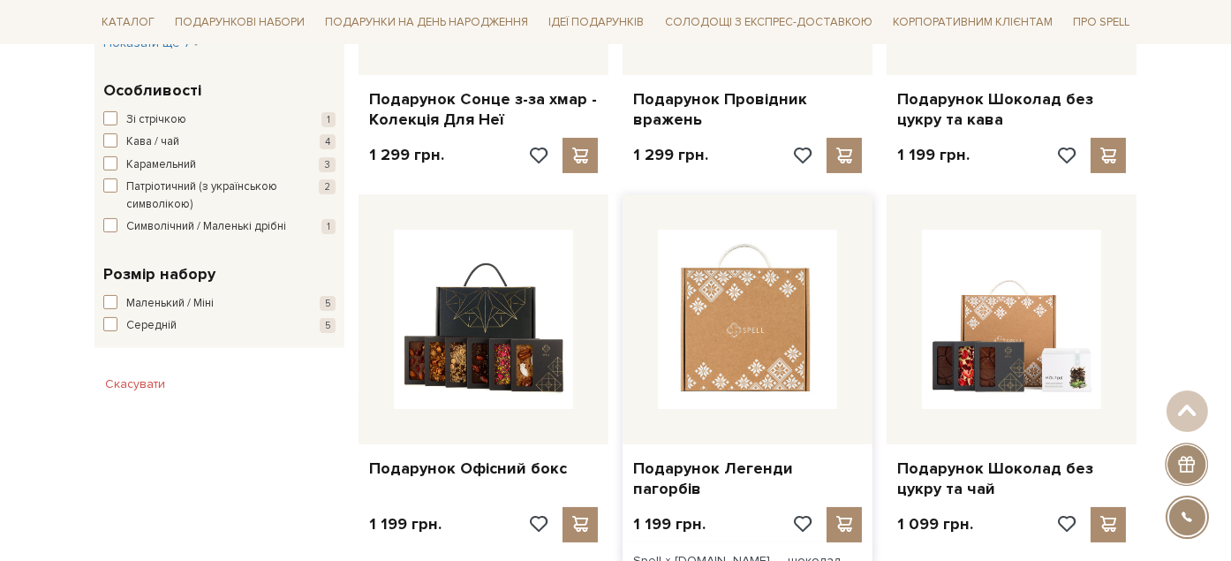
click at [822, 268] on img at bounding box center [747, 319] width 179 height 179
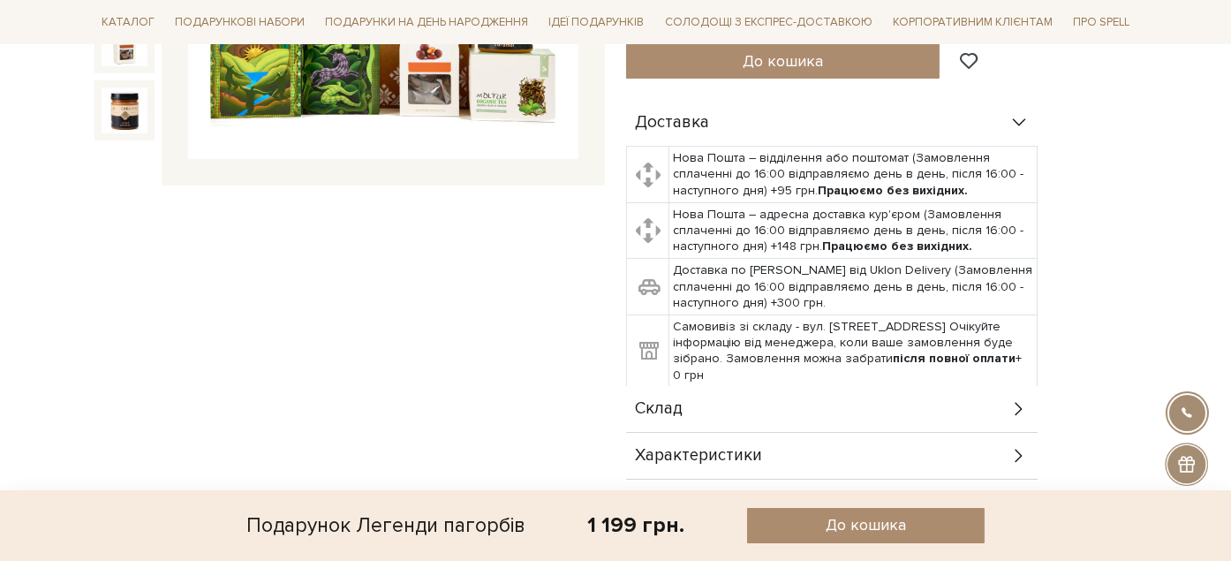
scroll to position [588, 0]
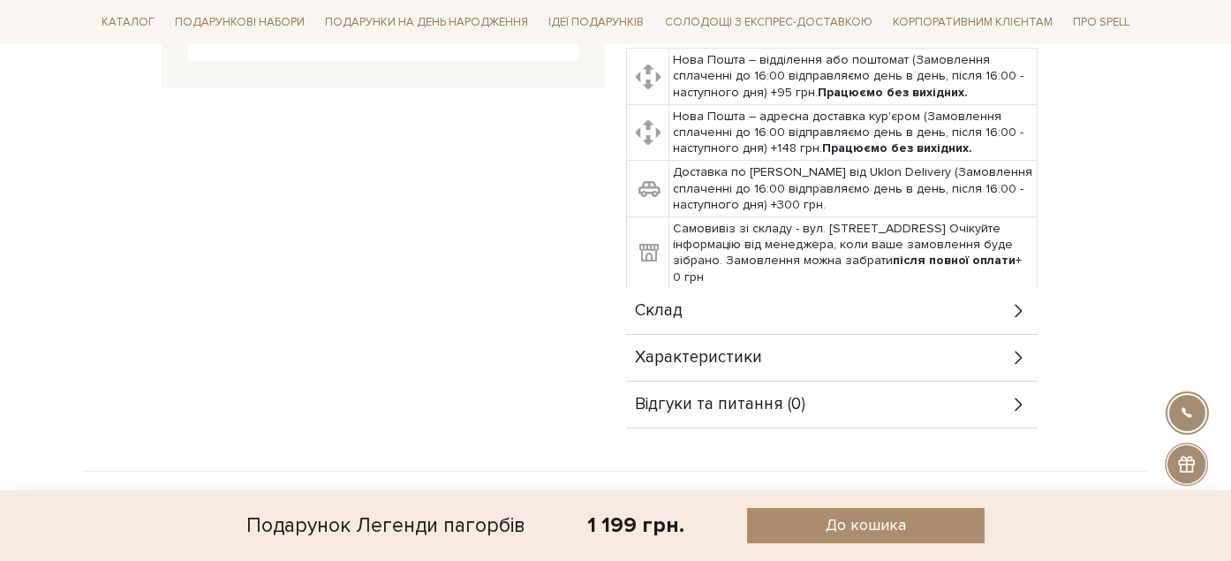
click at [847, 297] on div "Склад" at bounding box center [831, 311] width 411 height 46
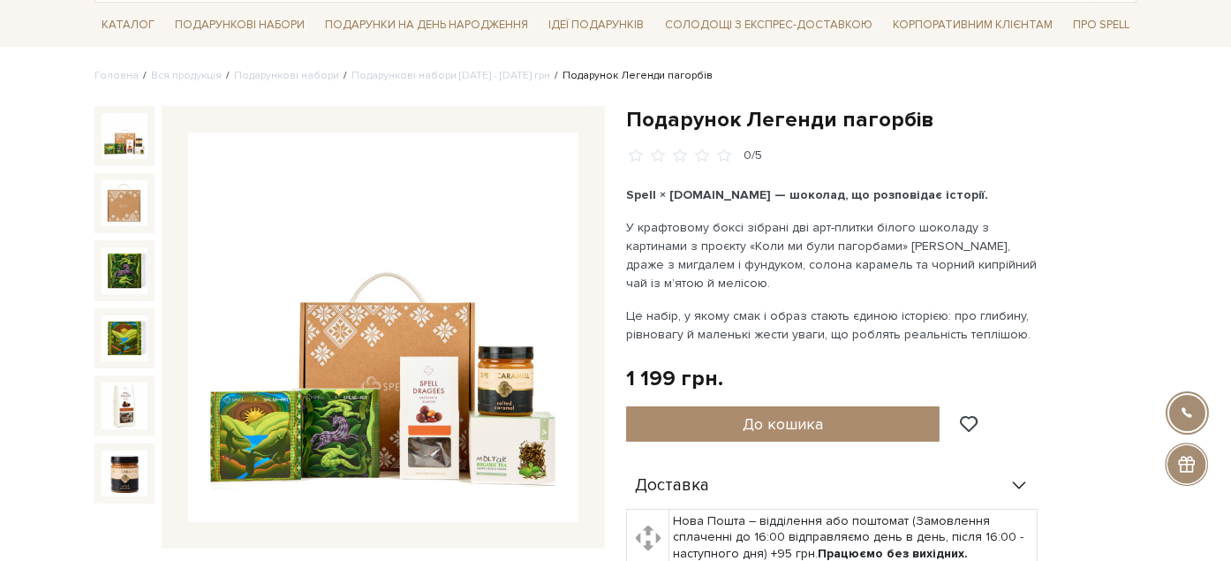
scroll to position [124, 0]
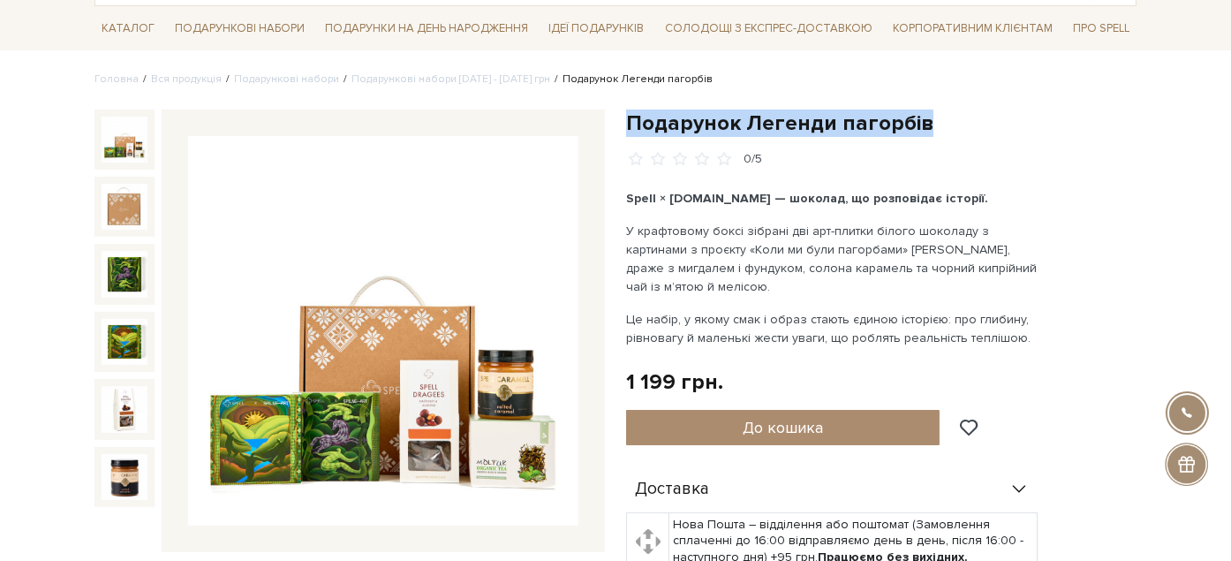
drag, startPoint x: 630, startPoint y: 116, endPoint x: 918, endPoint y: 127, distance: 288.0
click at [918, 127] on h1 "Подарунок Легенди пагорбів" at bounding box center [881, 122] width 510 height 27
copy h1 "Подарунок Легенди пагорбів"
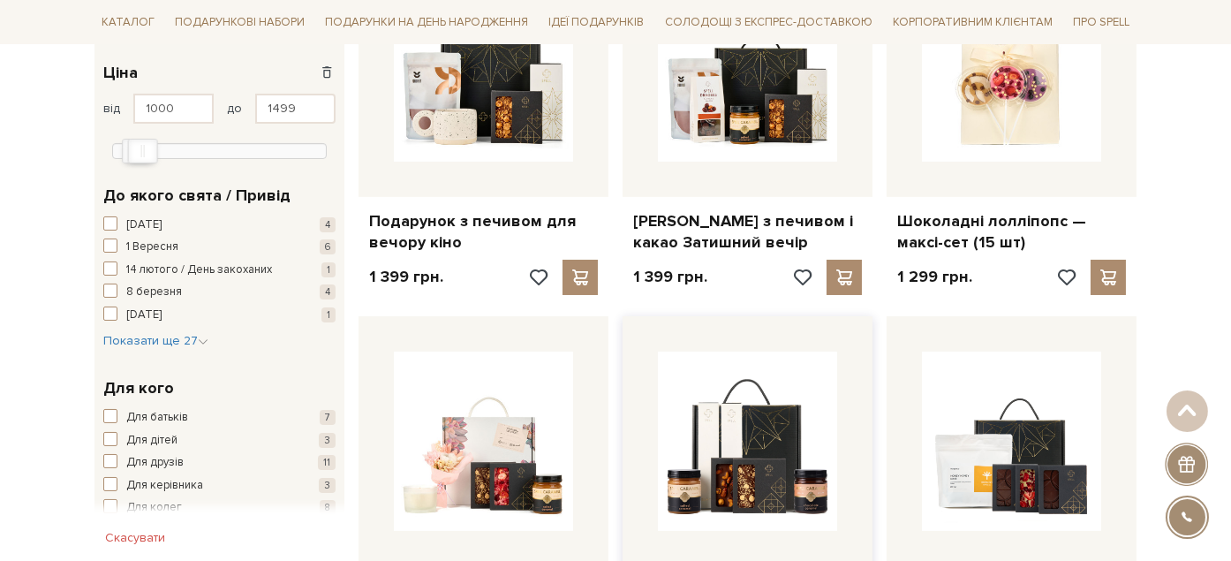
scroll to position [588, 0]
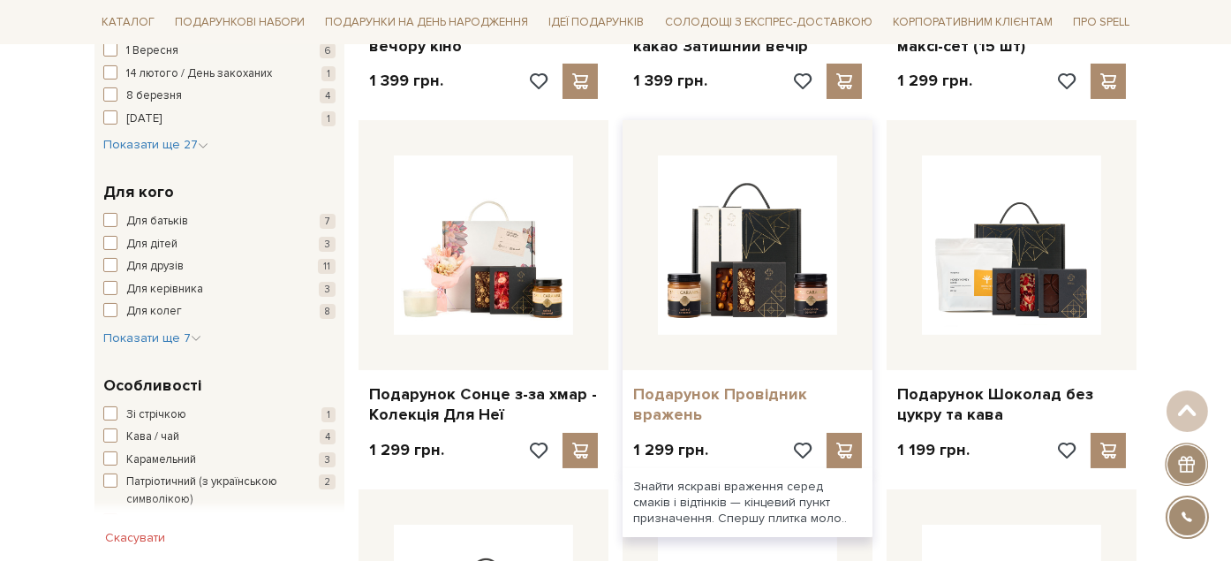
click at [750, 391] on link "Подарунок Провідник вражень" at bounding box center [747, 404] width 229 height 41
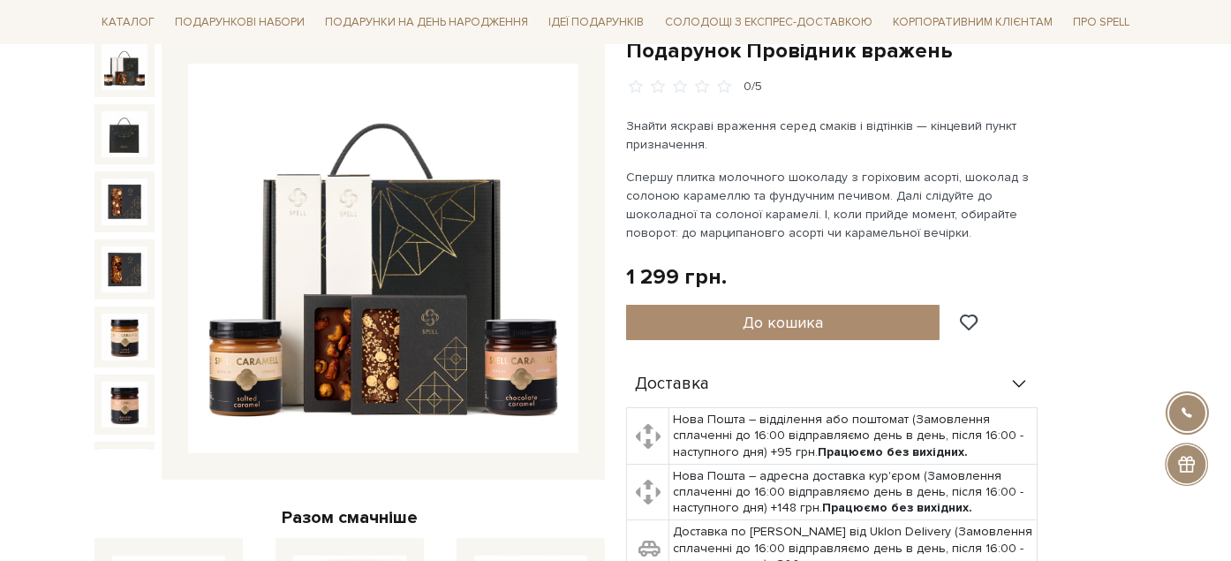
scroll to position [392, 0]
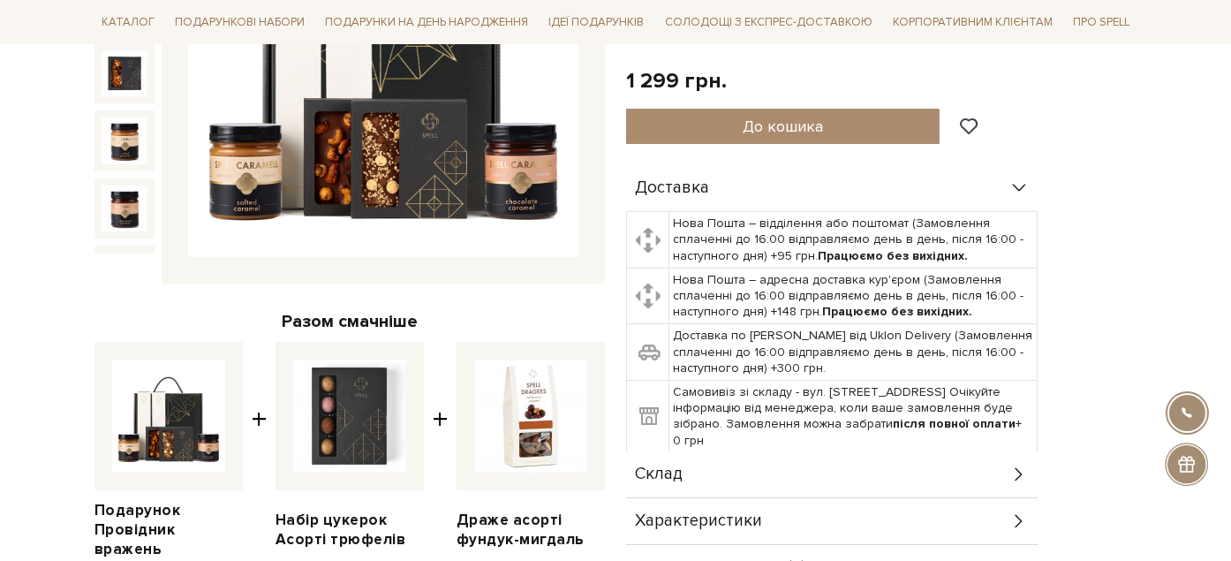
click at [831, 465] on div "Склад" at bounding box center [831, 474] width 411 height 46
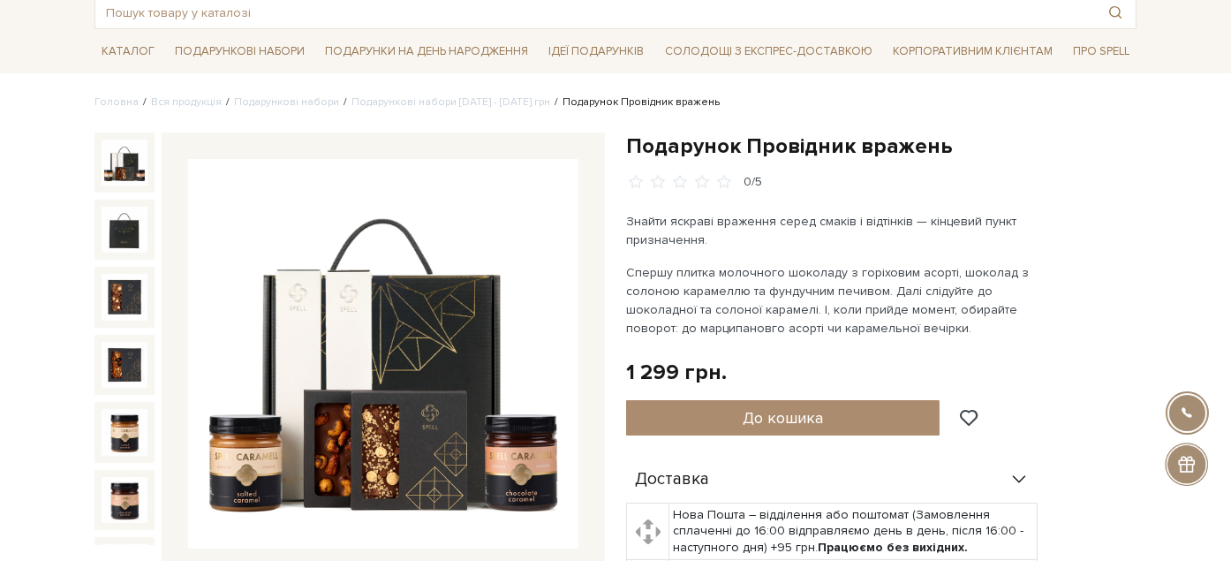
scroll to position [112, 0]
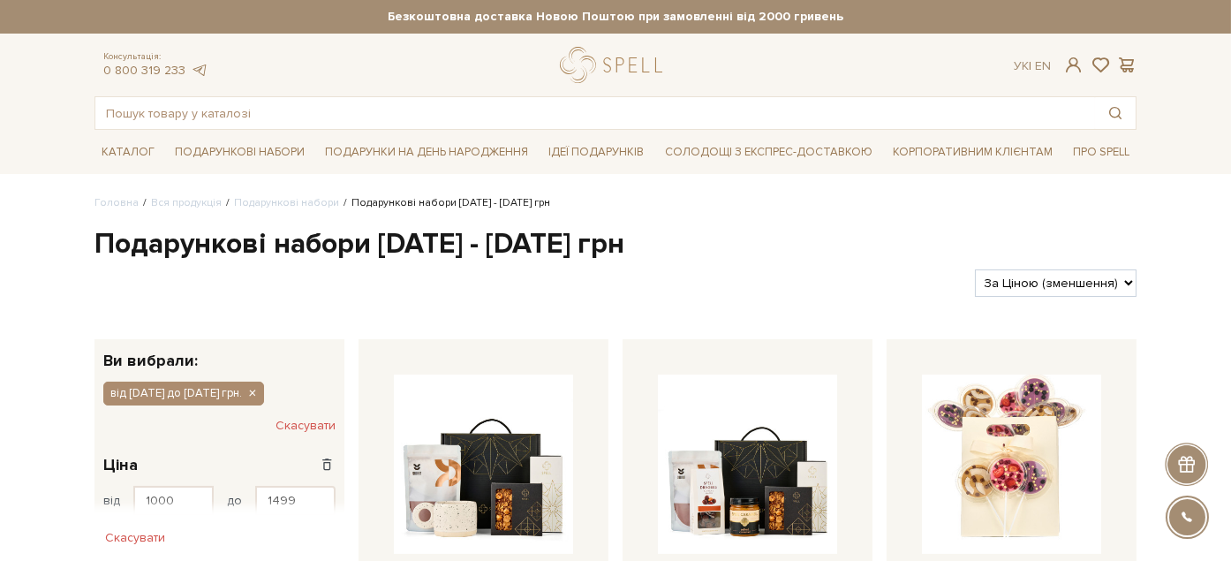
click at [427, 132] on li "Подарунки на День народження Для кого" at bounding box center [426, 152] width 217 height 41
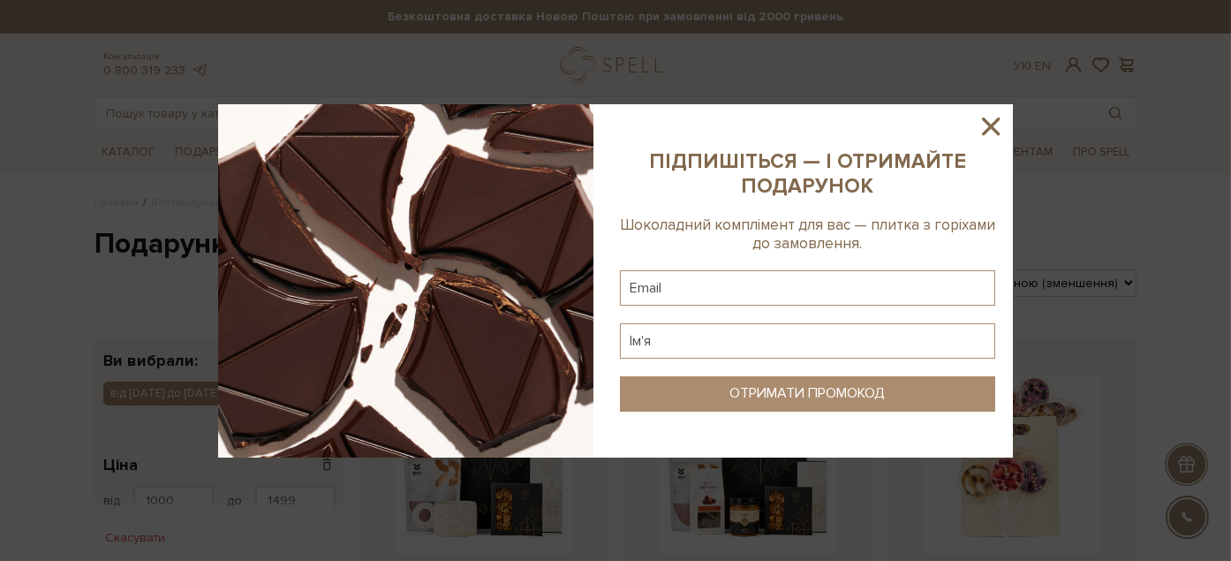
click at [432, 102] on div at bounding box center [615, 280] width 1231 height 561
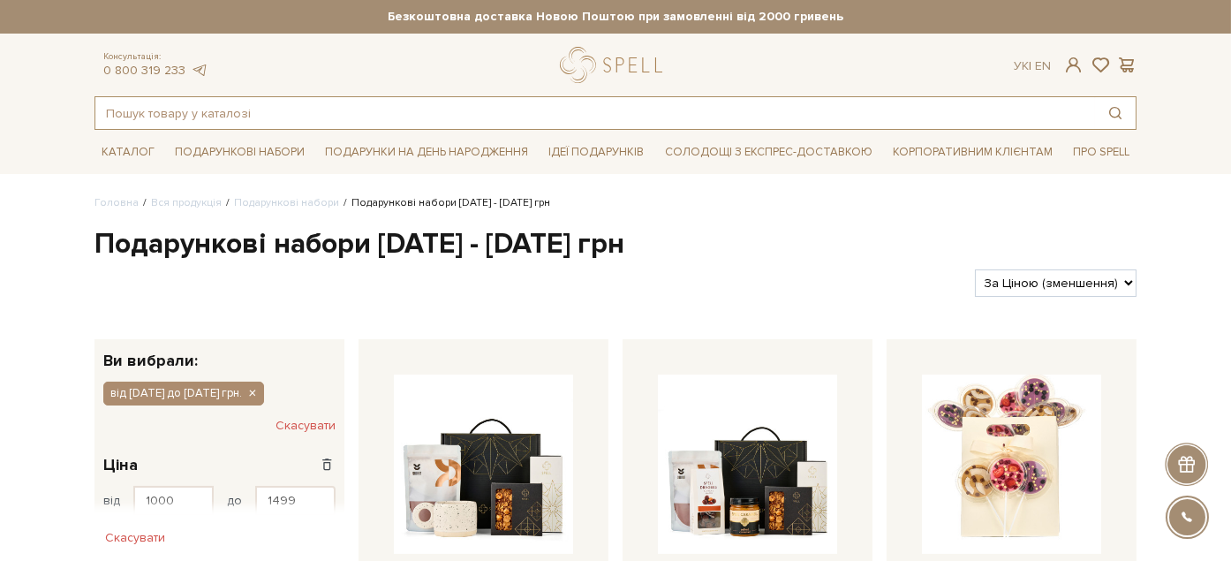
click at [434, 101] on input "text" at bounding box center [594, 113] width 999 height 32
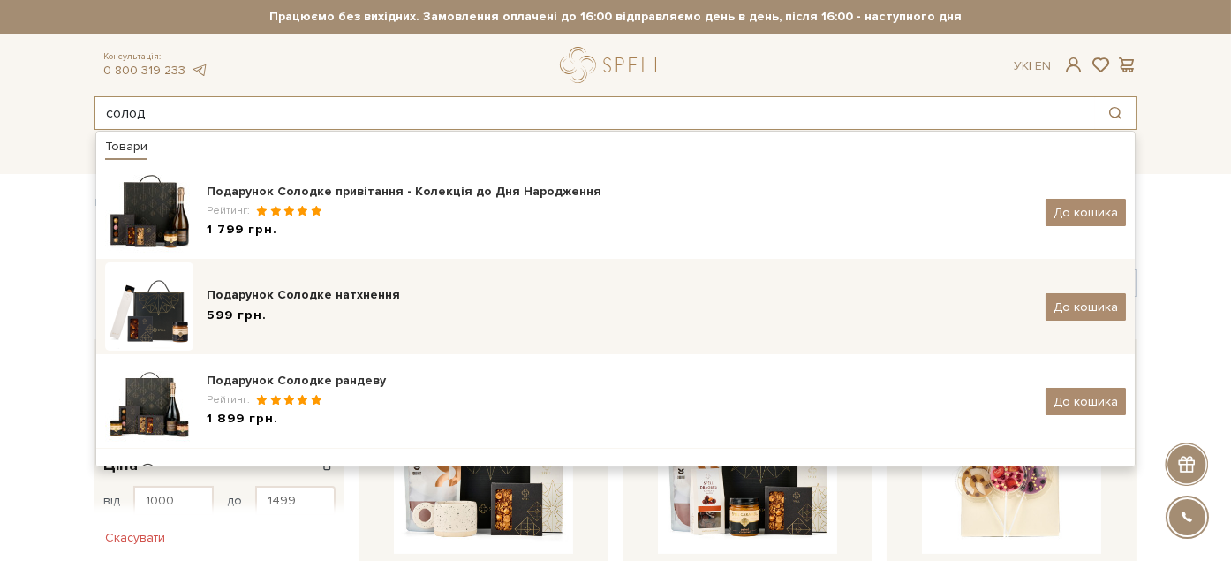
type input "солод"
click at [411, 298] on div "Подарунок Солодке натхнення" at bounding box center [619, 295] width 825 height 18
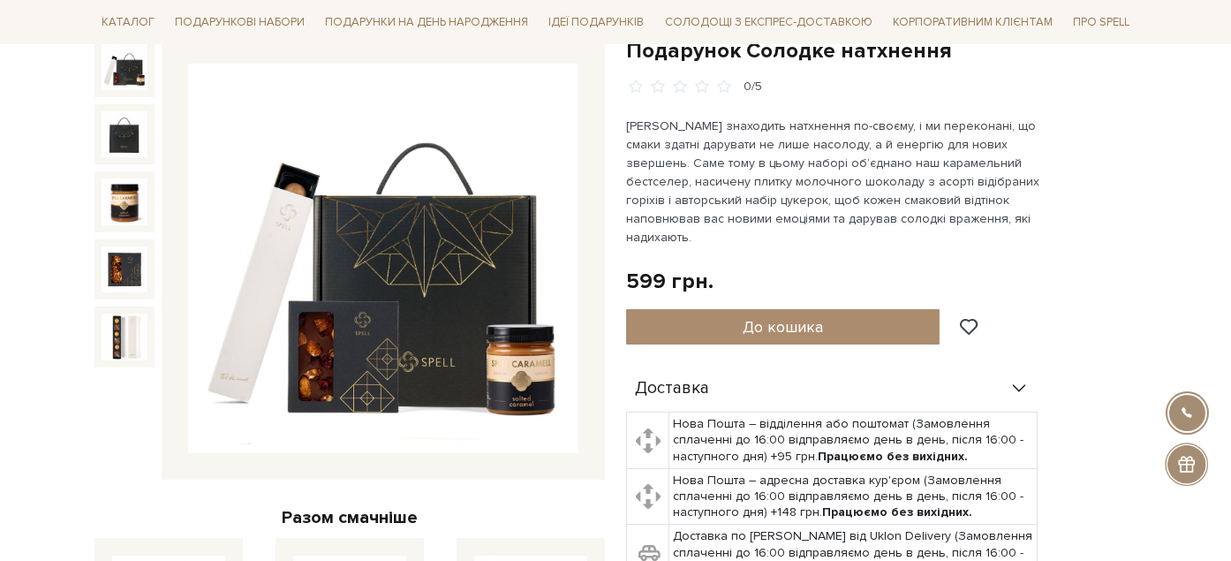
scroll to position [490, 0]
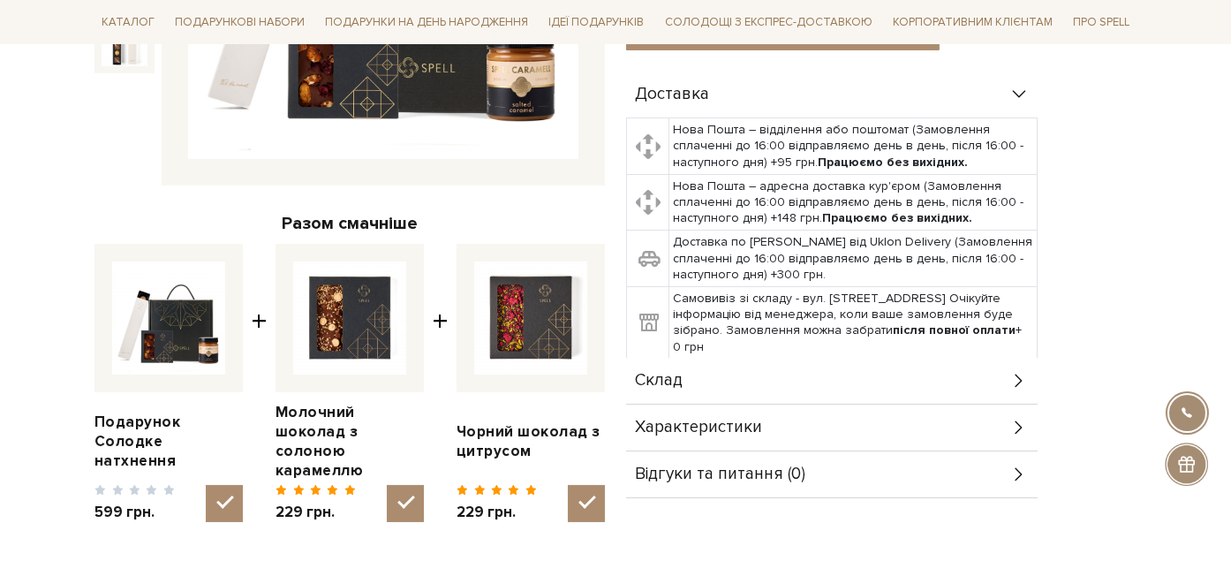
click at [712, 358] on div "Склад" at bounding box center [831, 381] width 411 height 46
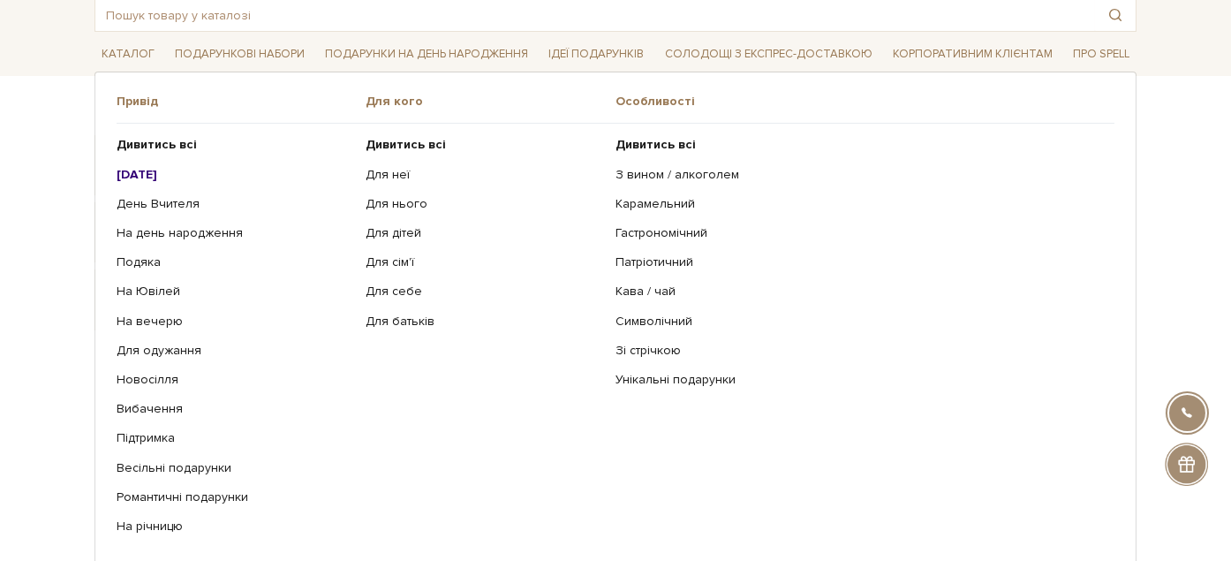
scroll to position [98, 0]
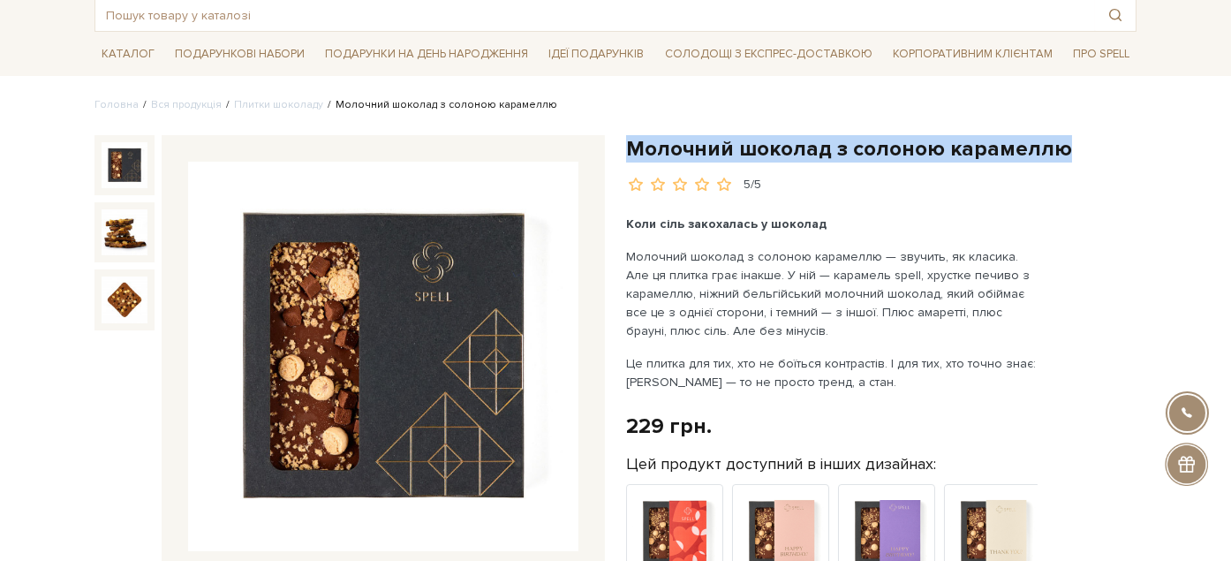
drag, startPoint x: 630, startPoint y: 140, endPoint x: 1081, endPoint y: 139, distance: 450.3
click at [1081, 139] on h1 "Молочний шоколад з солоною карамеллю" at bounding box center [881, 148] width 510 height 27
copy h1 "Молочний шоколад з солоною карамеллю"
